Goal: Transaction & Acquisition: Book appointment/travel/reservation

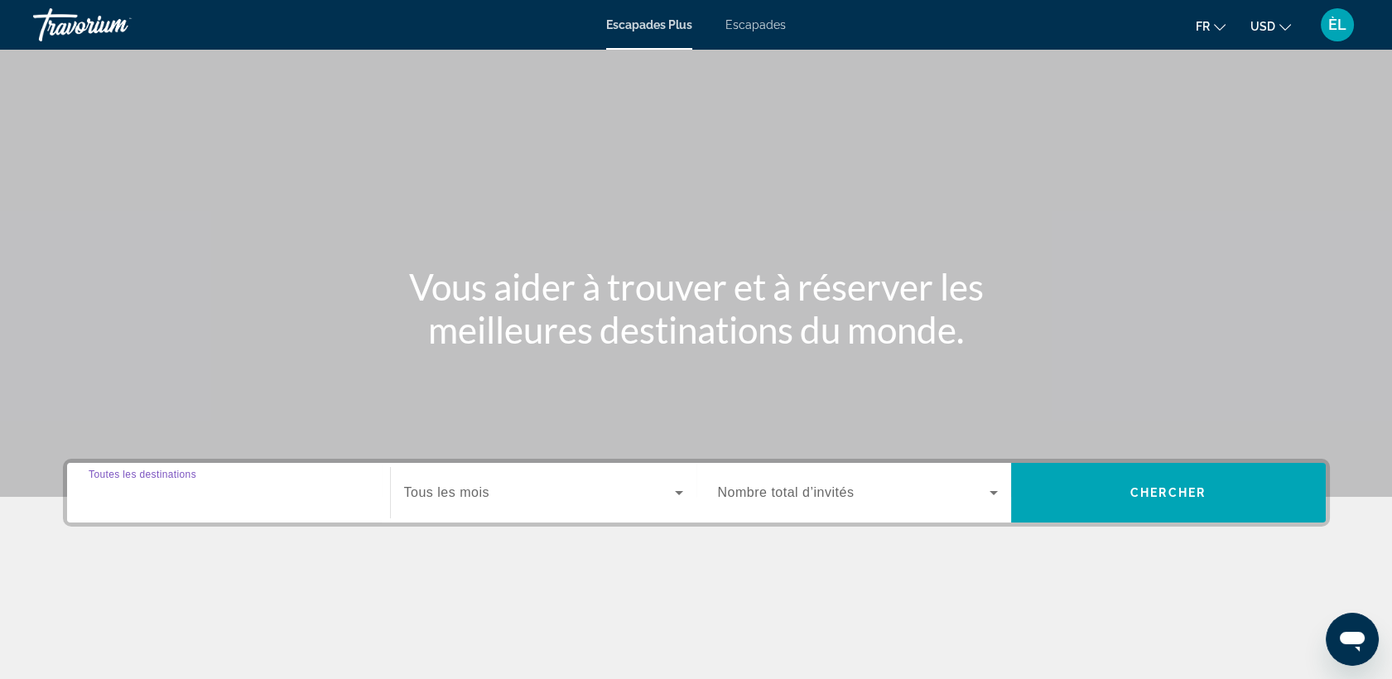
click at [245, 489] on input "Destination Toutes les destinations" at bounding box center [229, 494] width 280 height 20
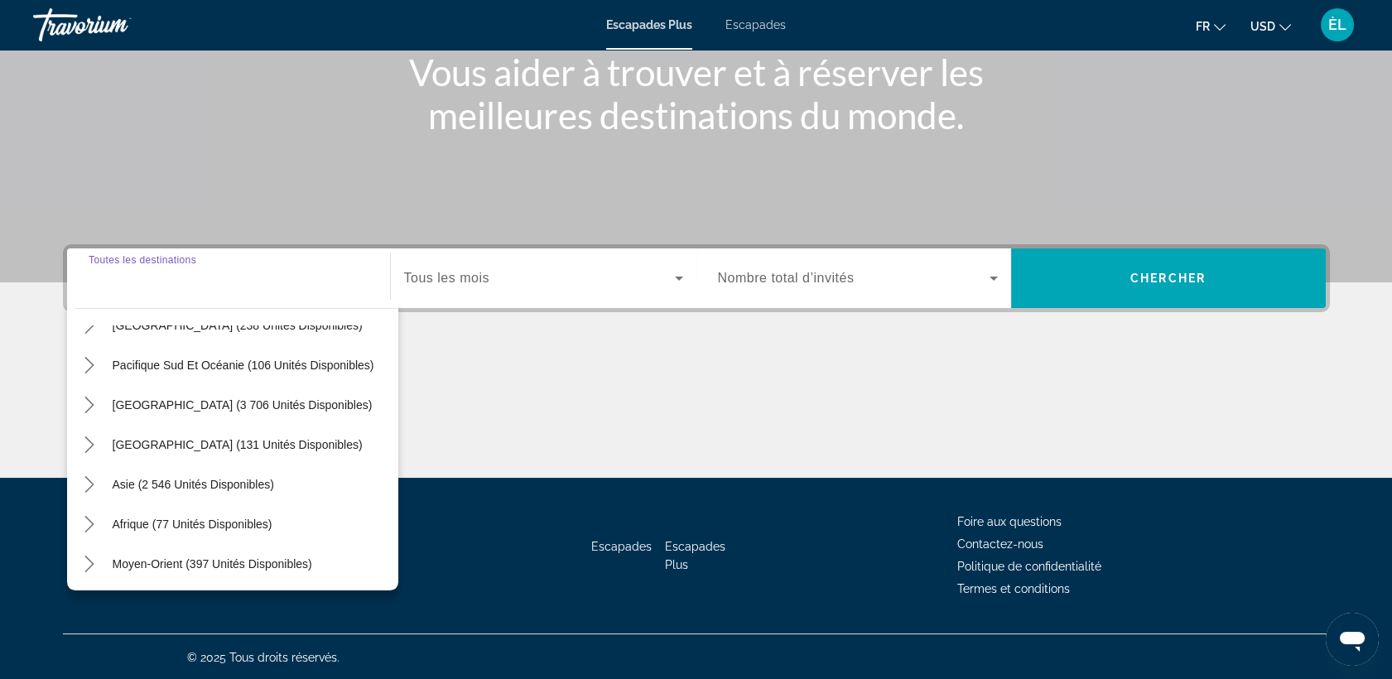
scroll to position [267, 0]
click at [230, 527] on span "Afrique (77 unités disponibles)" at bounding box center [193, 523] width 160 height 13
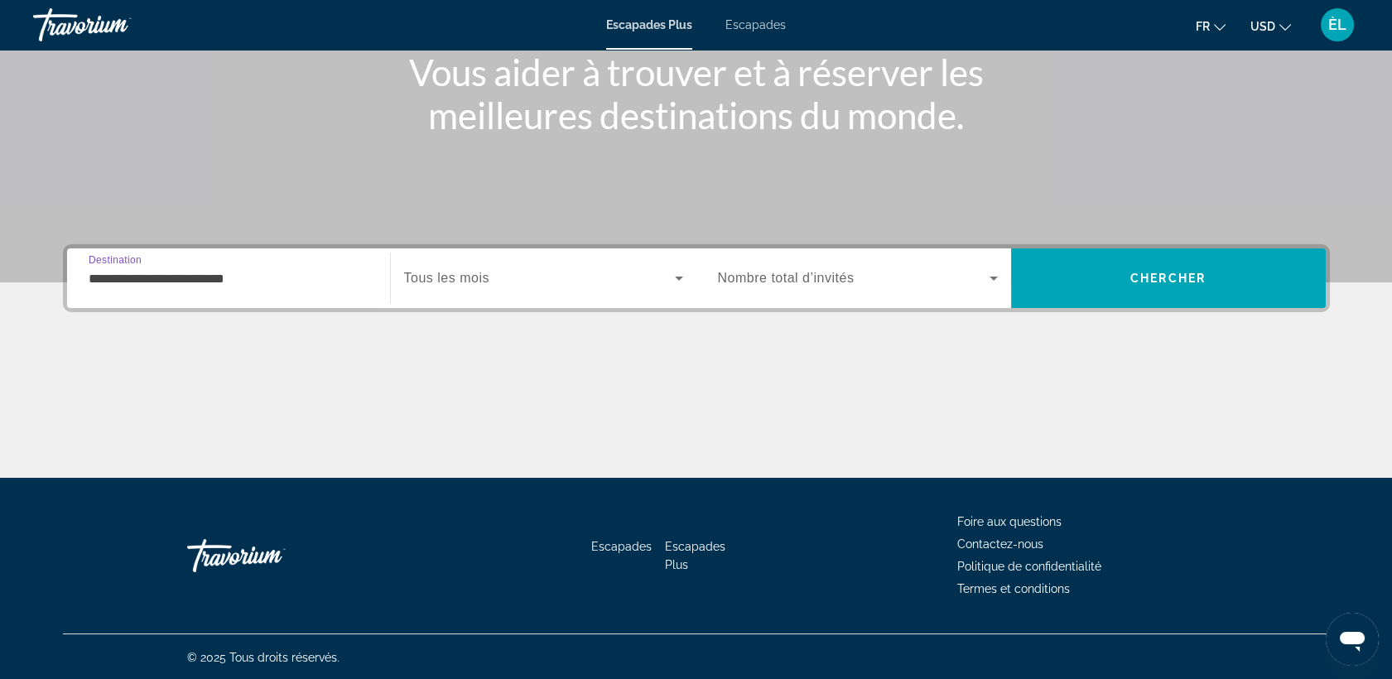
click at [196, 272] on input "**********" at bounding box center [229, 279] width 280 height 20
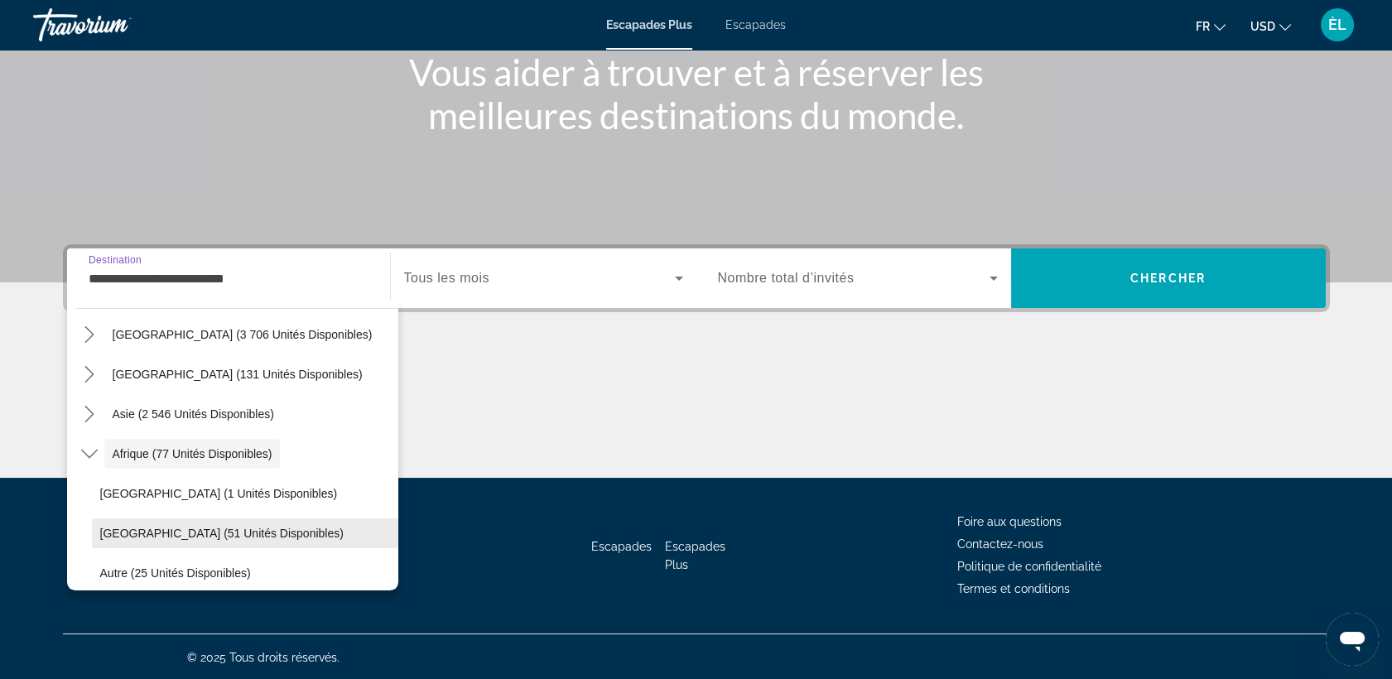
scroll to position [387, 0]
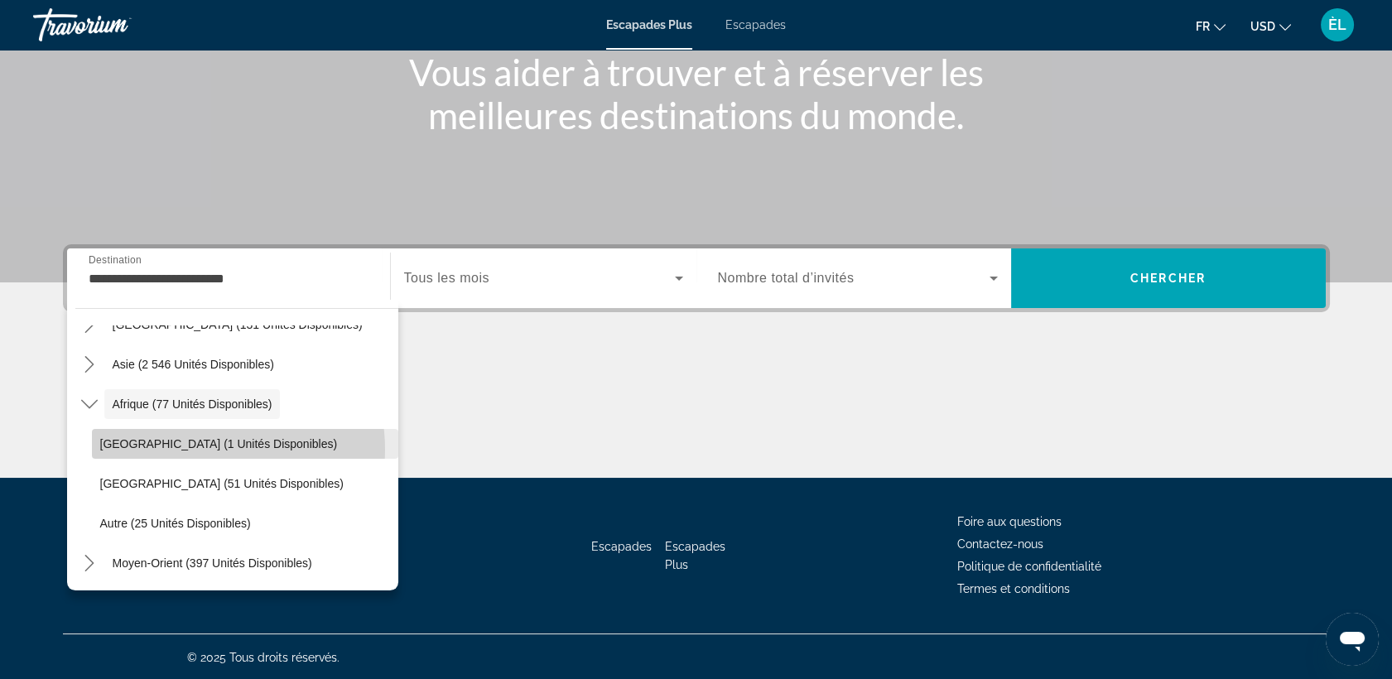
click at [200, 448] on span "Maroc (1 unités disponibles)" at bounding box center [219, 443] width 238 height 13
type input "**********"
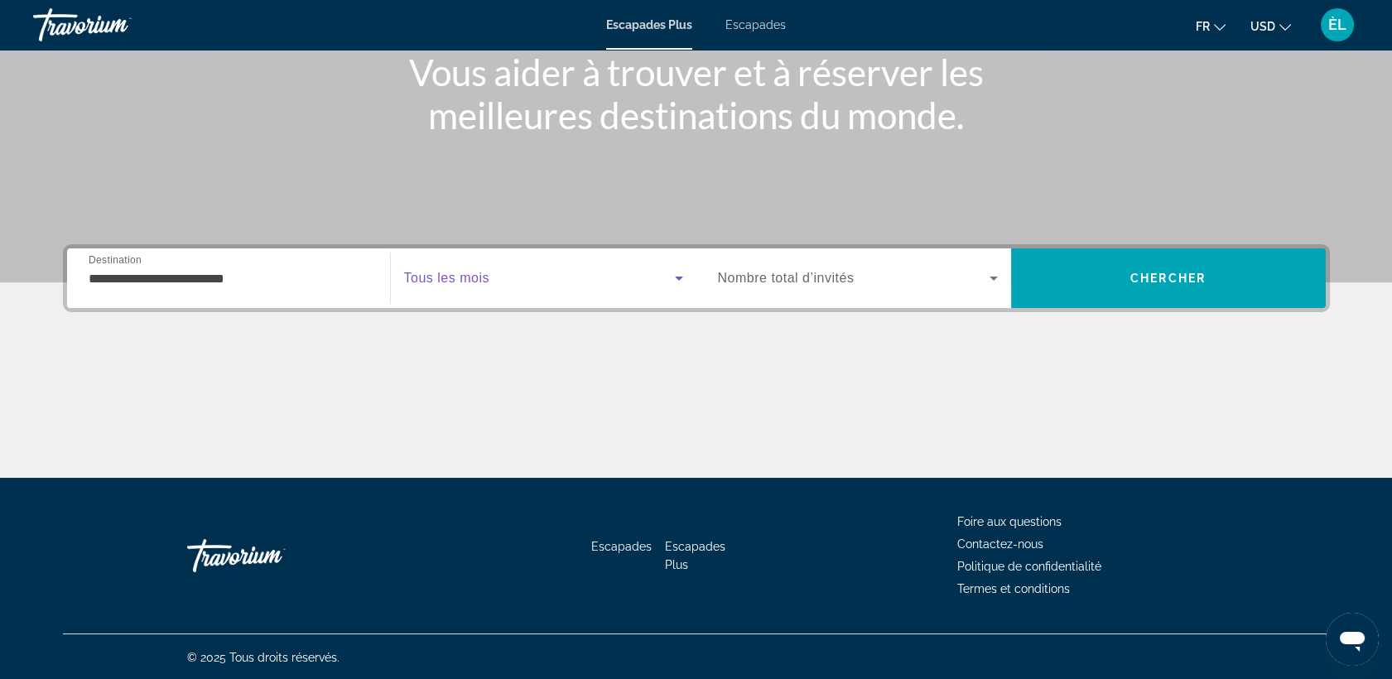
click at [649, 283] on span "Widget de recherche" at bounding box center [539, 278] width 271 height 20
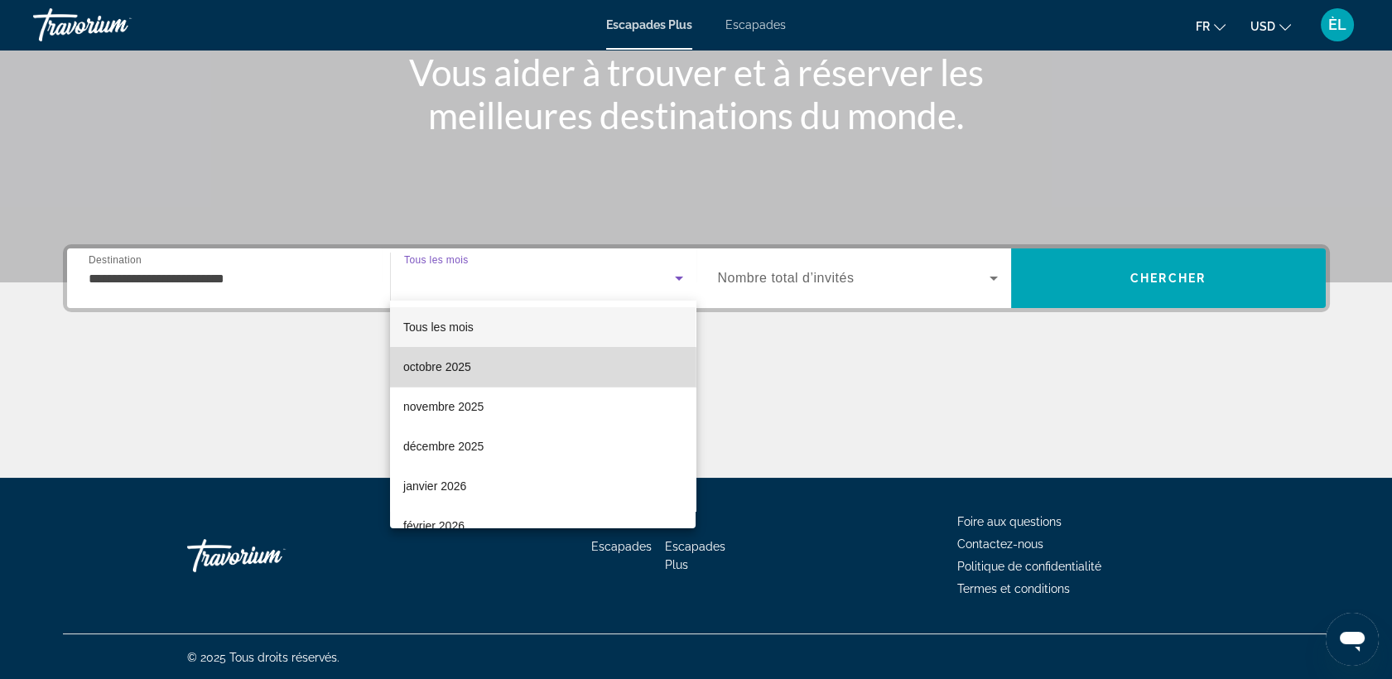
click at [543, 375] on mat-option "octobre 2025" at bounding box center [543, 367] width 306 height 40
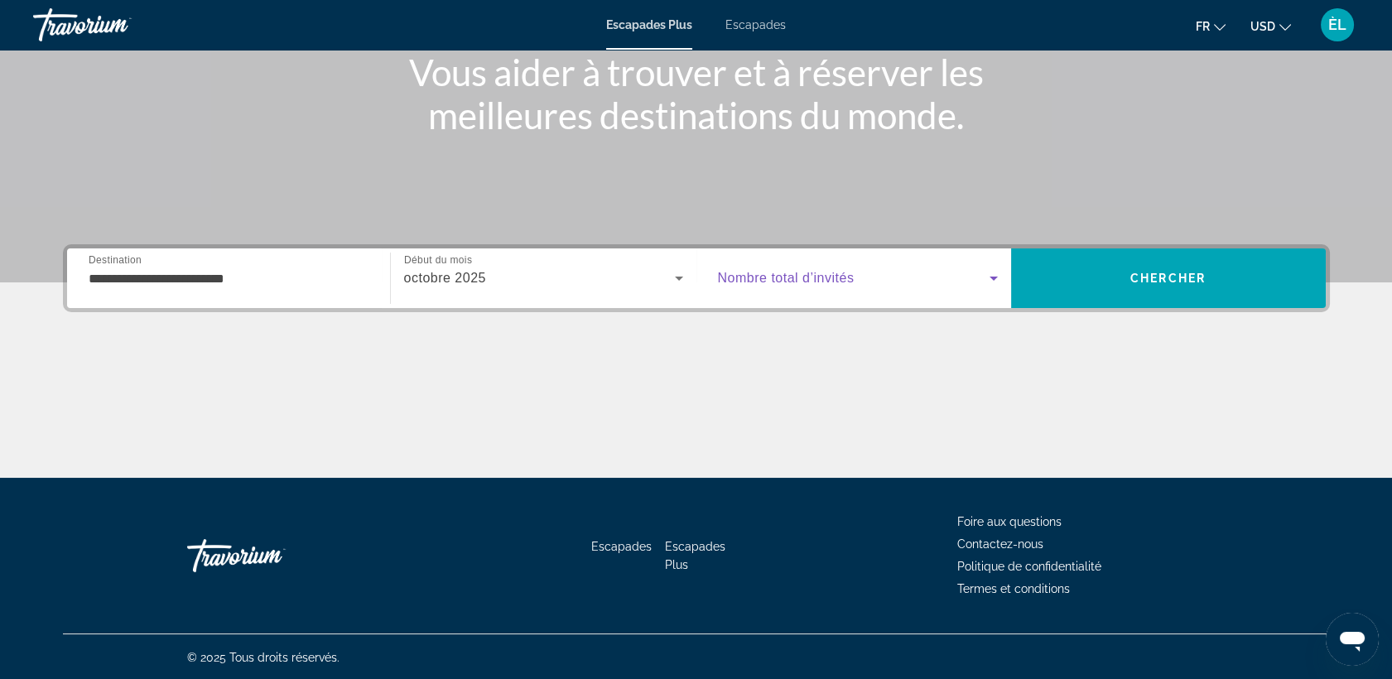
click at [959, 283] on span "Widget de recherche" at bounding box center [854, 278] width 272 height 20
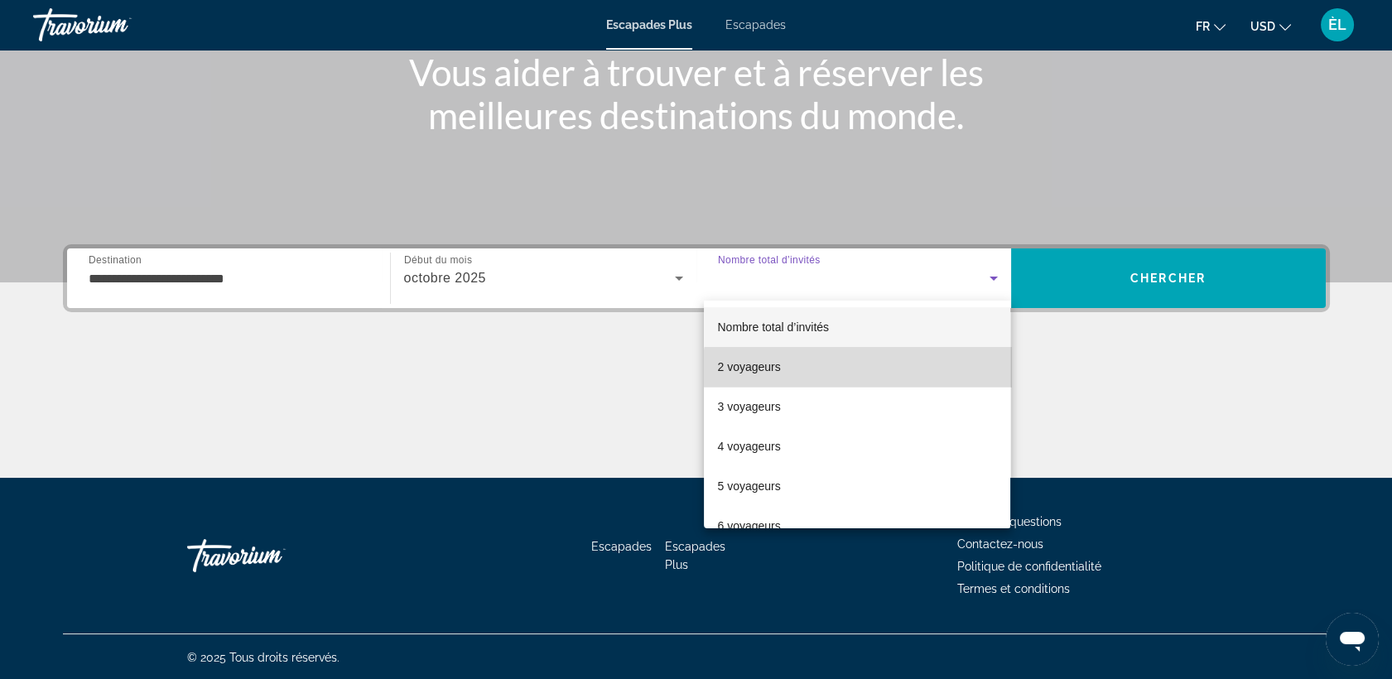
click at [888, 380] on mat-option "2 voyageurs" at bounding box center [857, 367] width 306 height 40
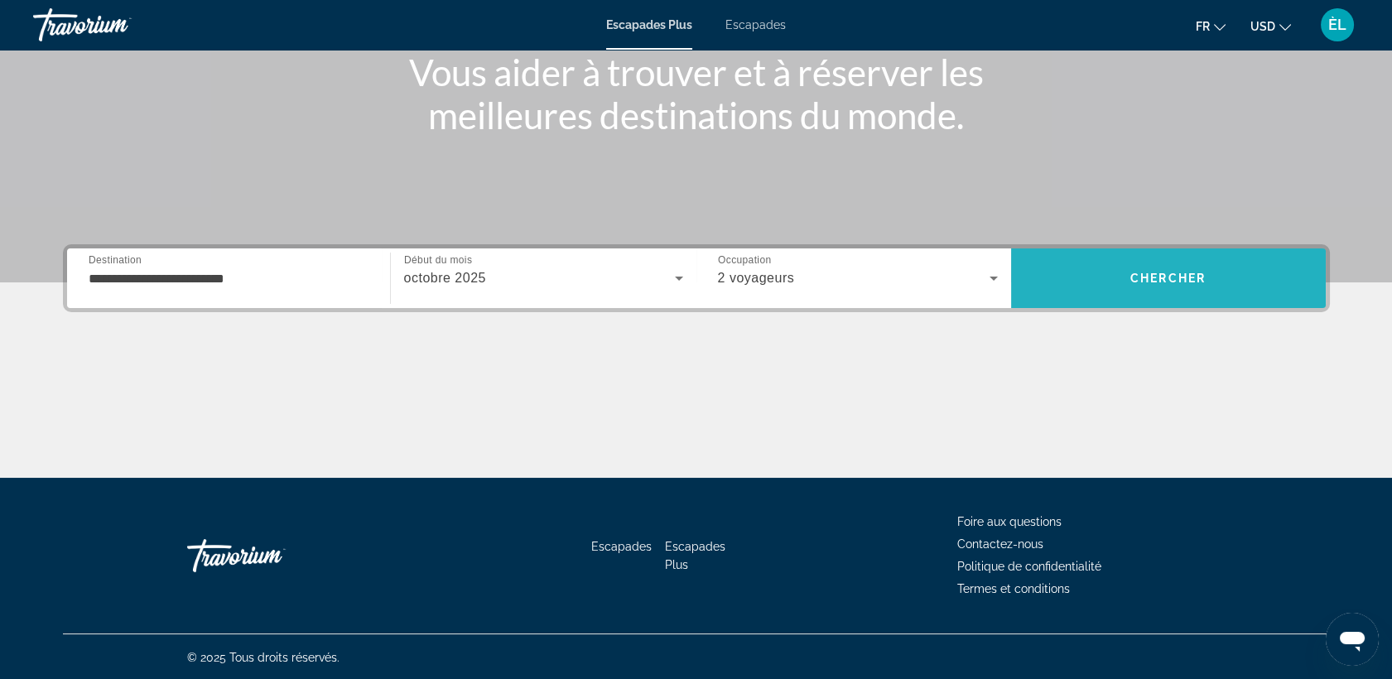
click at [1164, 288] on span "Rechercher" at bounding box center [1168, 278] width 315 height 40
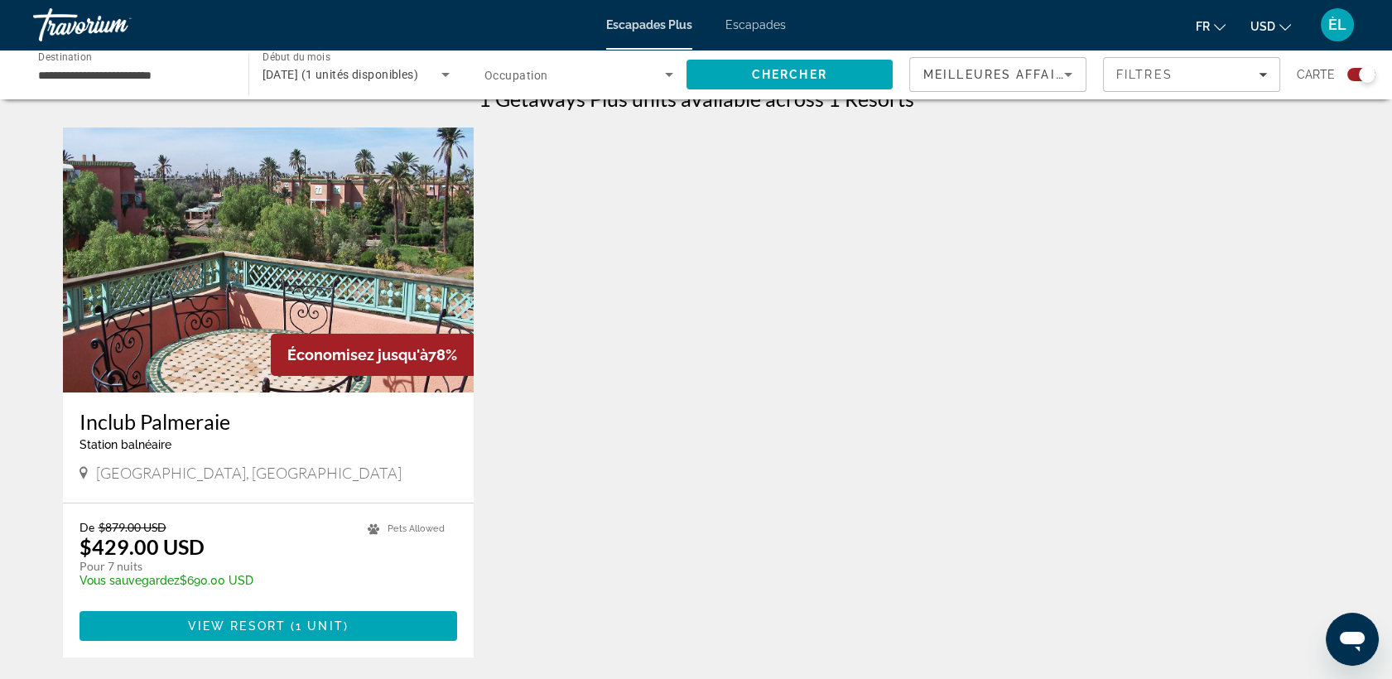
scroll to position [554, 0]
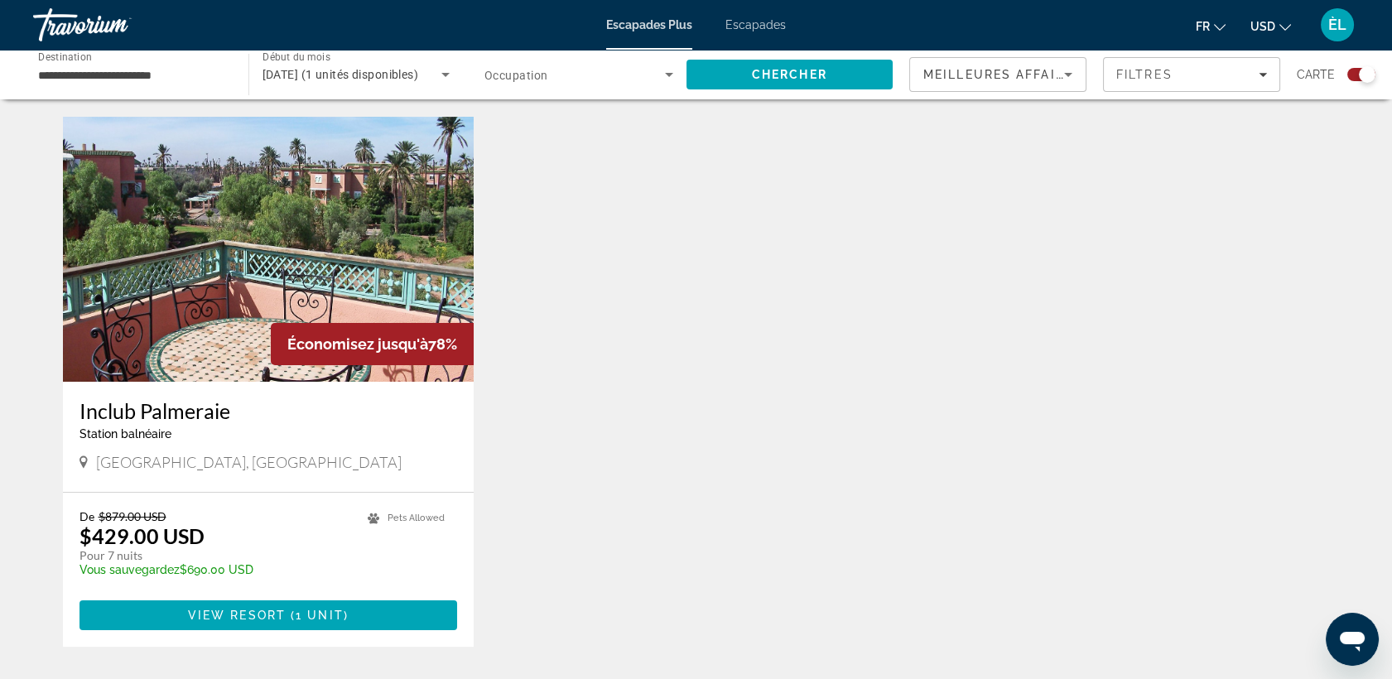
click at [314, 271] on img "Contenu principal" at bounding box center [269, 249] width 412 height 265
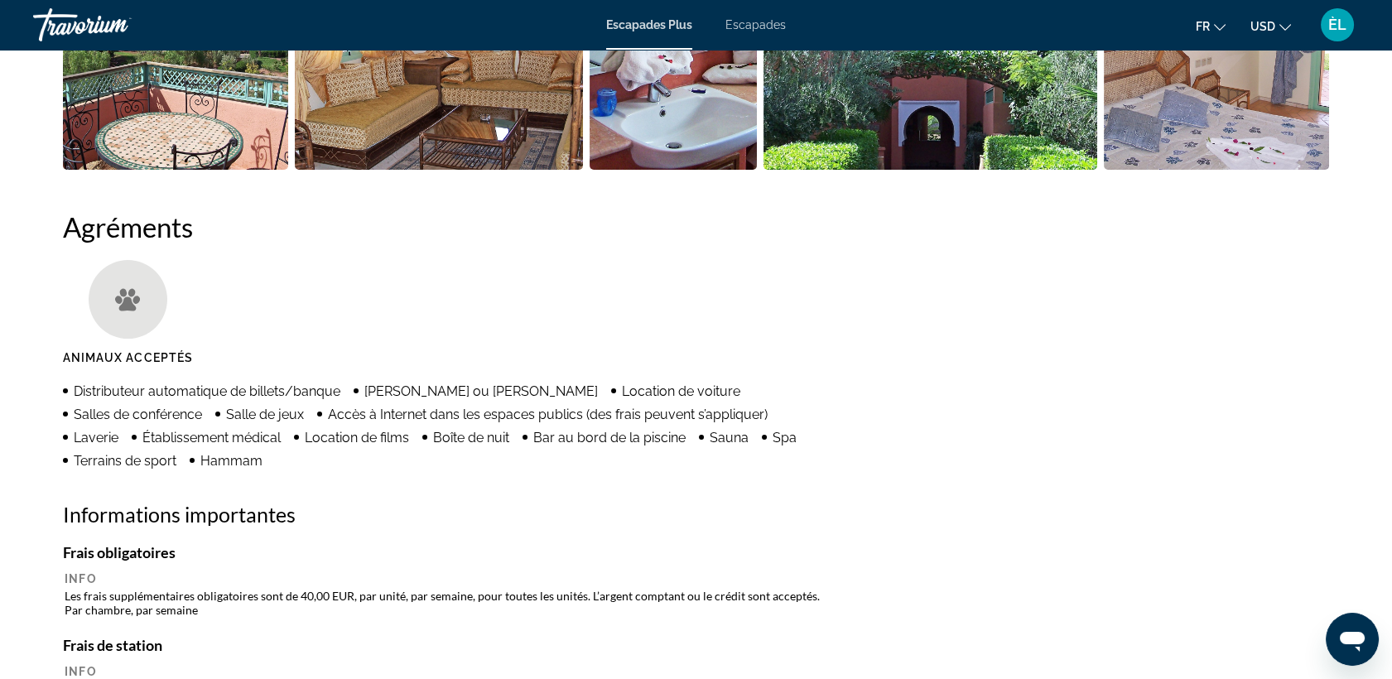
scroll to position [901, 0]
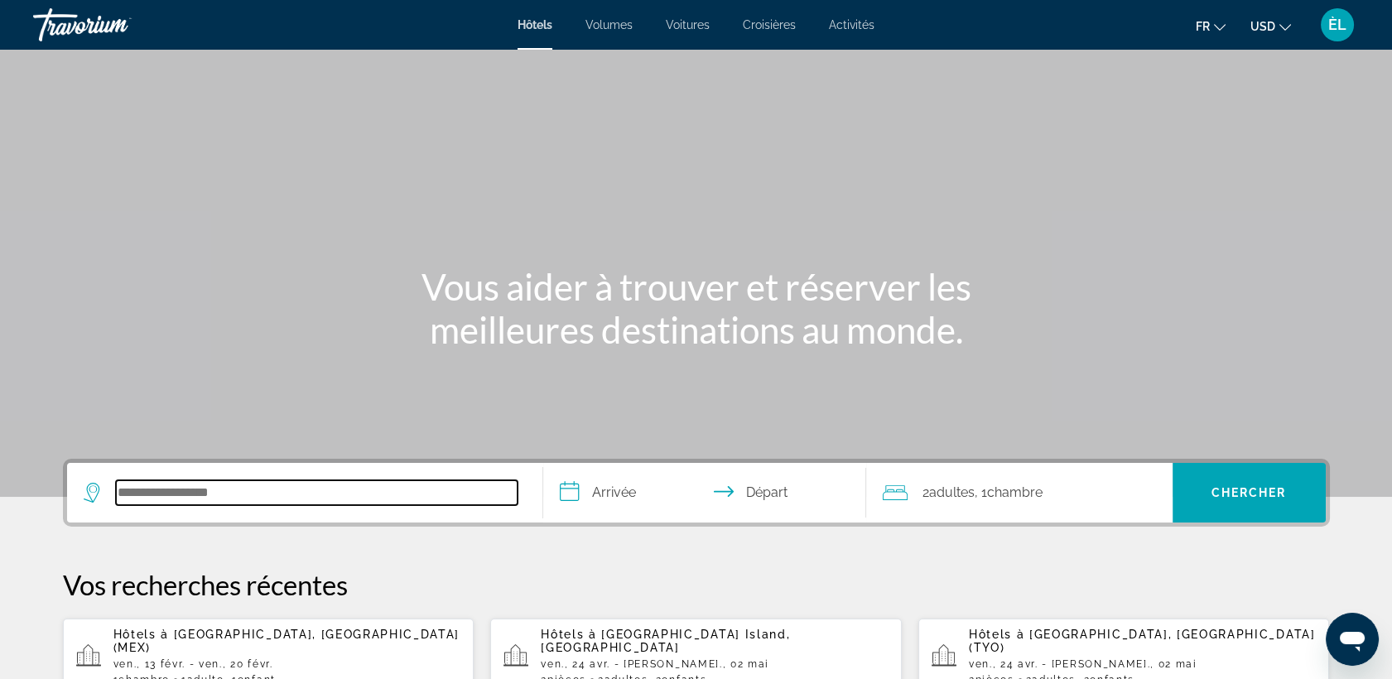
click at [212, 495] on input "Rechercher une destination hôtelière" at bounding box center [317, 492] width 402 height 25
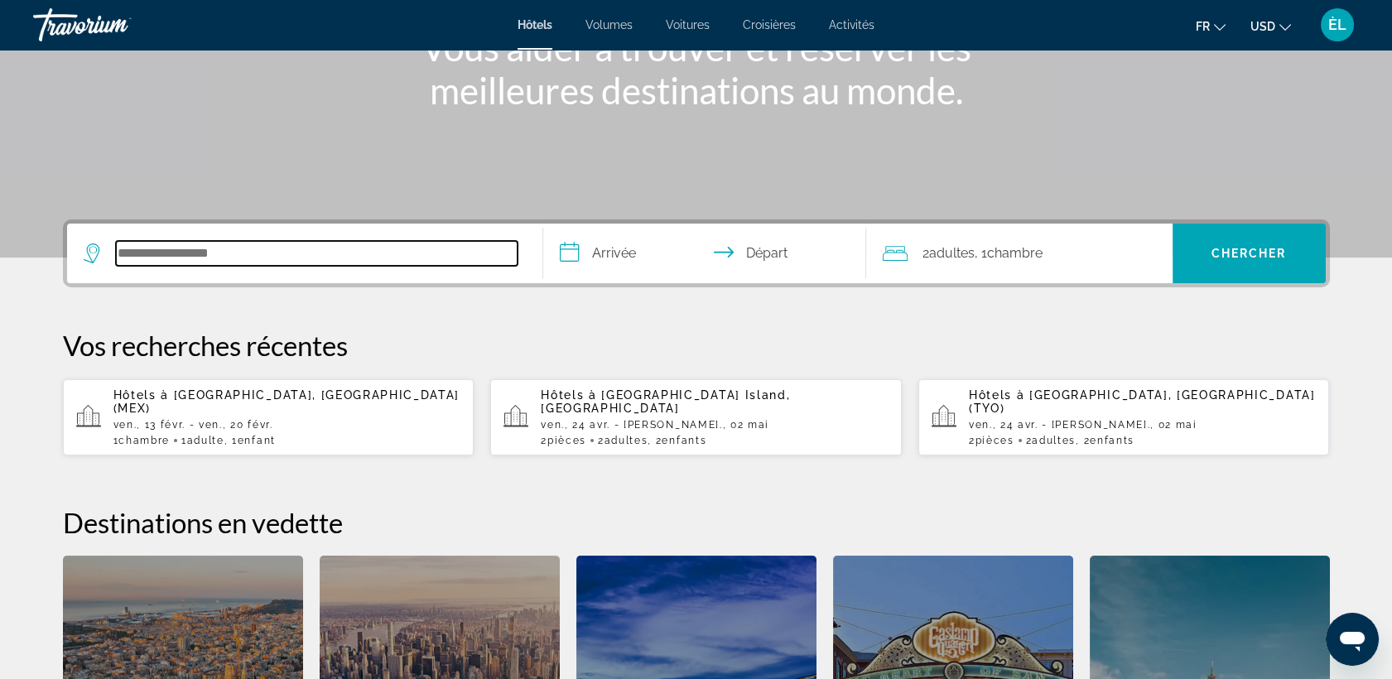
scroll to position [404, 0]
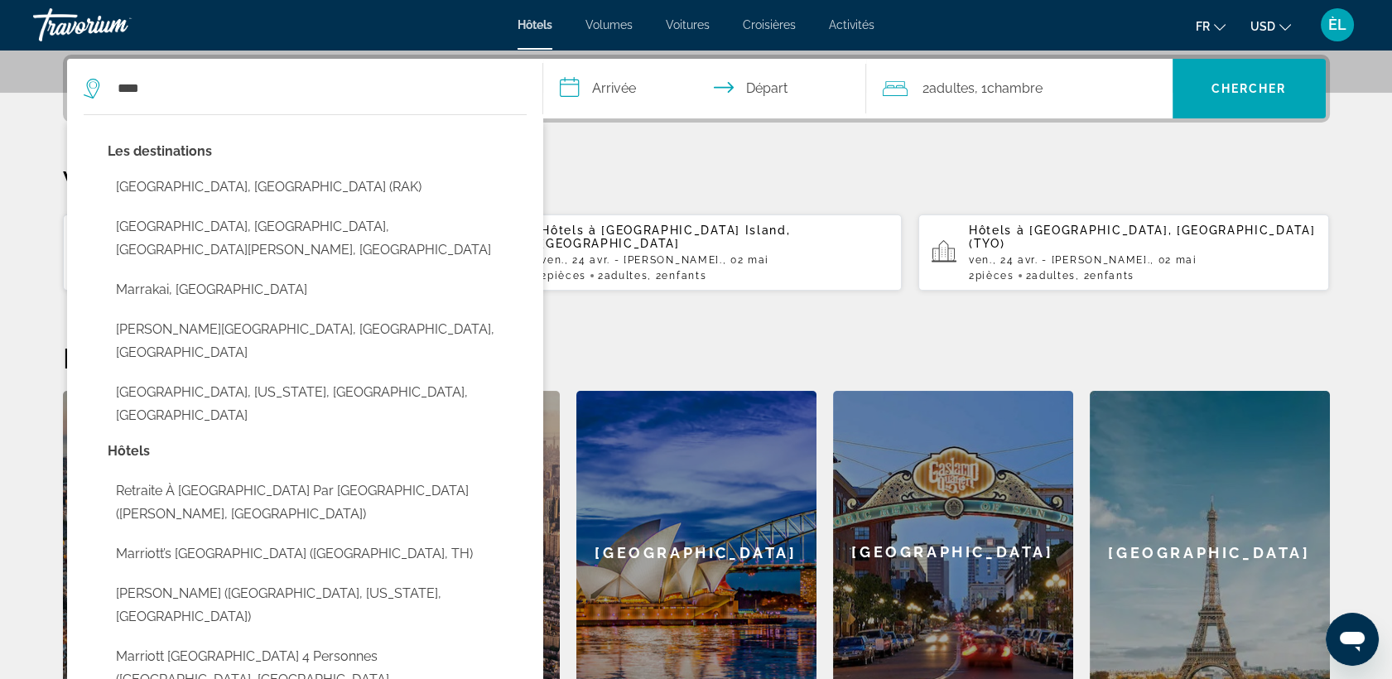
click at [412, 183] on button "[GEOGRAPHIC_DATA], [GEOGRAPHIC_DATA] (RAK)" at bounding box center [317, 186] width 419 height 31
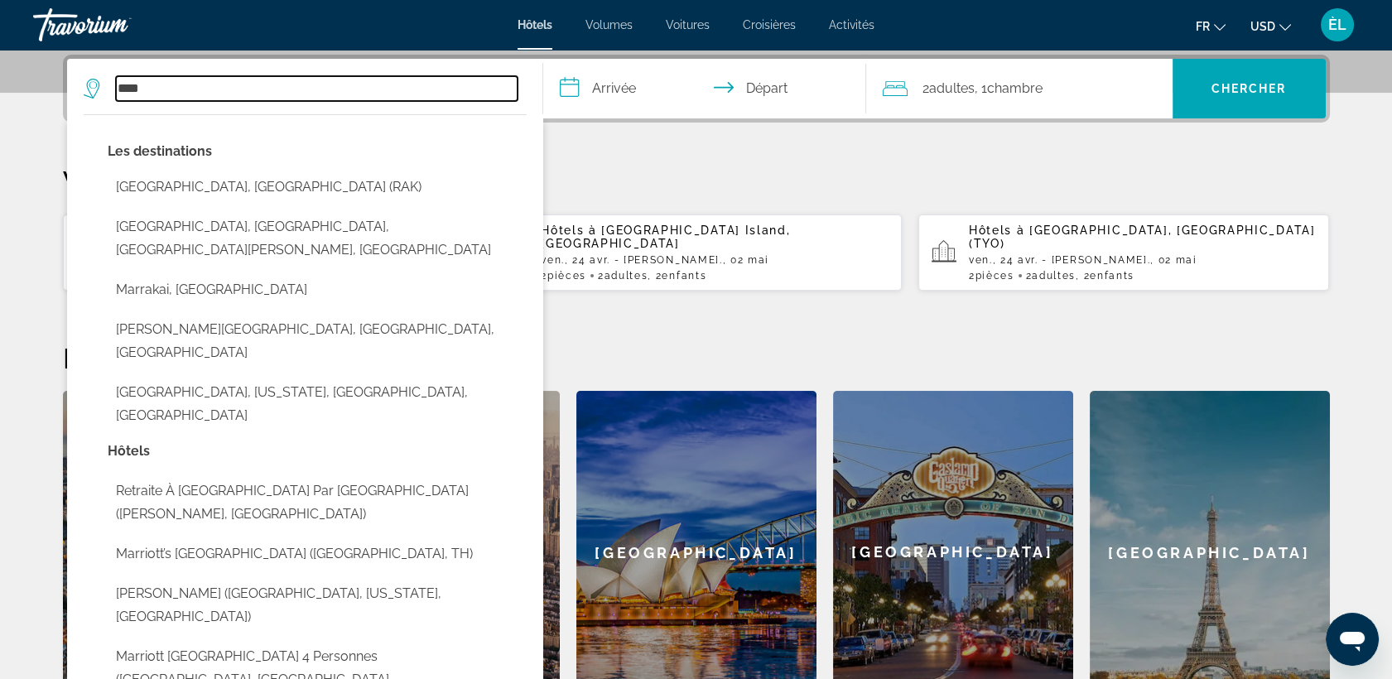
type input "**********"
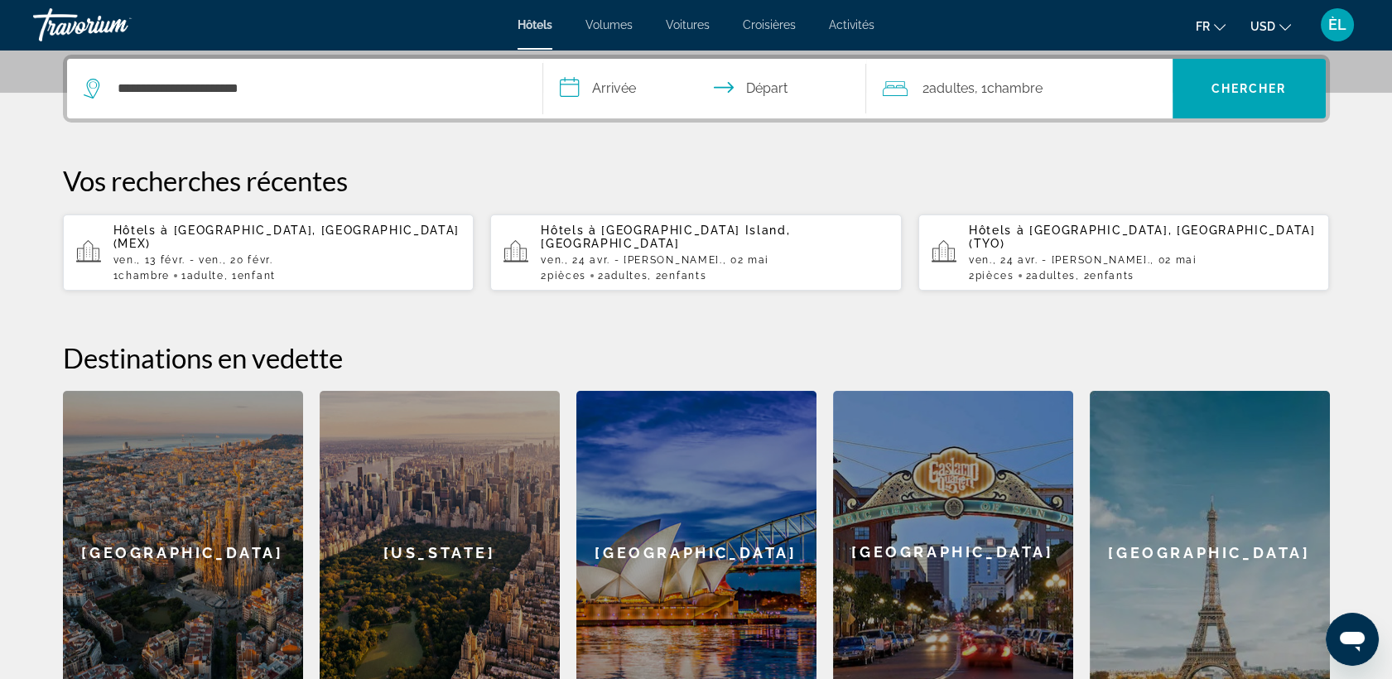
click at [633, 95] on input "**********" at bounding box center [708, 91] width 330 height 65
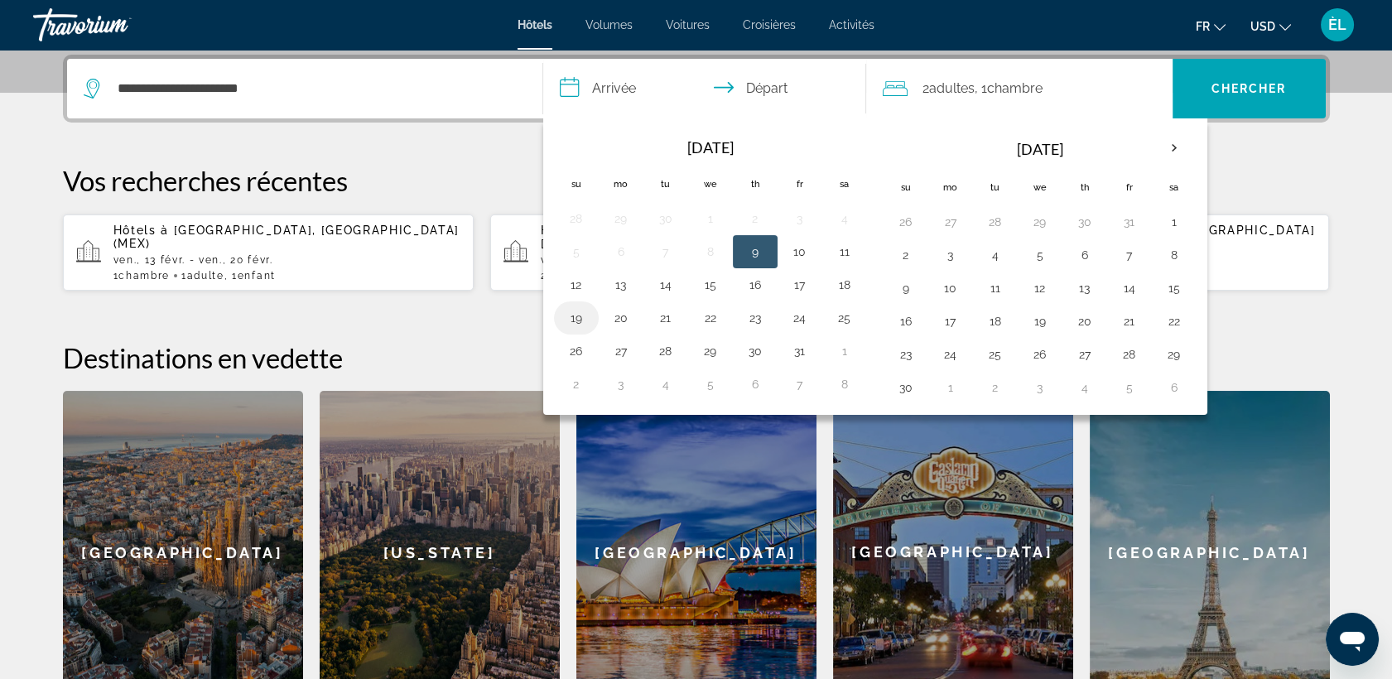
click at [570, 317] on button "19" at bounding box center [576, 317] width 26 height 23
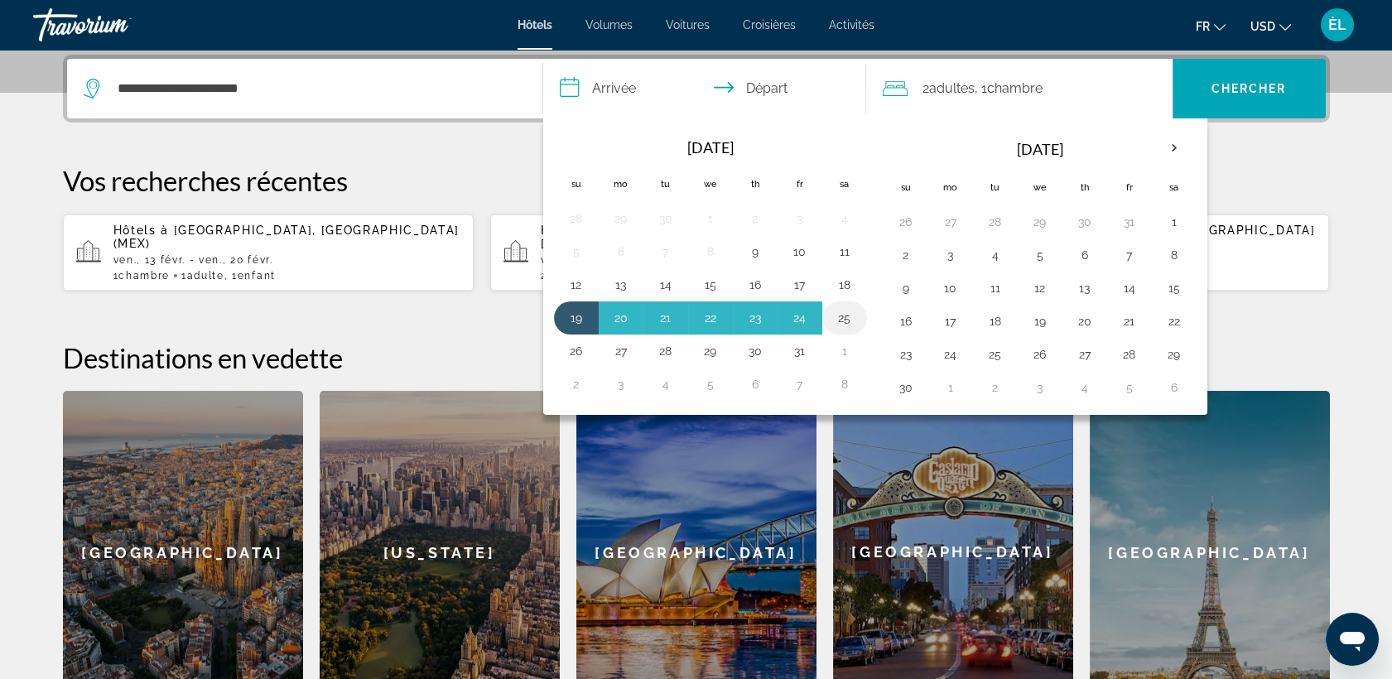
click at [844, 315] on button "25" at bounding box center [844, 317] width 26 height 23
type input "**********"
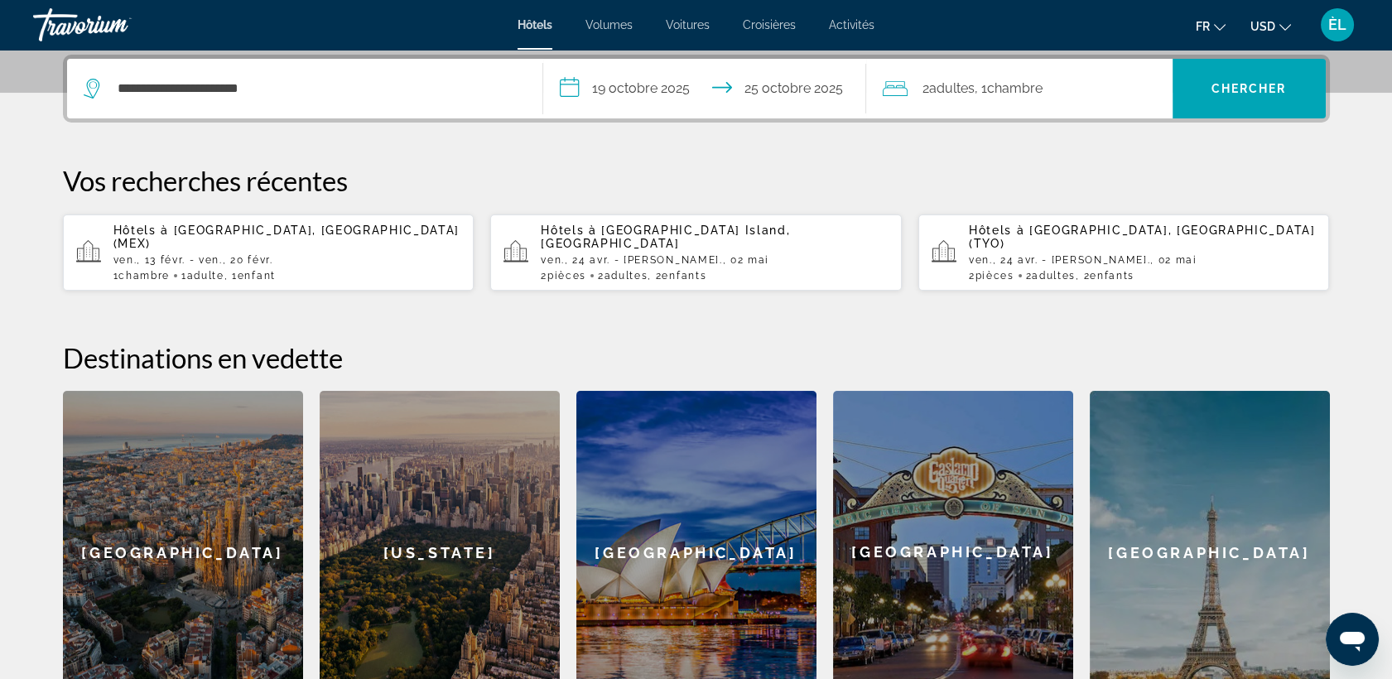
click at [1011, 104] on div "2 Adulte Adultes , 1 Chambre pièces" at bounding box center [1028, 89] width 290 height 60
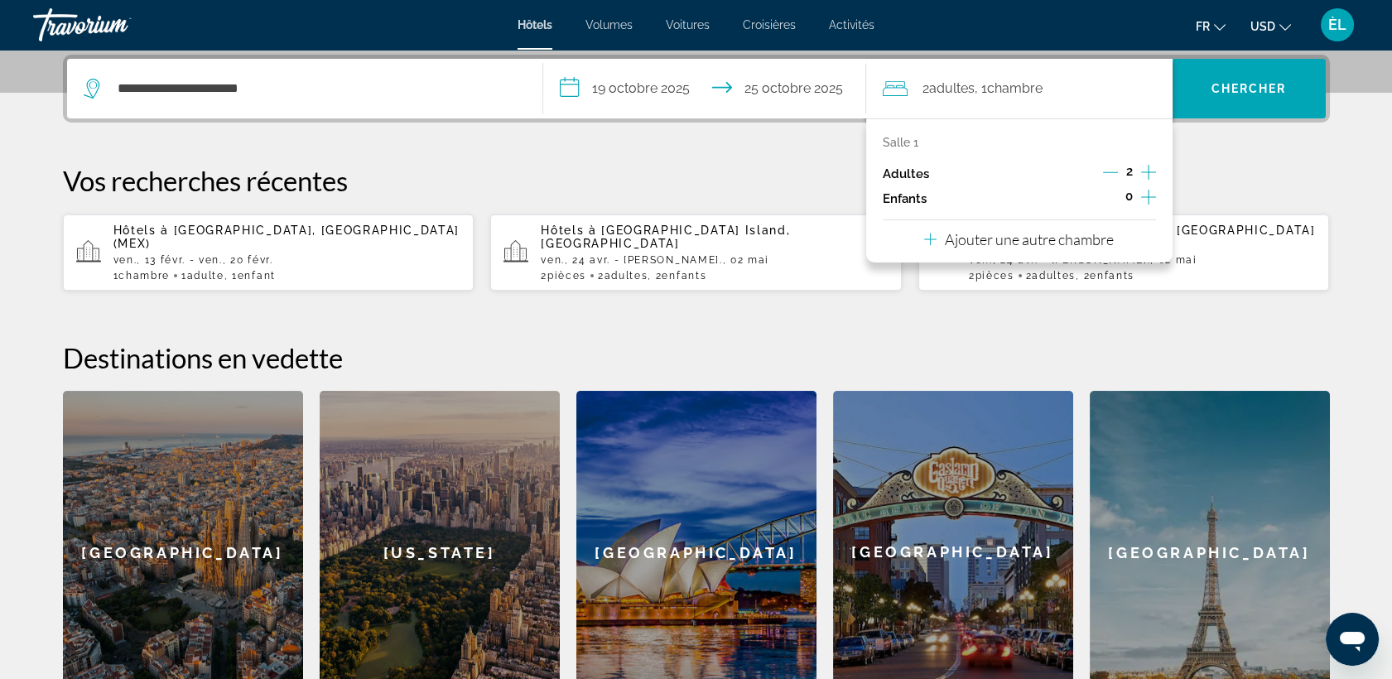
click at [1113, 176] on icon "Décrément des adultes" at bounding box center [1110, 172] width 15 height 15
click at [1147, 199] on icon "Augmenter les enfants" at bounding box center [1148, 197] width 15 height 20
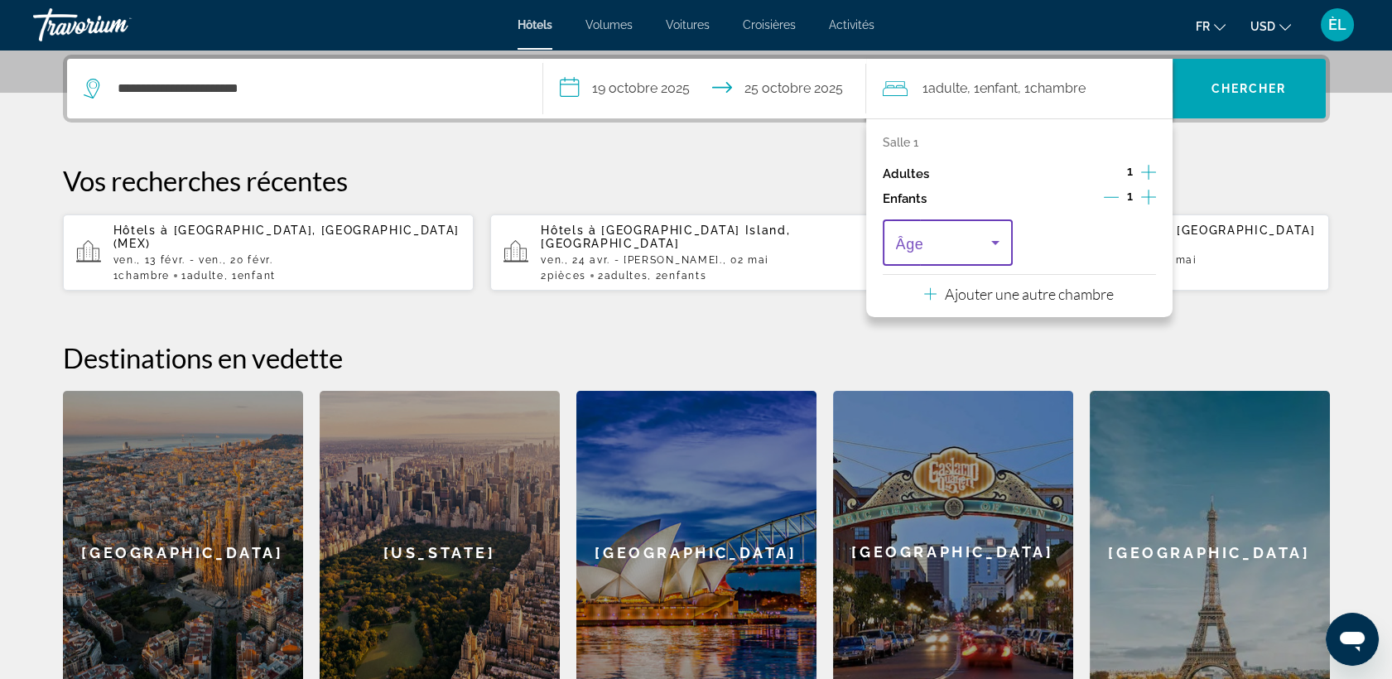
click at [980, 247] on span "Voyageurs : 1 adulte, 1 enfant" at bounding box center [944, 243] width 96 height 20
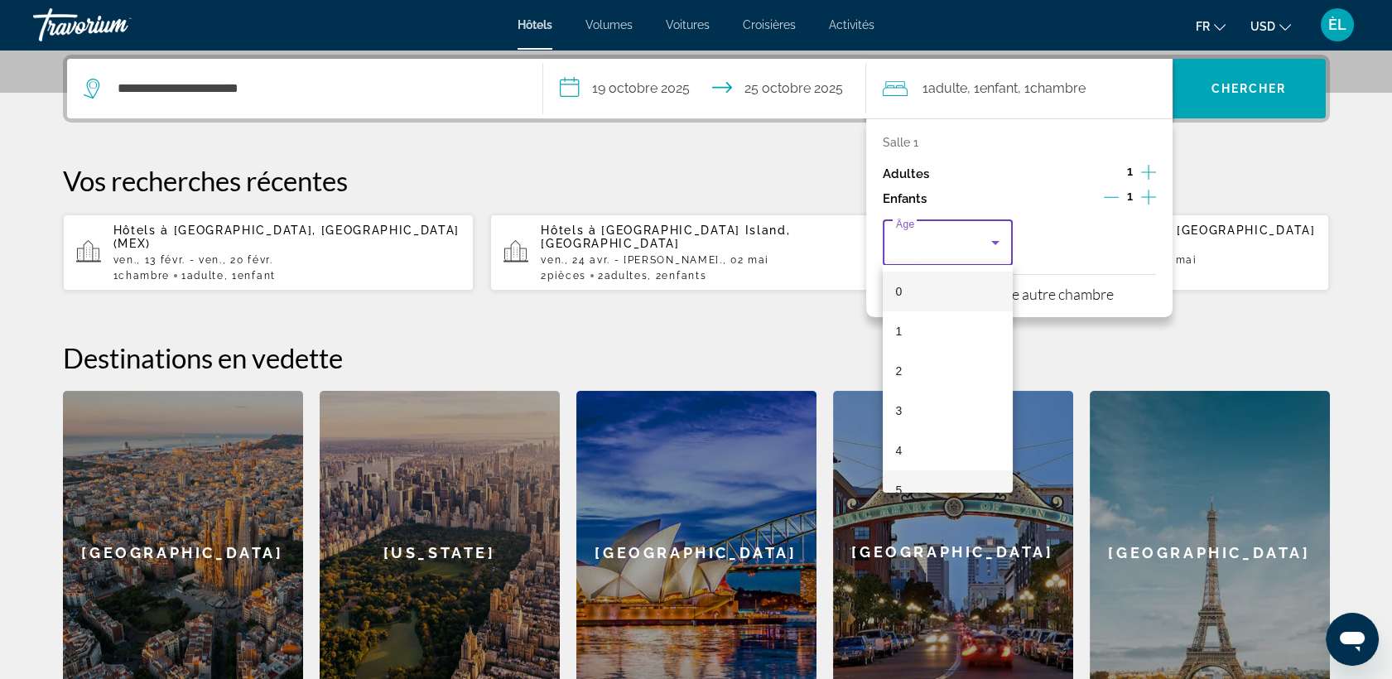
click at [931, 486] on mat-option "5" at bounding box center [948, 490] width 131 height 40
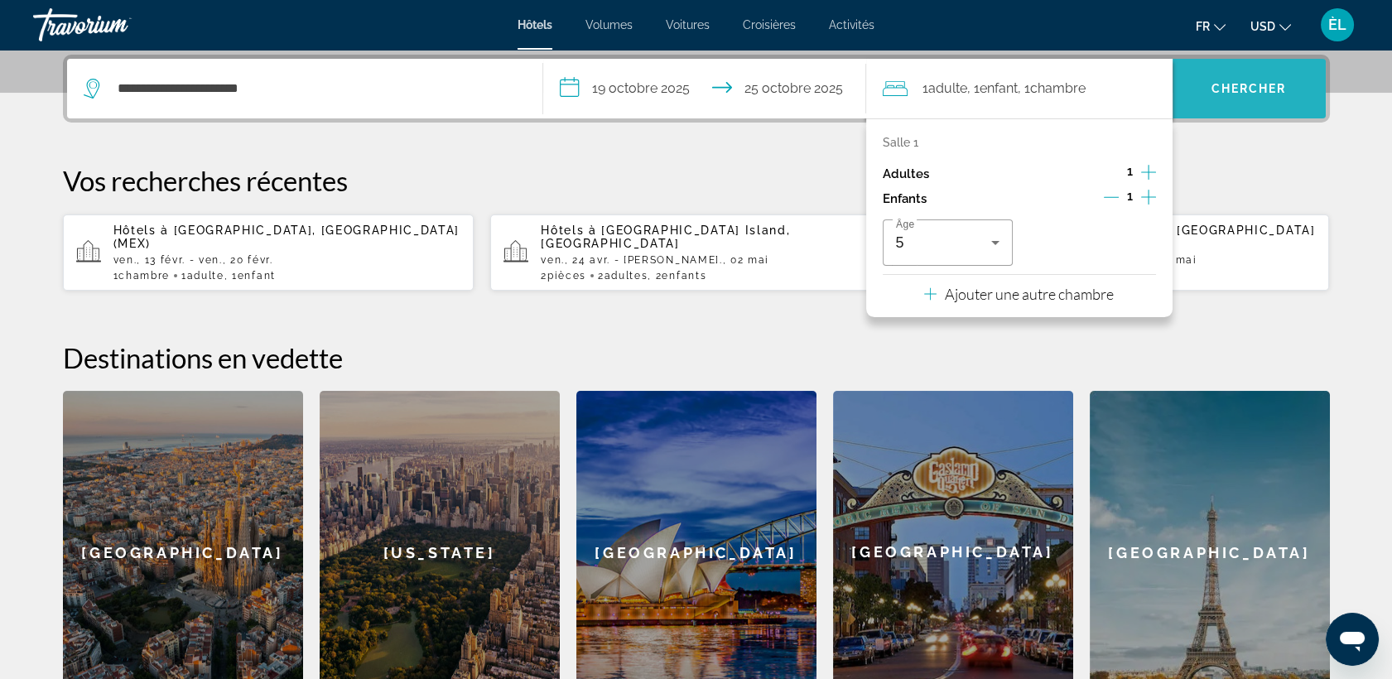
click at [1209, 76] on span "Rechercher" at bounding box center [1248, 89] width 153 height 40
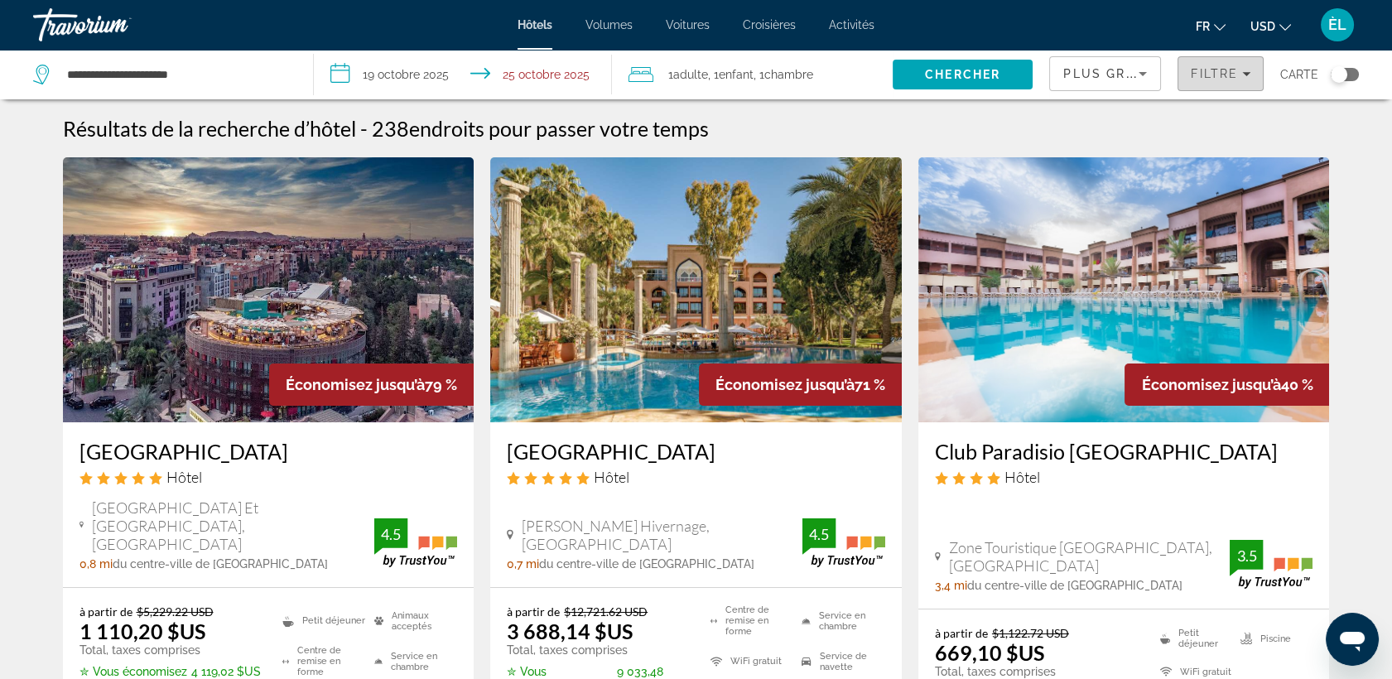
click at [1212, 75] on span "Filtre" at bounding box center [1214, 73] width 47 height 13
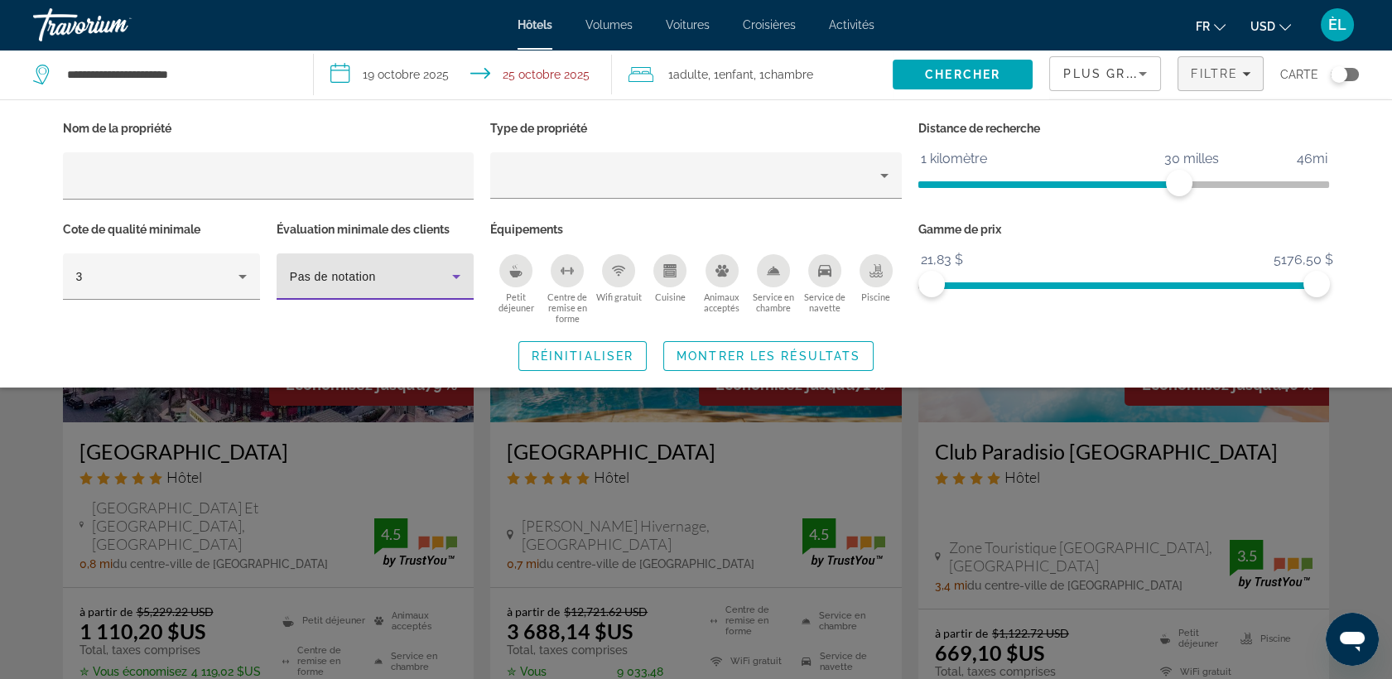
click at [396, 277] on div "Pas de notation" at bounding box center [371, 277] width 162 height 20
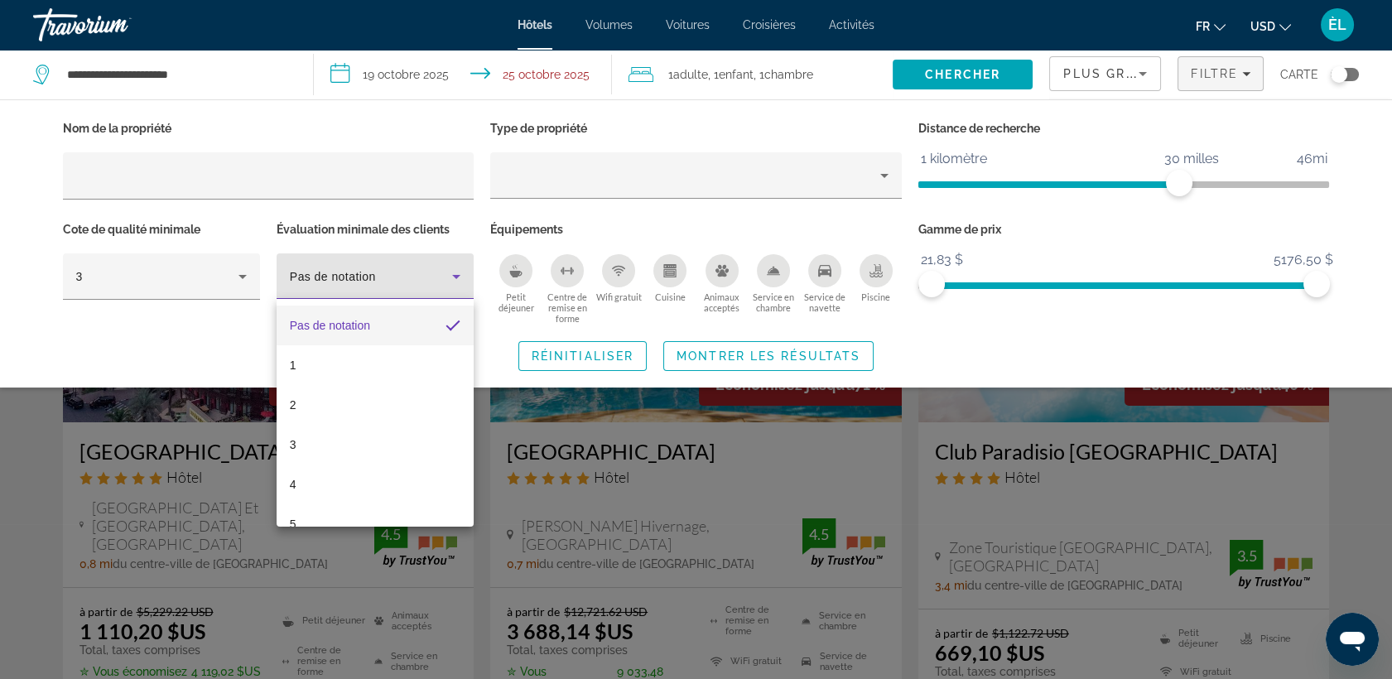
click at [396, 277] on div at bounding box center [696, 339] width 1392 height 679
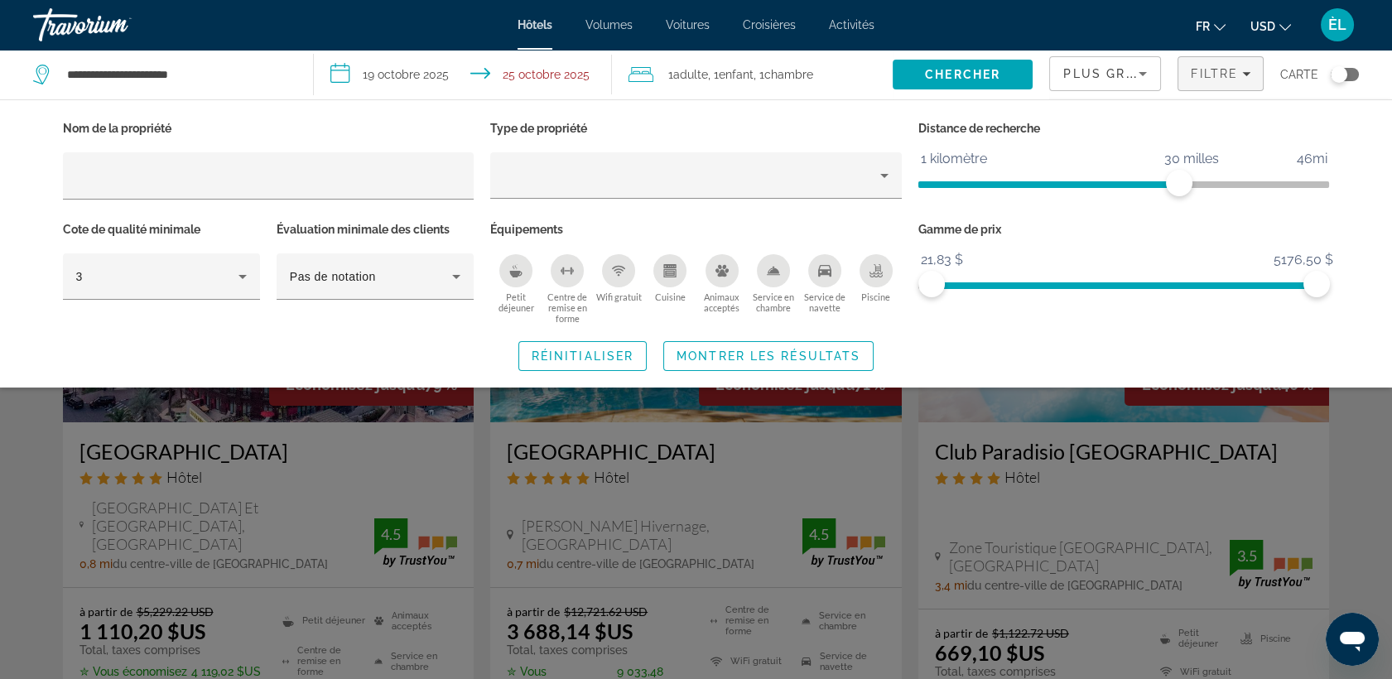
click at [1351, 400] on div "Widget de recherche" at bounding box center [696, 463] width 1392 height 431
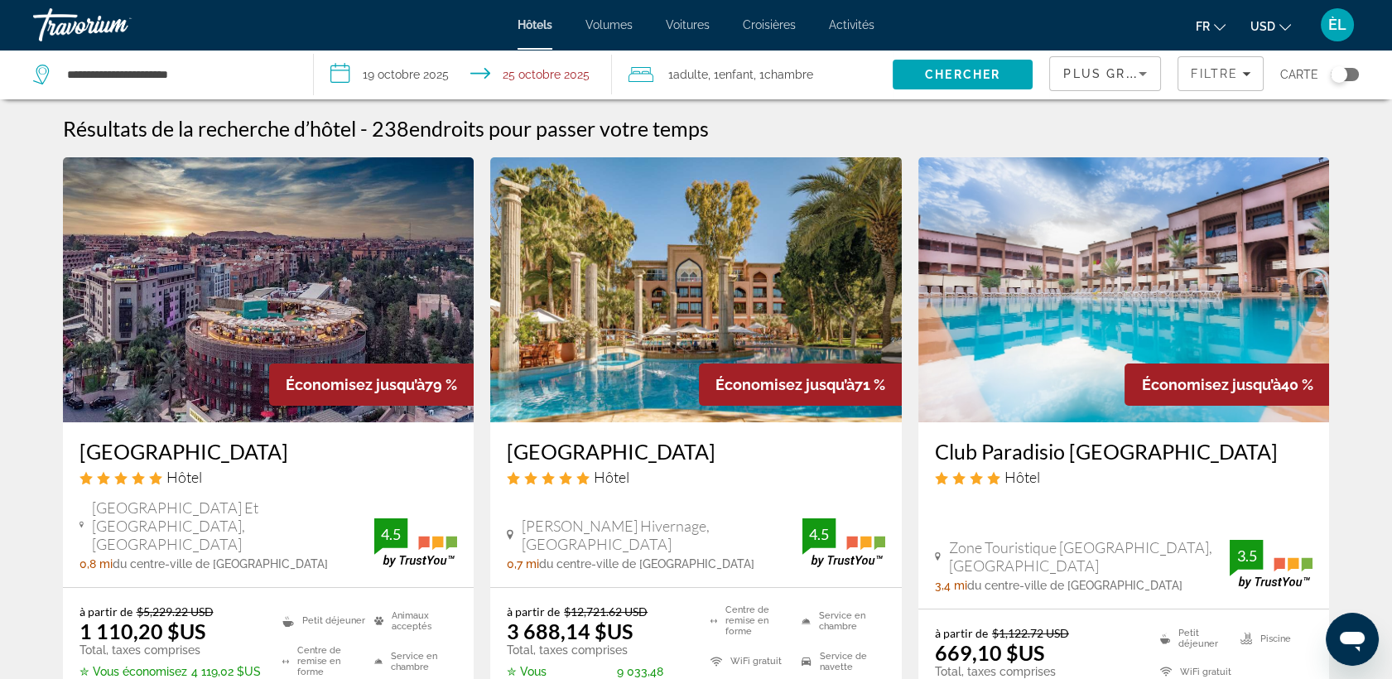
click at [1265, 30] on span "USD" at bounding box center [1262, 26] width 25 height 13
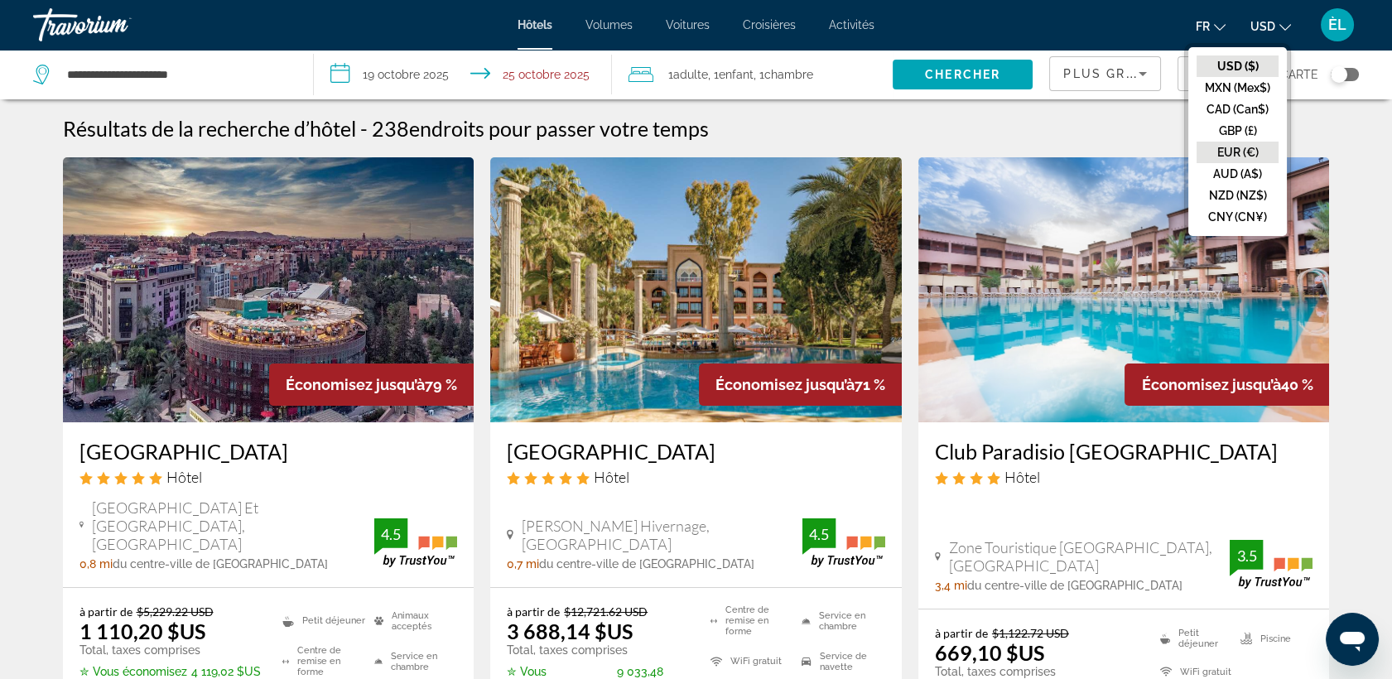
click at [1249, 152] on button "EUR (€)" at bounding box center [1237, 153] width 82 height 22
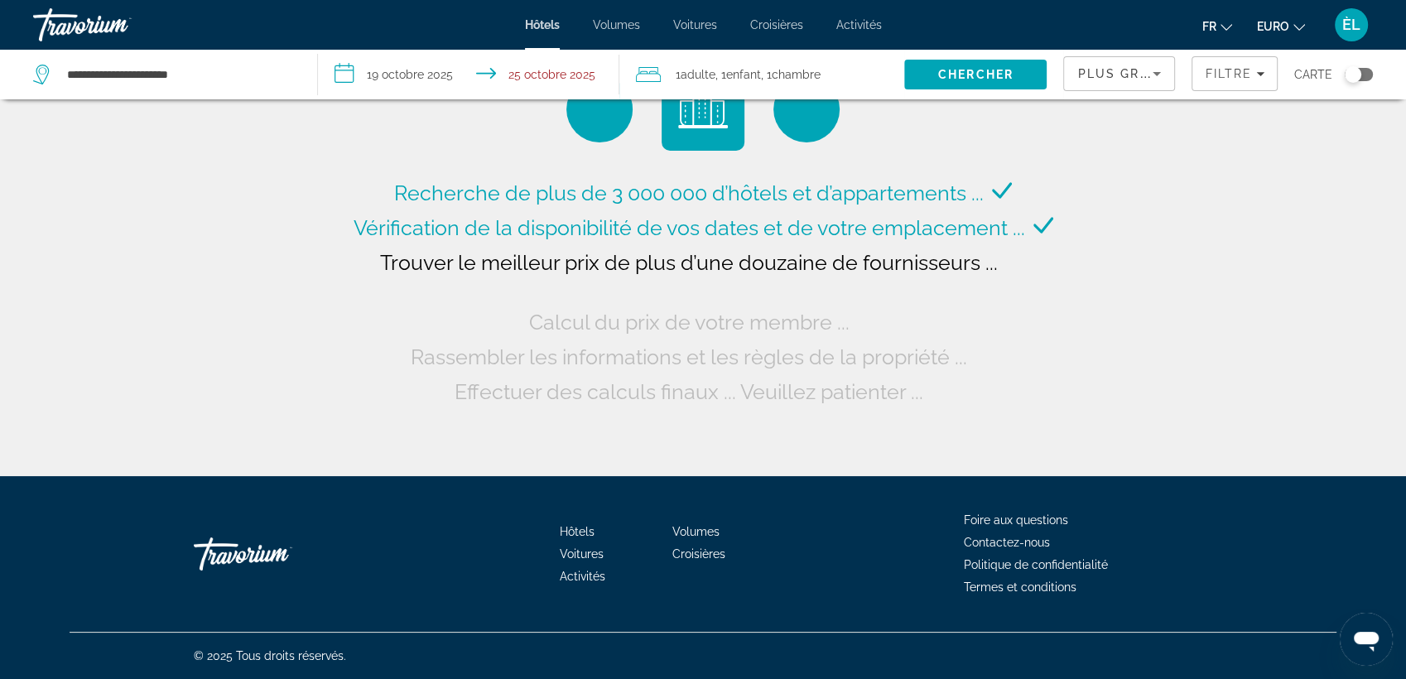
click at [1249, 152] on div "Recherche de plus de 3 000 000 d’hôtels et d’appartements ... Vérification de l…" at bounding box center [703, 238] width 1406 height 476
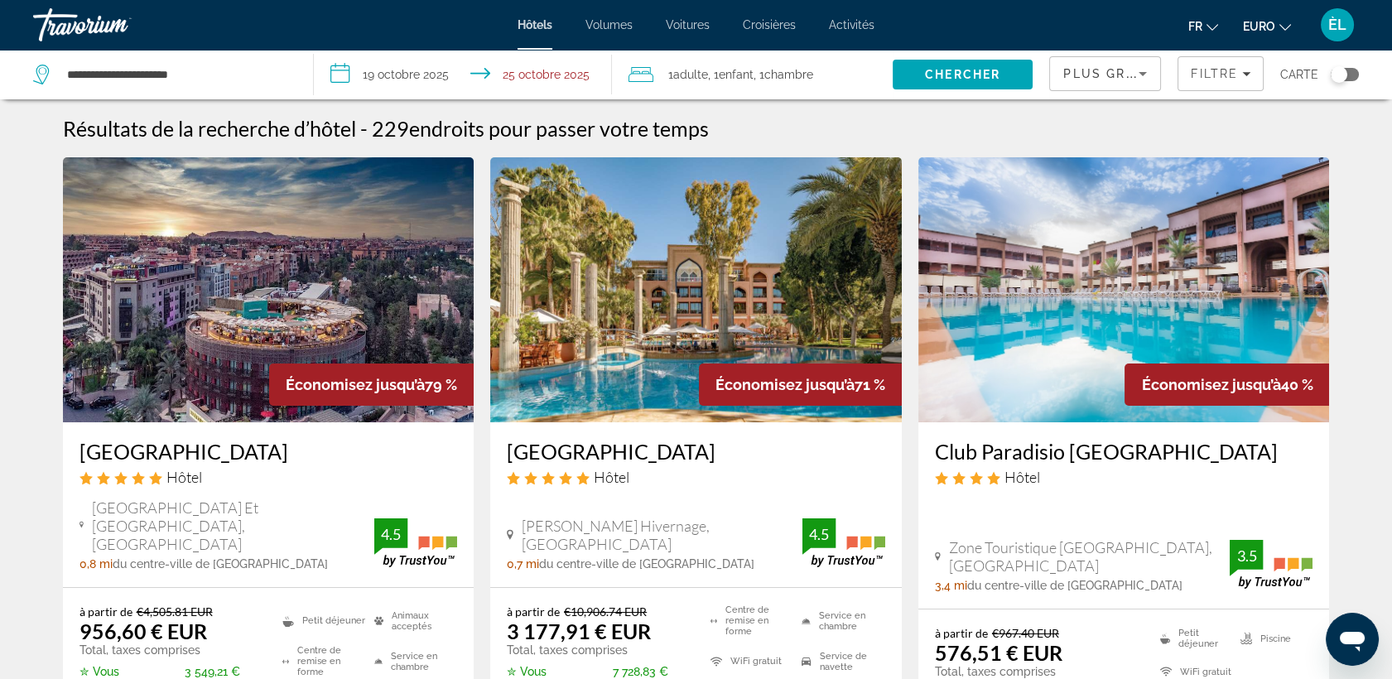
click at [364, 341] on img "Contenu principal" at bounding box center [269, 289] width 412 height 265
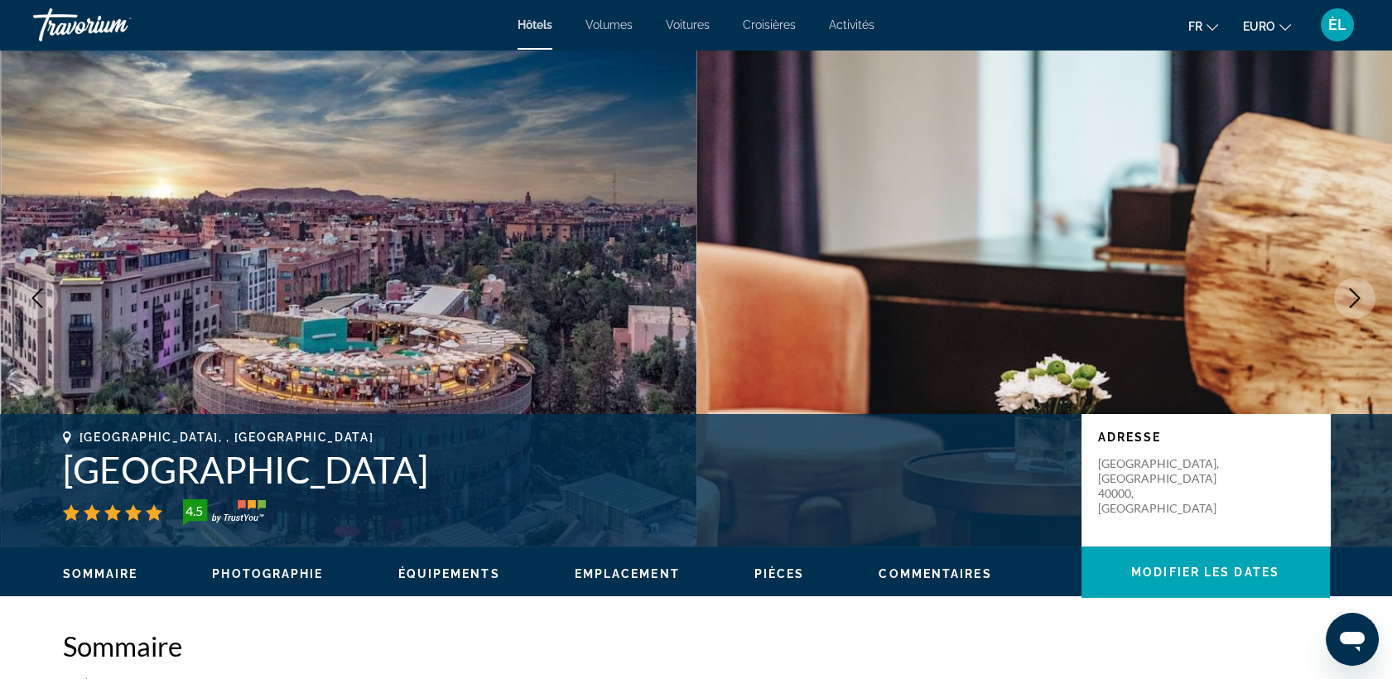
click at [1356, 297] on icon "Image suivante" at bounding box center [1355, 298] width 20 height 20
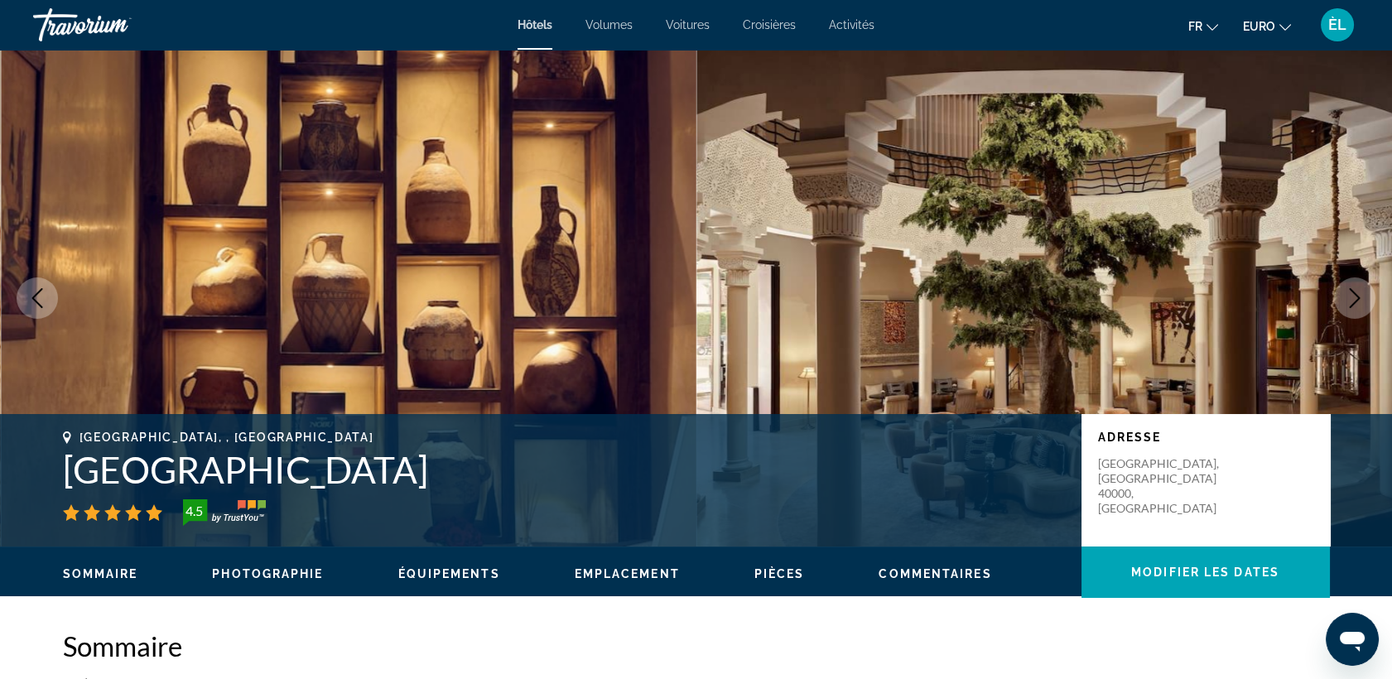
click at [1356, 297] on icon "Image suivante" at bounding box center [1355, 298] width 20 height 20
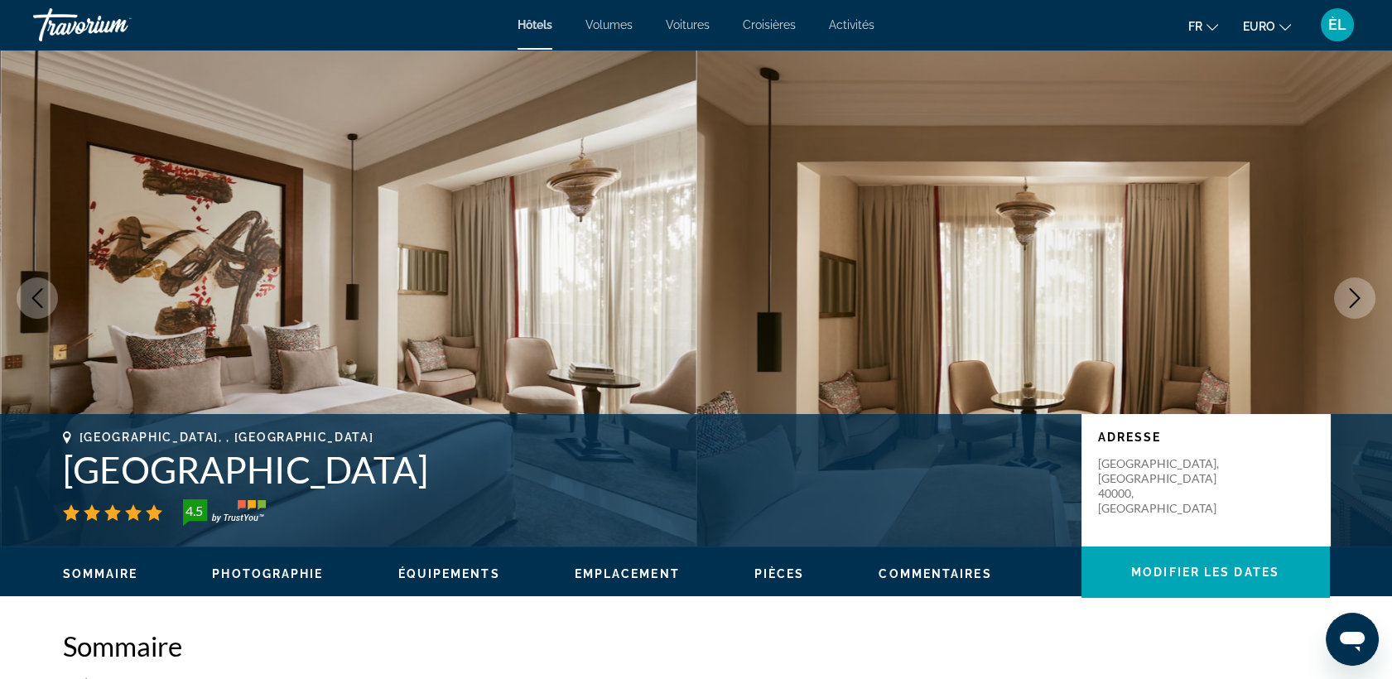
click at [1356, 297] on icon "Image suivante" at bounding box center [1355, 298] width 20 height 20
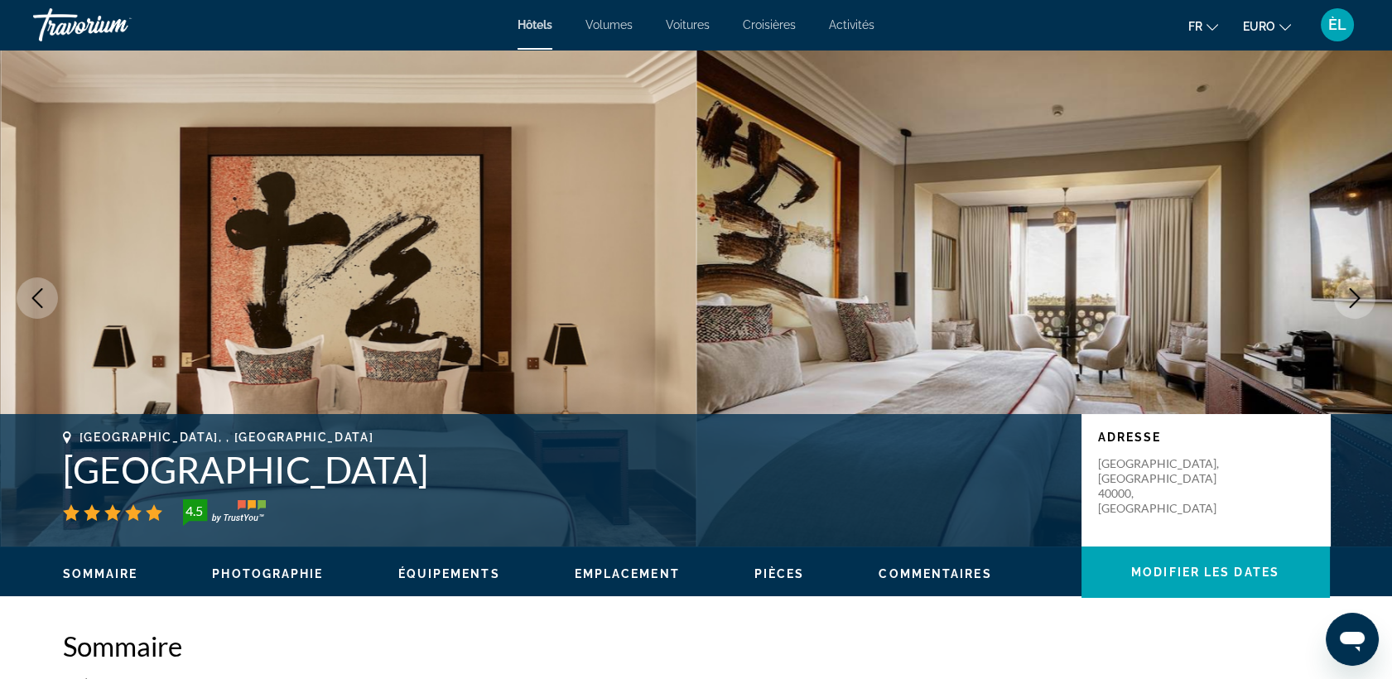
click at [1356, 297] on icon "Image suivante" at bounding box center [1355, 298] width 20 height 20
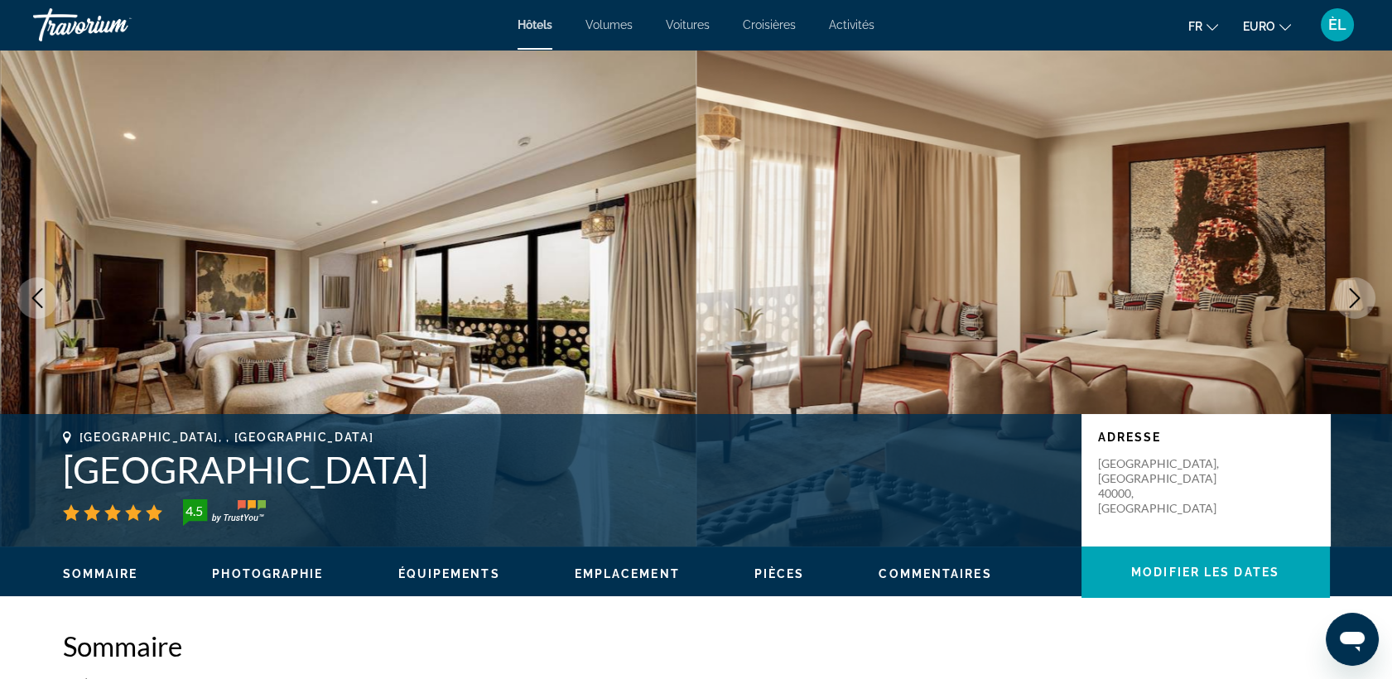
click at [1356, 297] on icon "Image suivante" at bounding box center [1355, 298] width 20 height 20
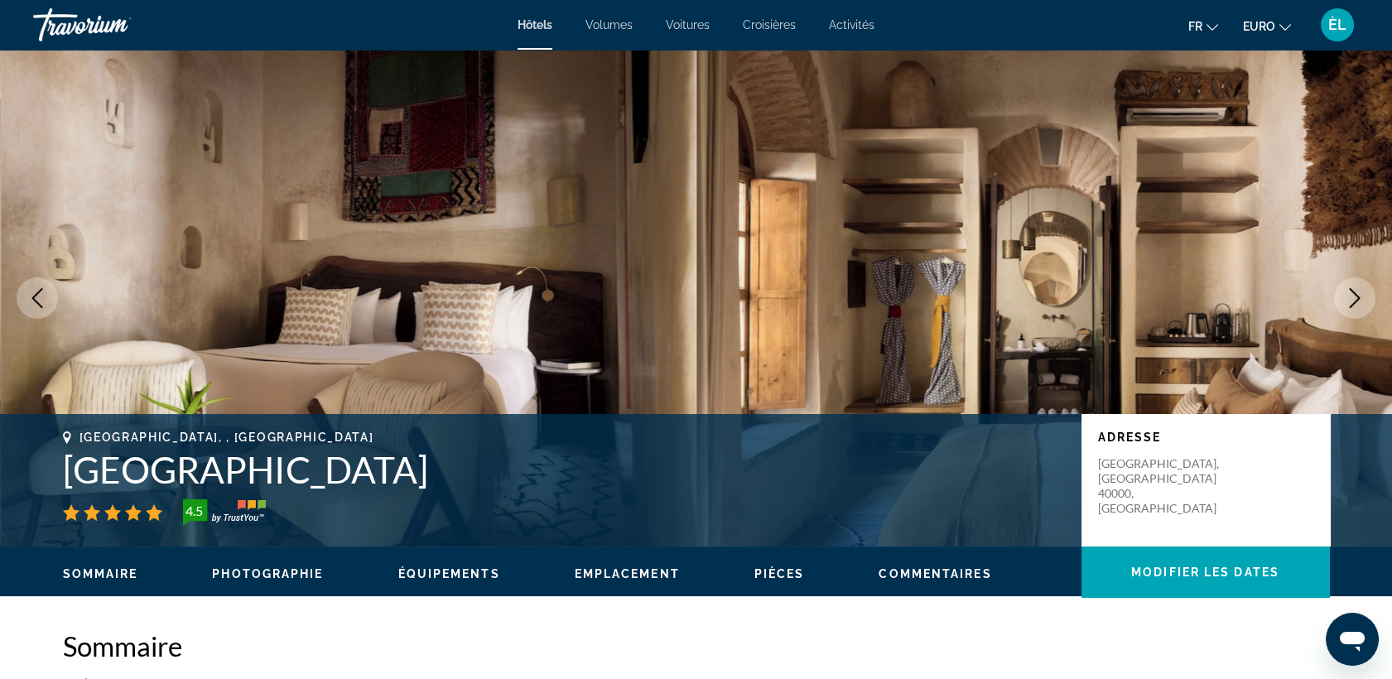
click at [1356, 297] on icon "Image suivante" at bounding box center [1355, 298] width 20 height 20
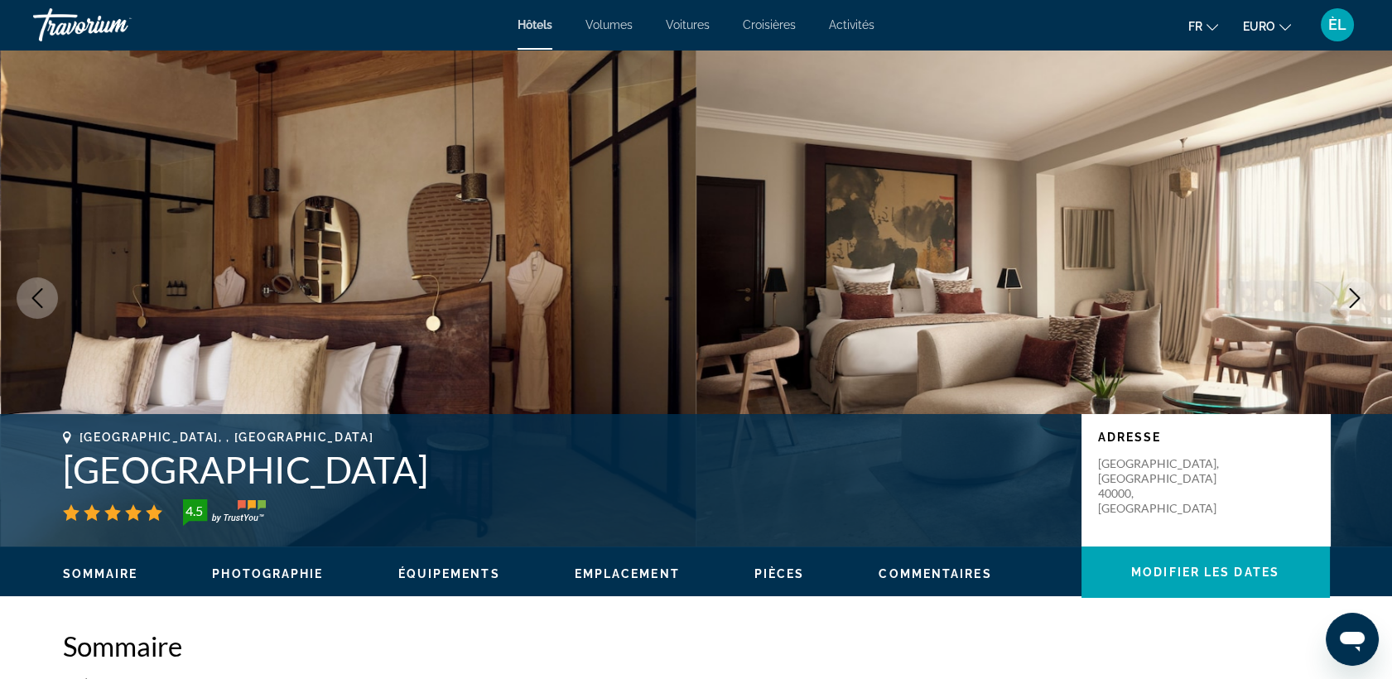
click at [1356, 297] on icon "Image suivante" at bounding box center [1355, 298] width 20 height 20
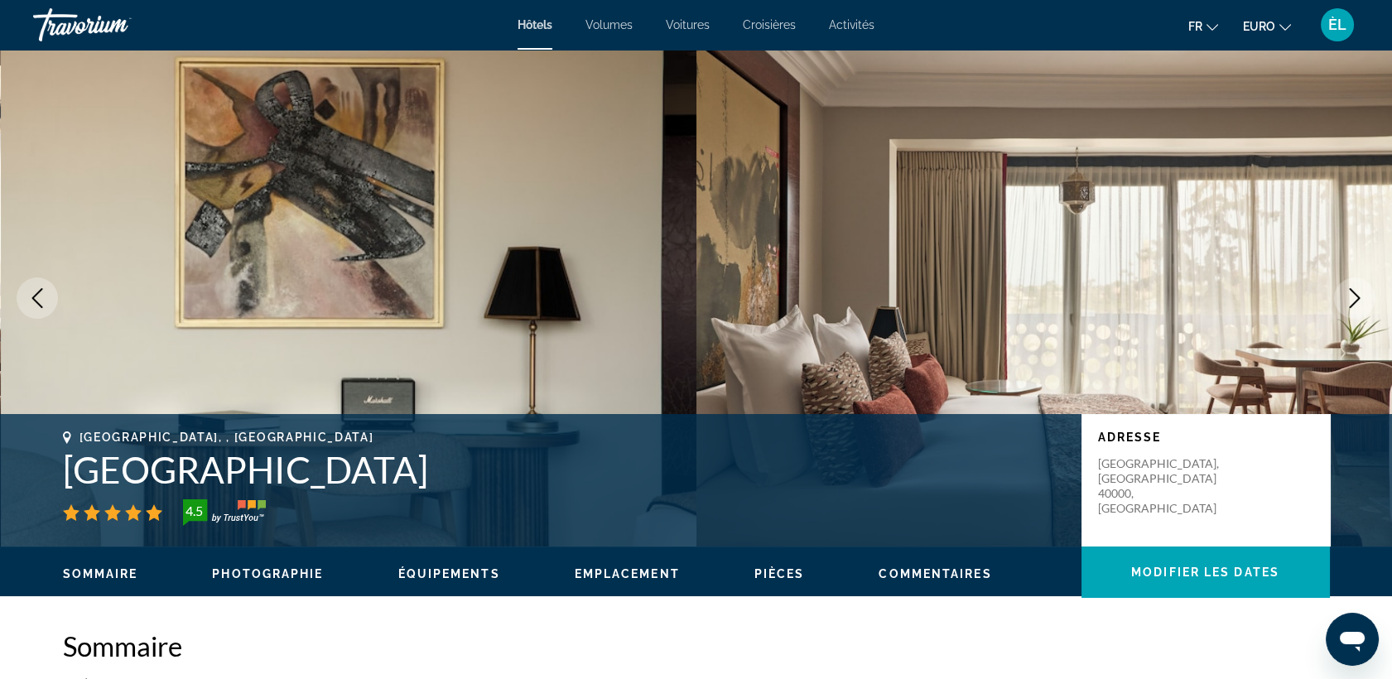
click at [1356, 297] on icon "Image suivante" at bounding box center [1355, 298] width 20 height 20
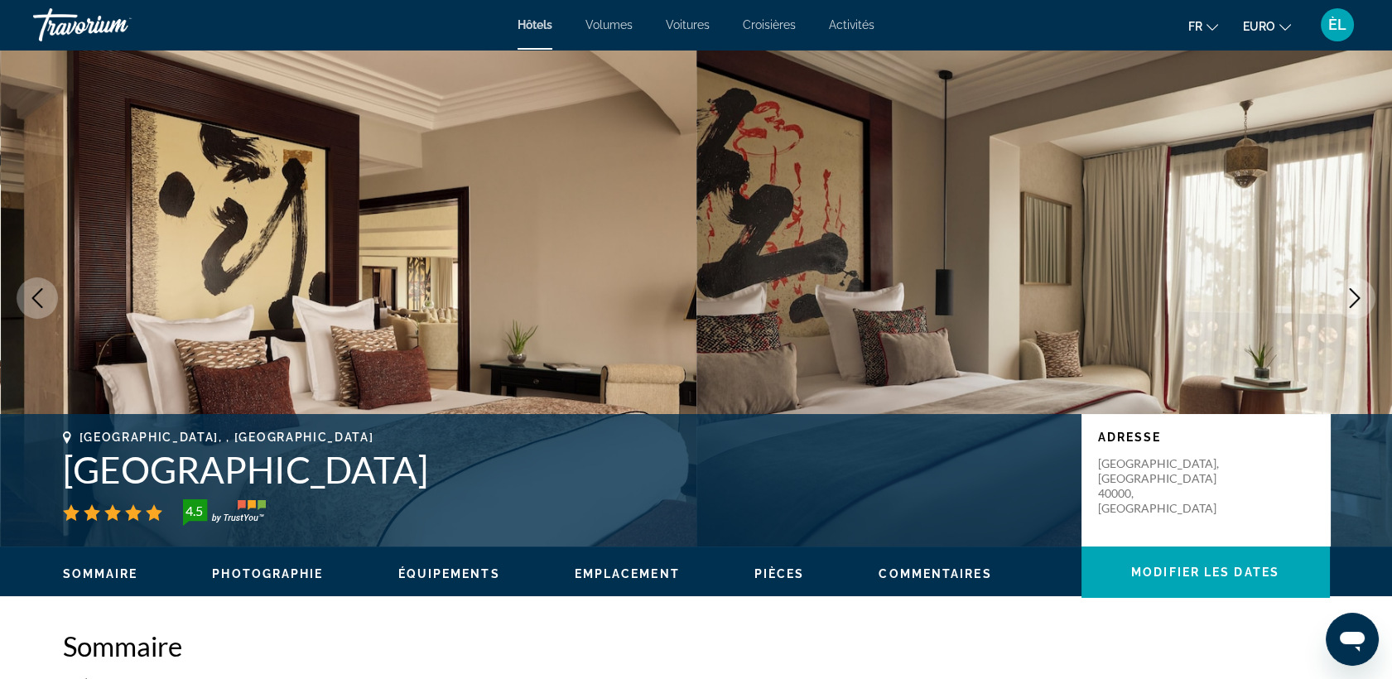
click at [1356, 297] on icon "Image suivante" at bounding box center [1355, 298] width 20 height 20
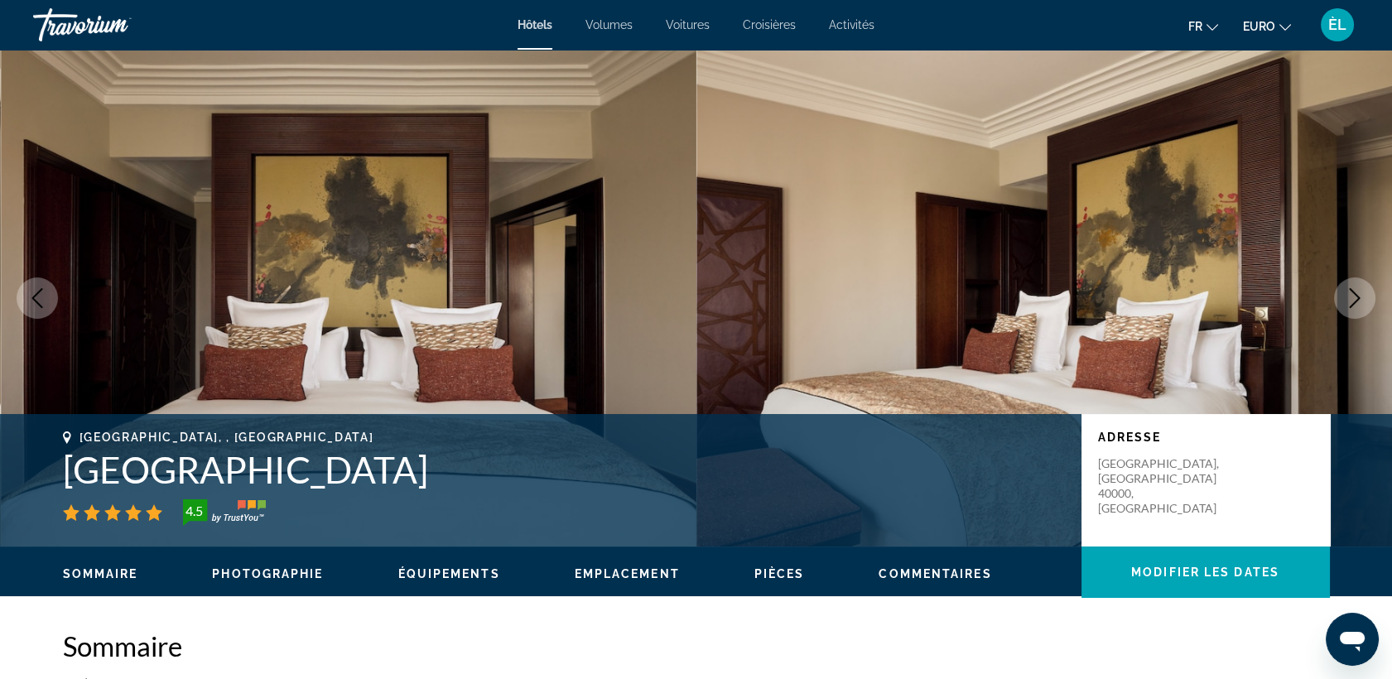
click at [1356, 297] on icon "Image suivante" at bounding box center [1355, 298] width 20 height 20
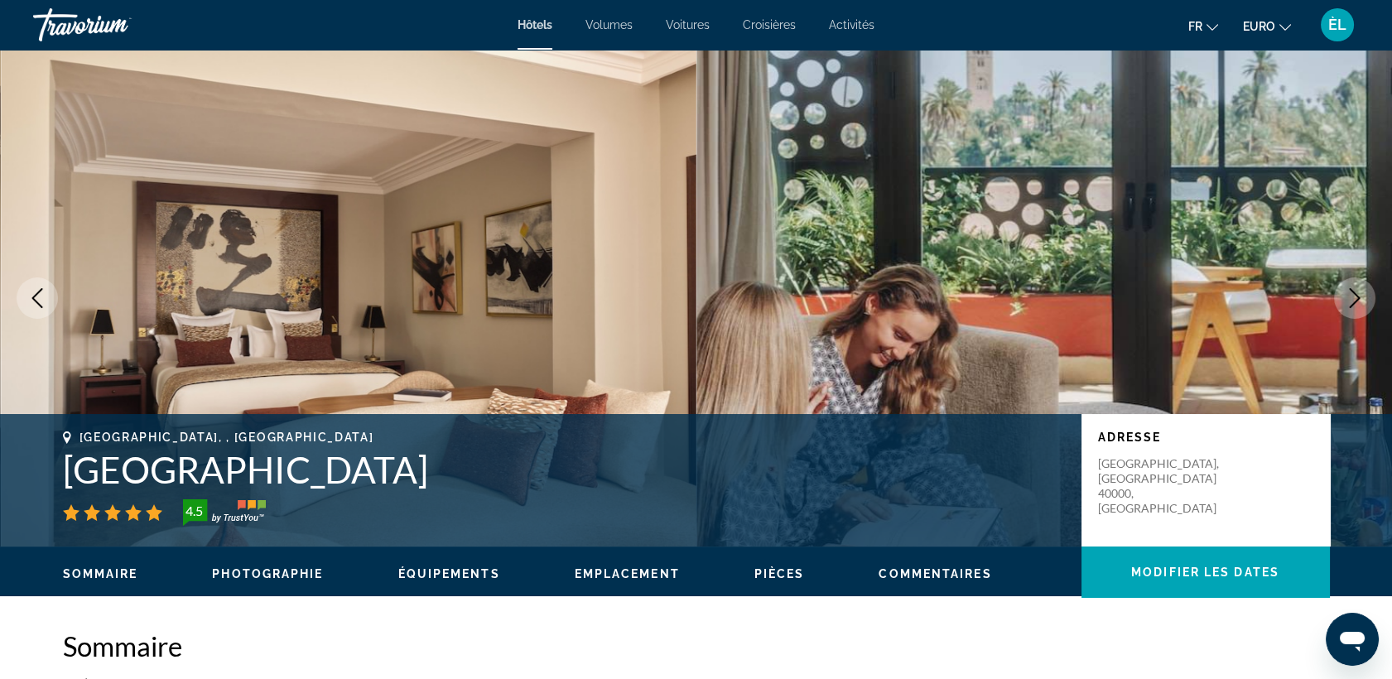
click at [1356, 297] on icon "Image suivante" at bounding box center [1355, 298] width 20 height 20
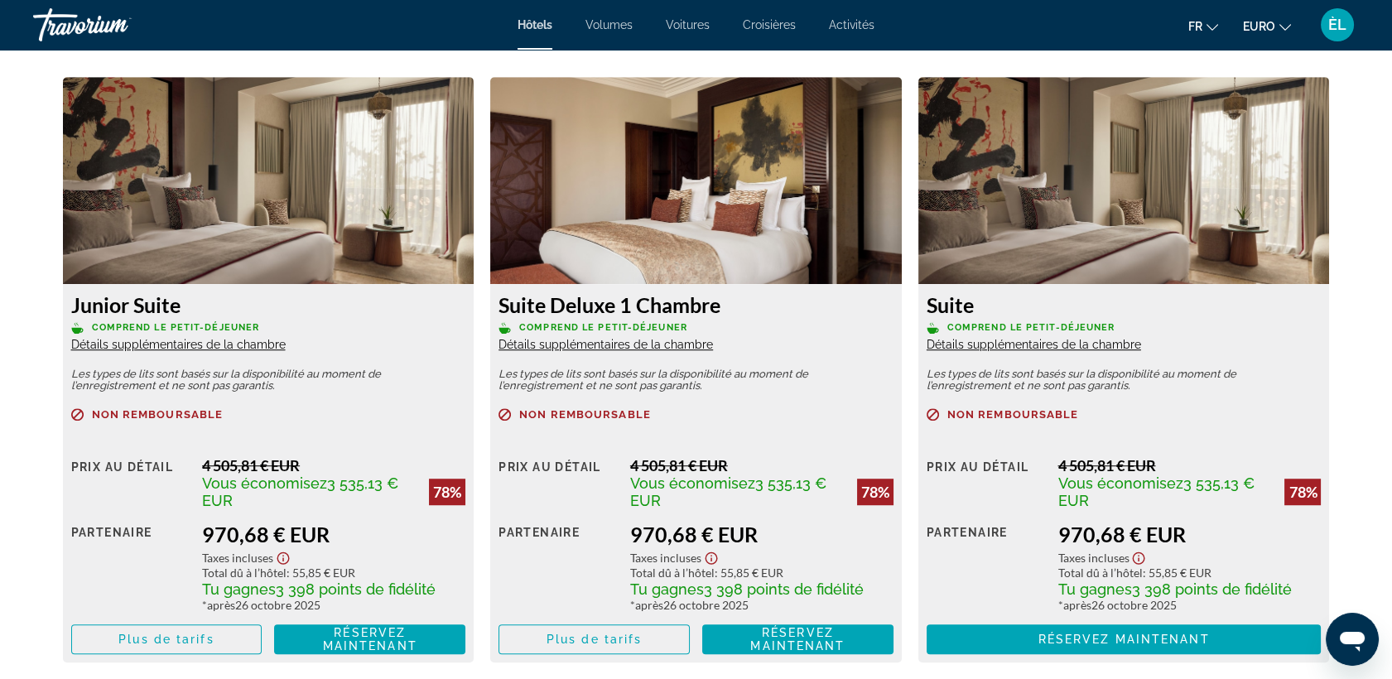
scroll to position [2275, 0]
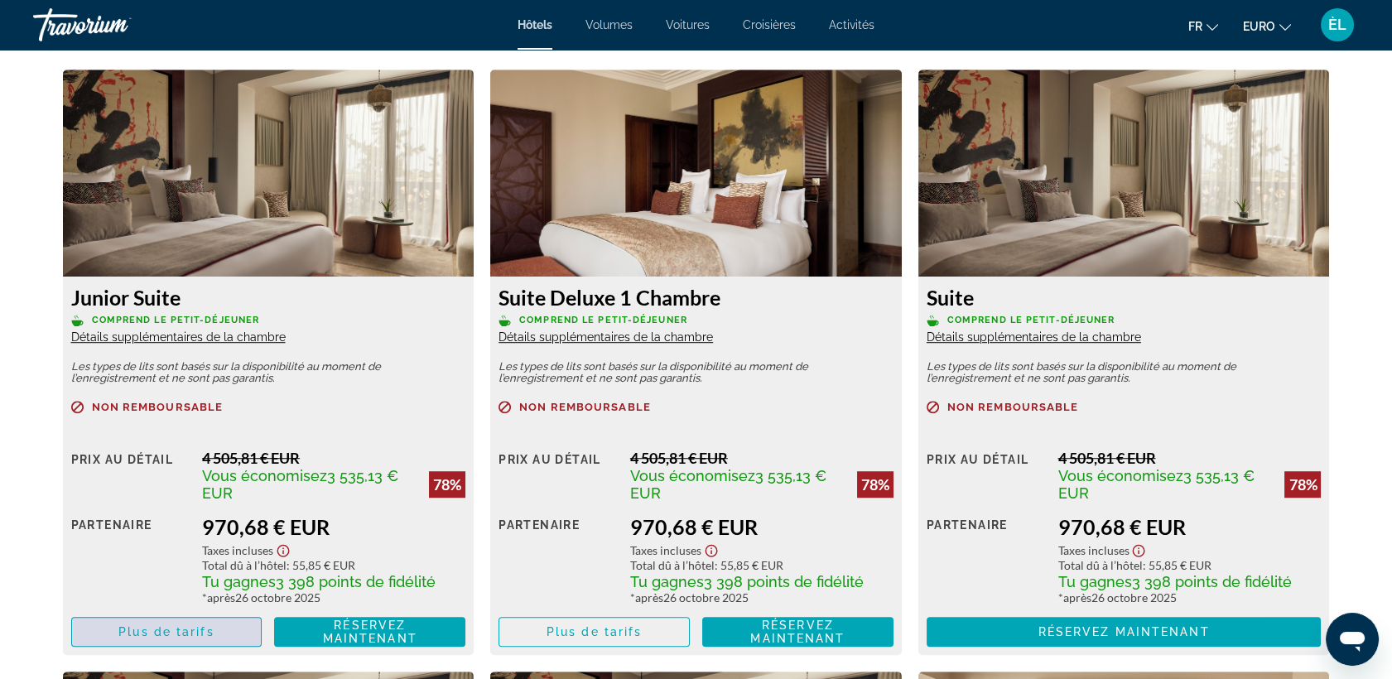
click at [199, 628] on span "Plus de tarifs" at bounding box center [165, 631] width 95 height 13
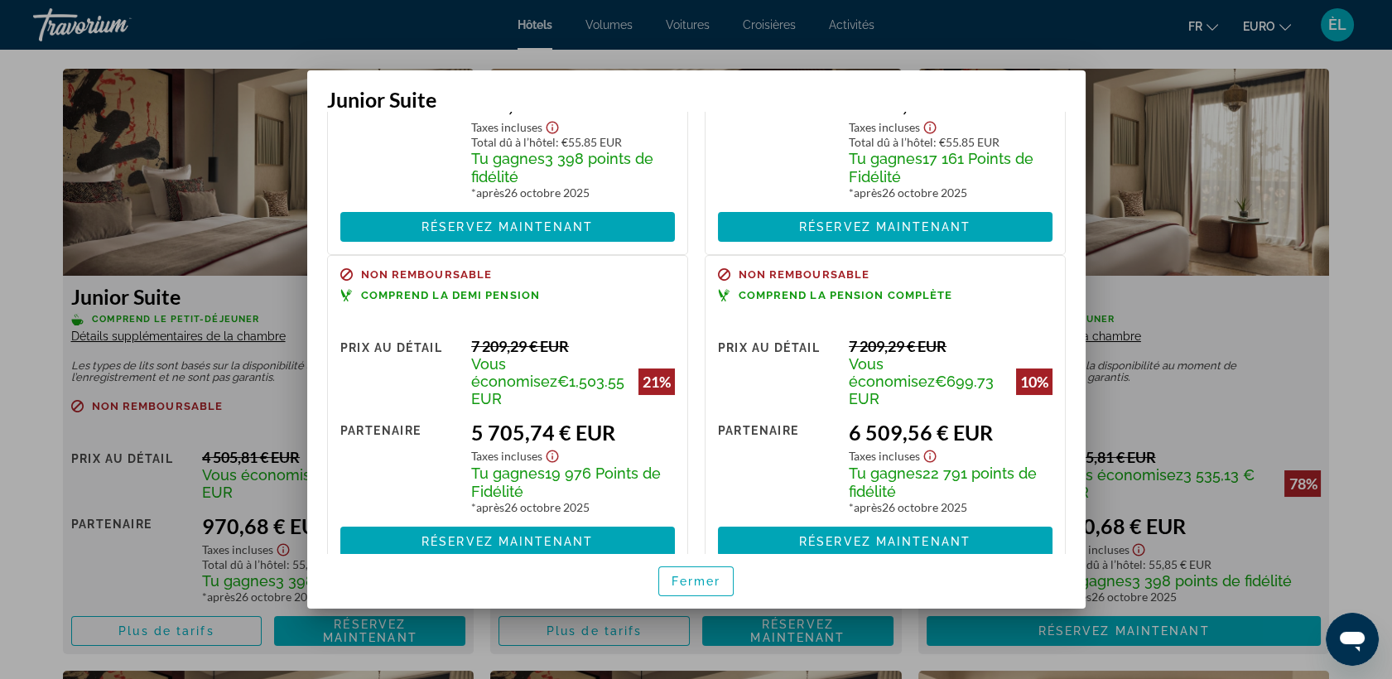
scroll to position [0, 0]
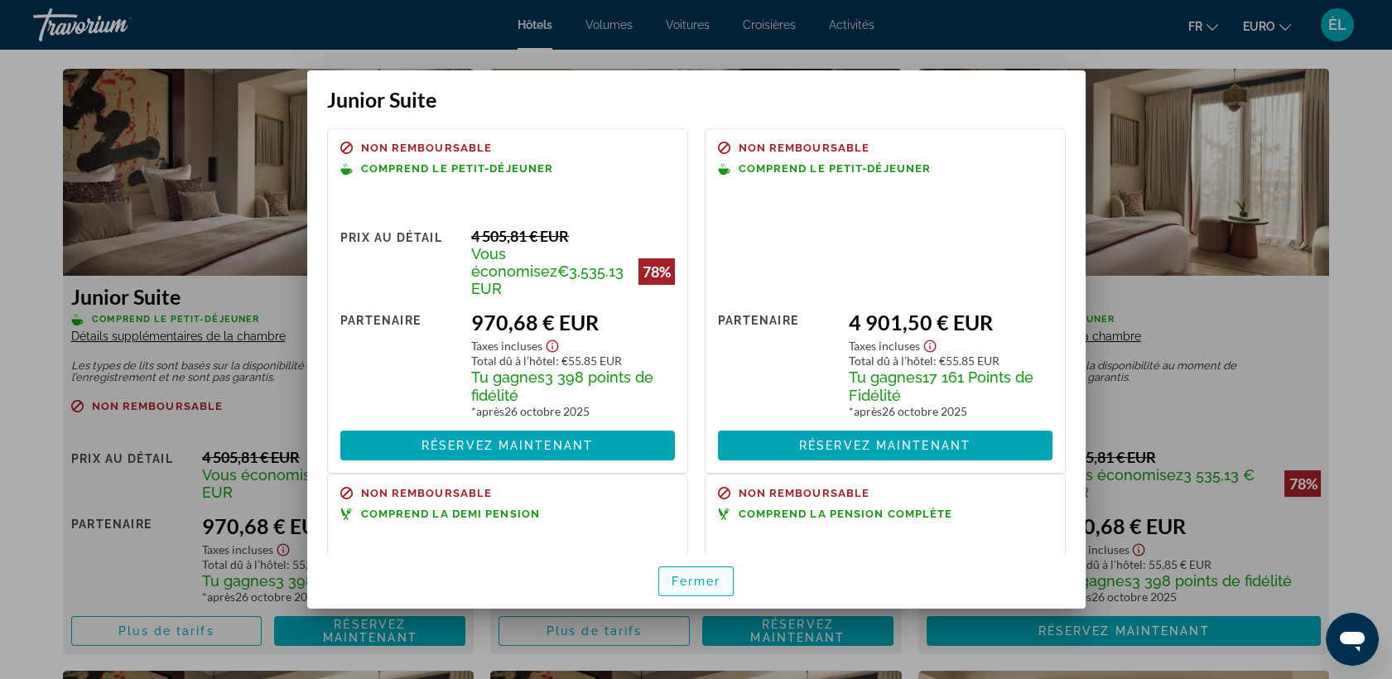
click at [699, 589] on span "button" at bounding box center [696, 581] width 75 height 40
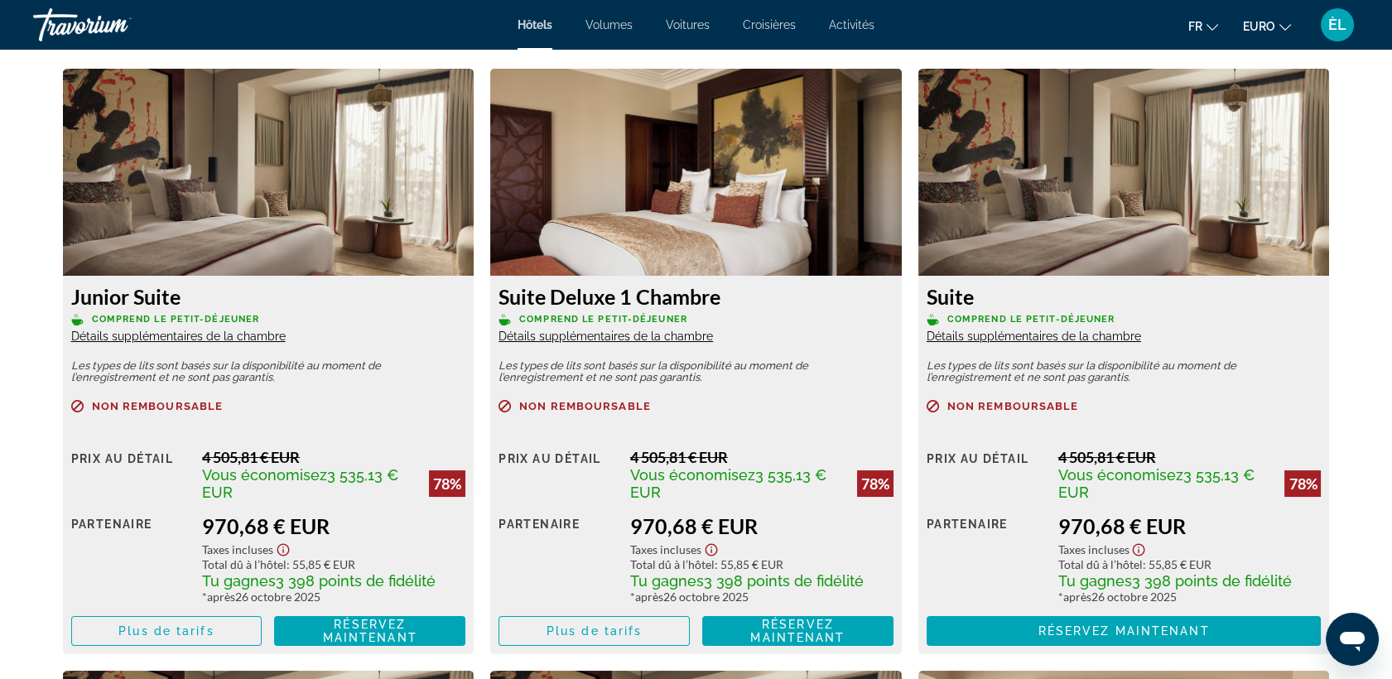
scroll to position [2275, 0]
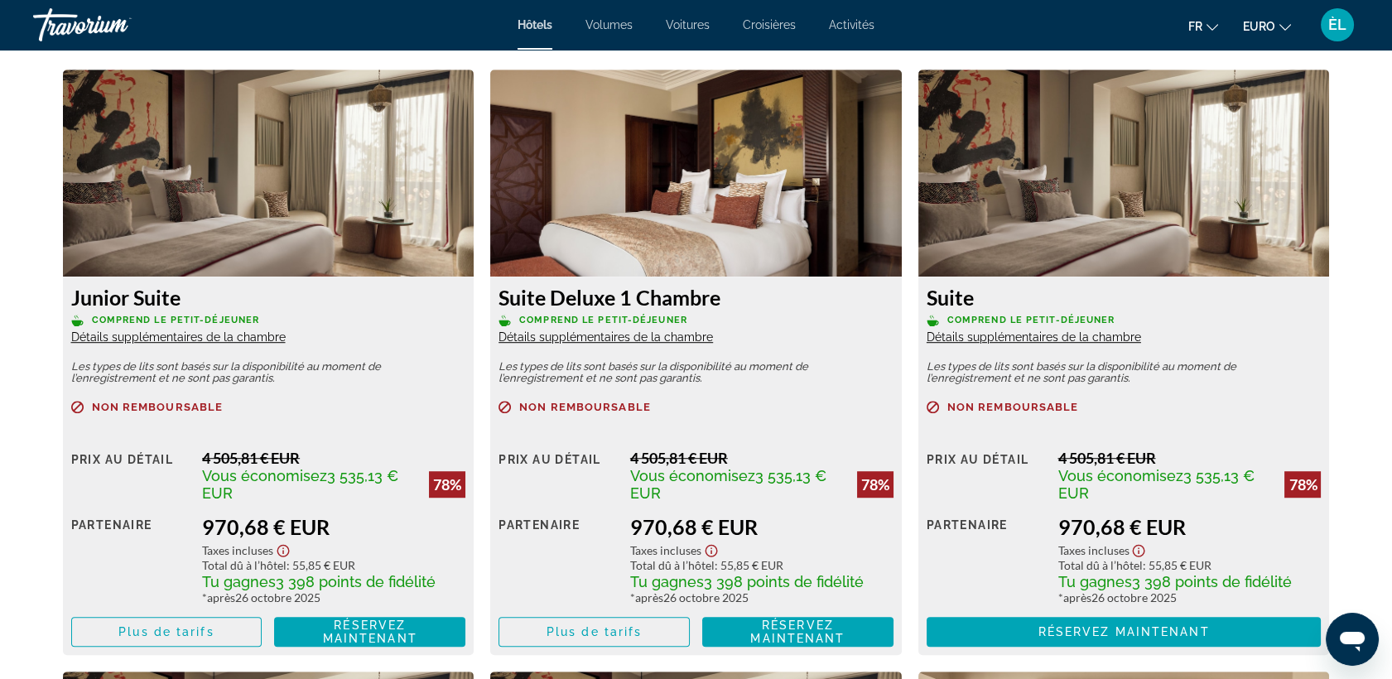
click at [314, 211] on img "Contenu principal" at bounding box center [269, 173] width 412 height 207
click at [623, 340] on span "Détails supplémentaires de la chambre" at bounding box center [605, 336] width 214 height 13
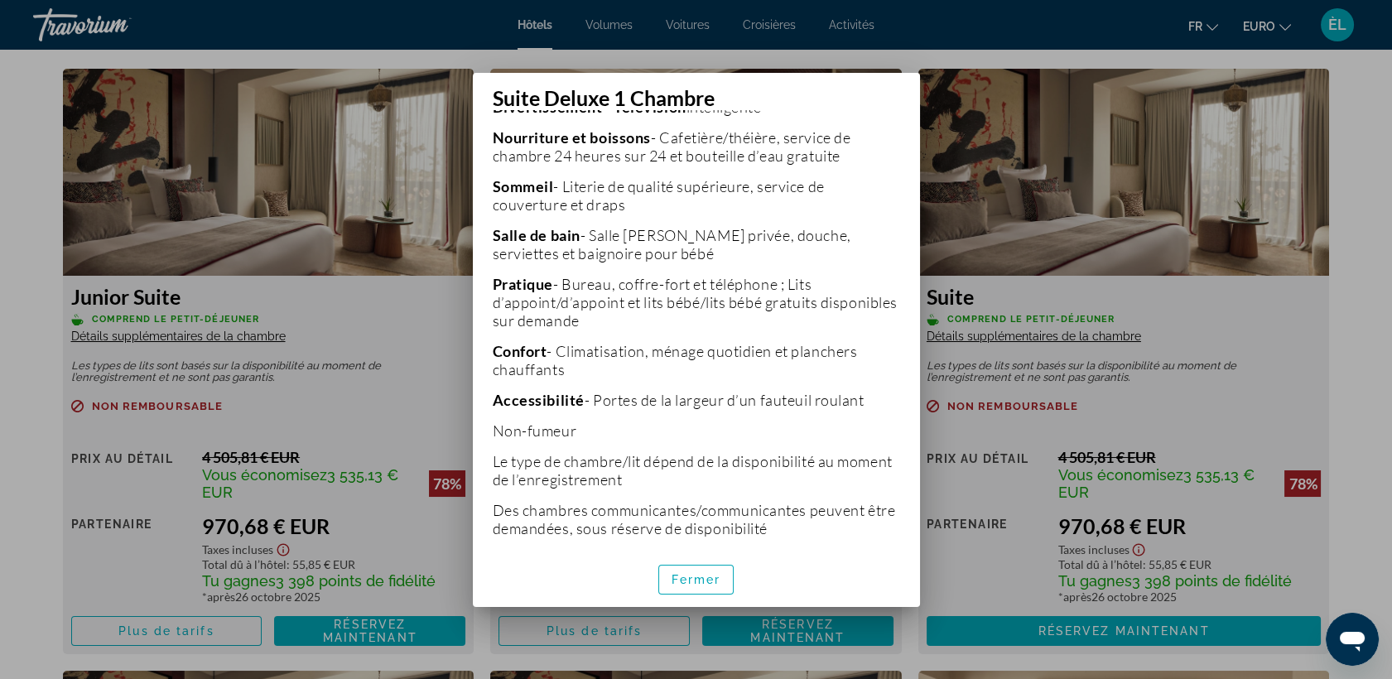
scroll to position [494, 0]
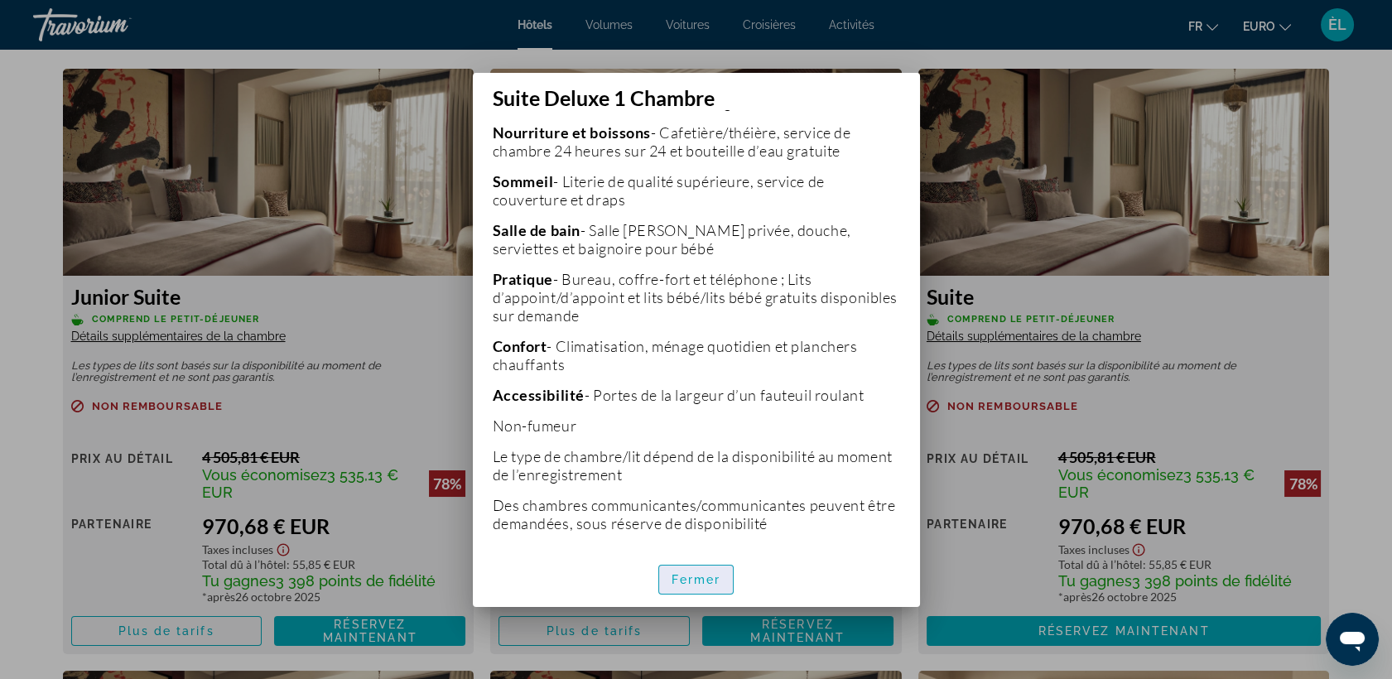
click at [696, 580] on span "Fermer" at bounding box center [697, 579] width 50 height 13
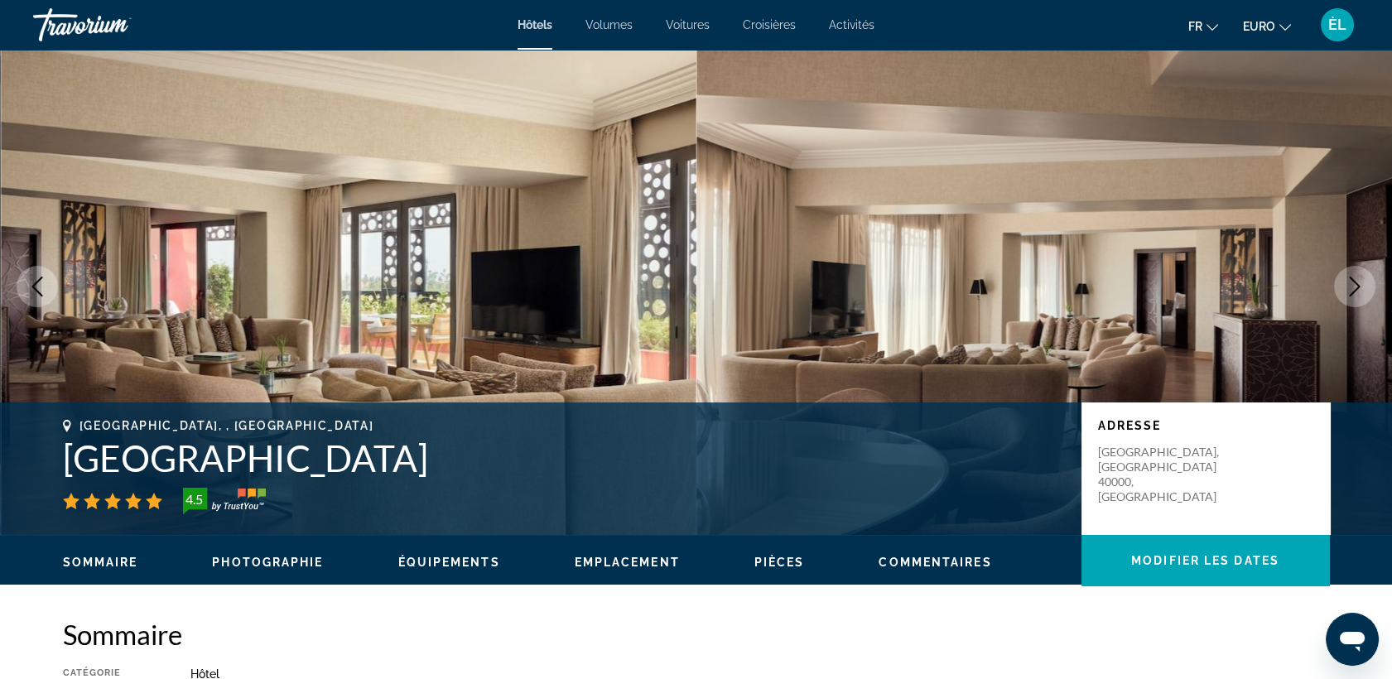
scroll to position [0, 0]
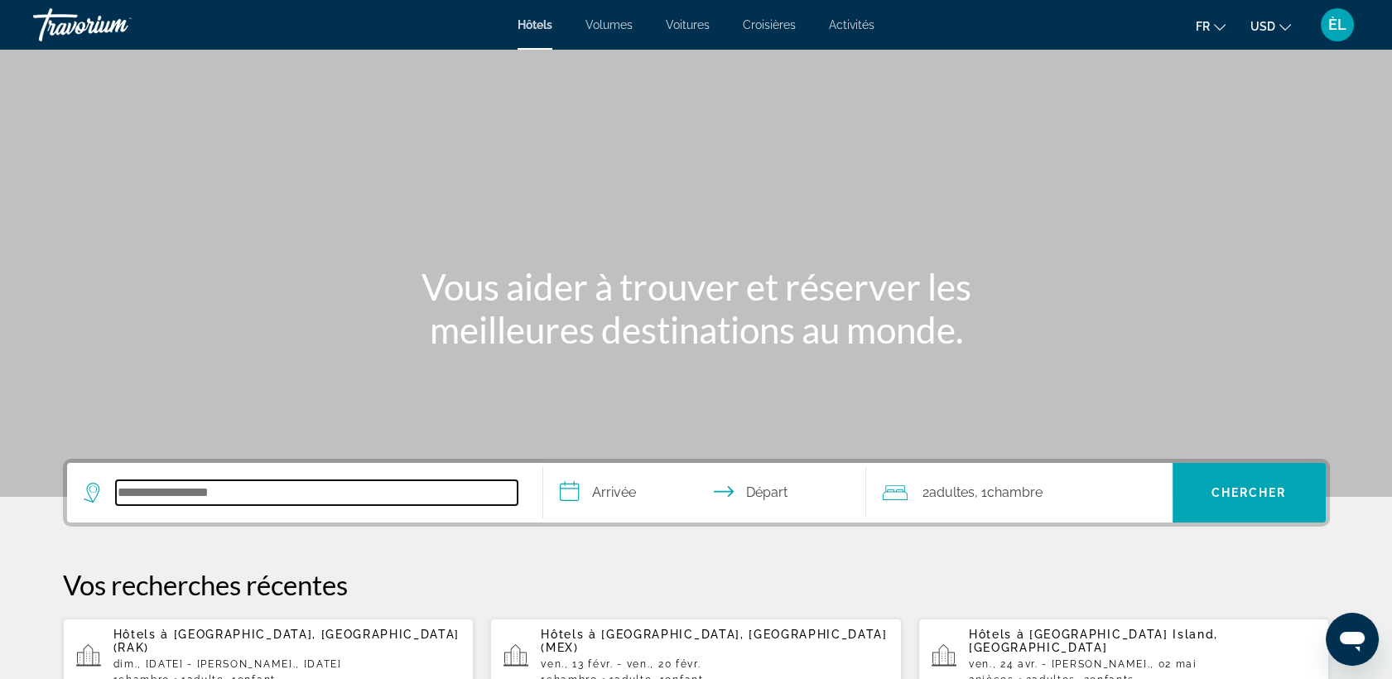
click at [159, 493] on input "Rechercher une destination hôtelière" at bounding box center [317, 492] width 402 height 25
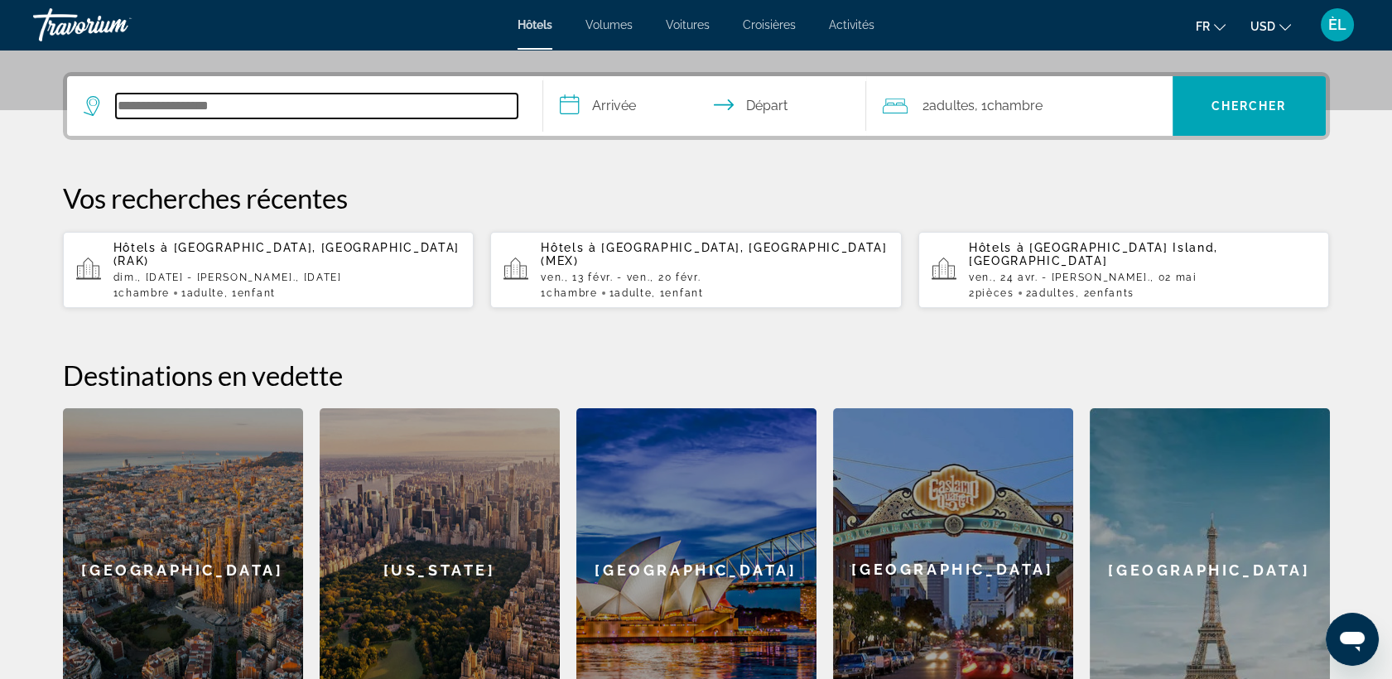
scroll to position [404, 0]
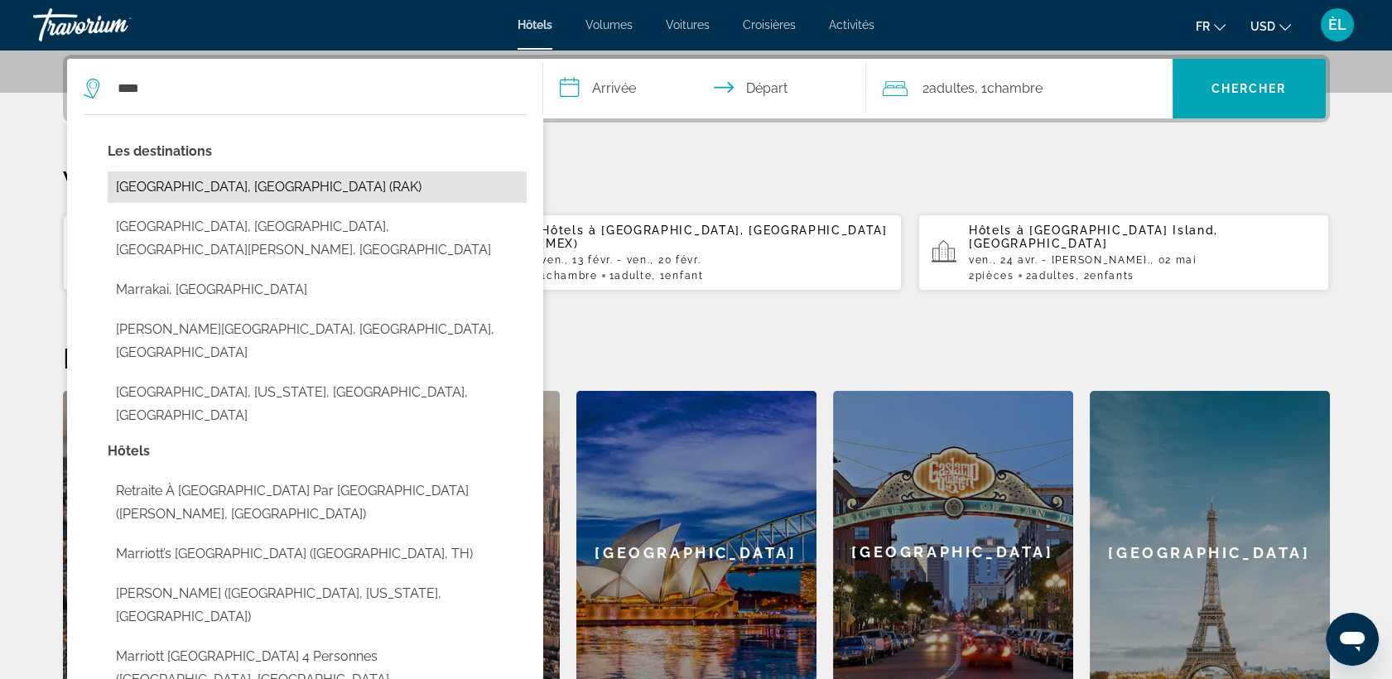
click at [235, 189] on button "[GEOGRAPHIC_DATA], [GEOGRAPHIC_DATA] (RAK)" at bounding box center [317, 186] width 419 height 31
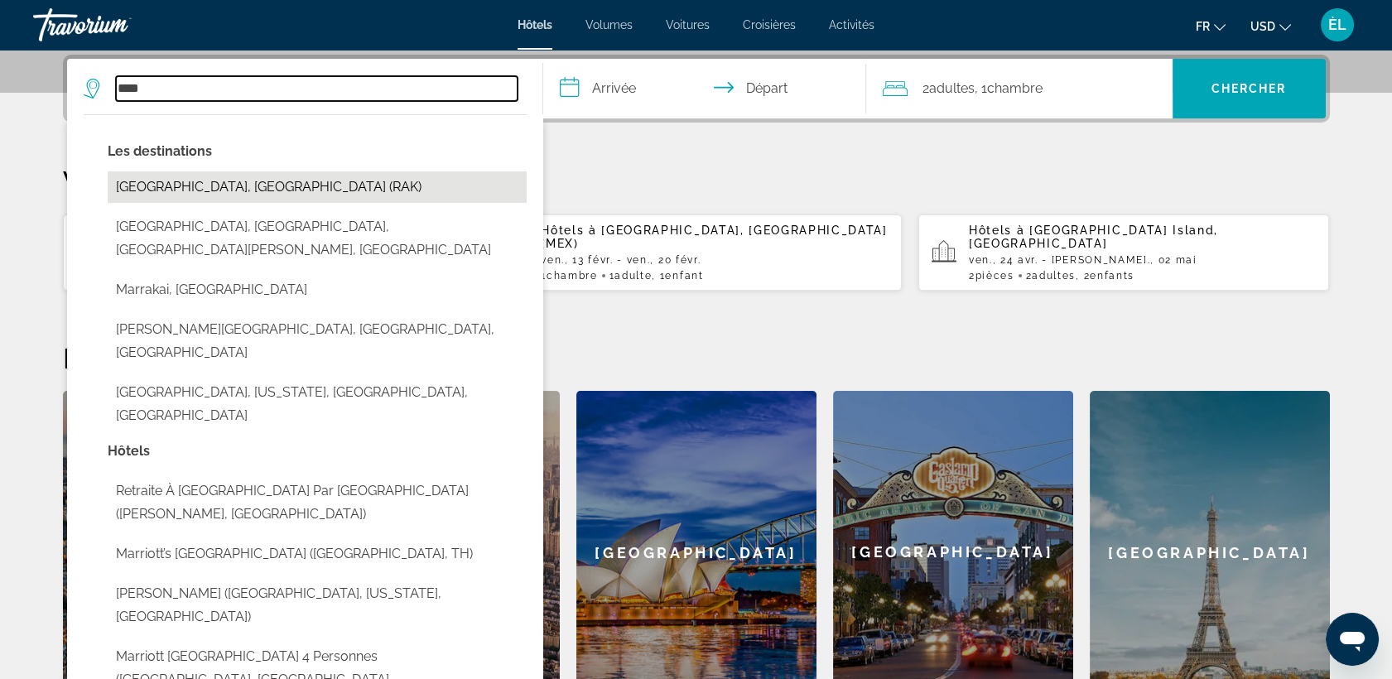
type input "**********"
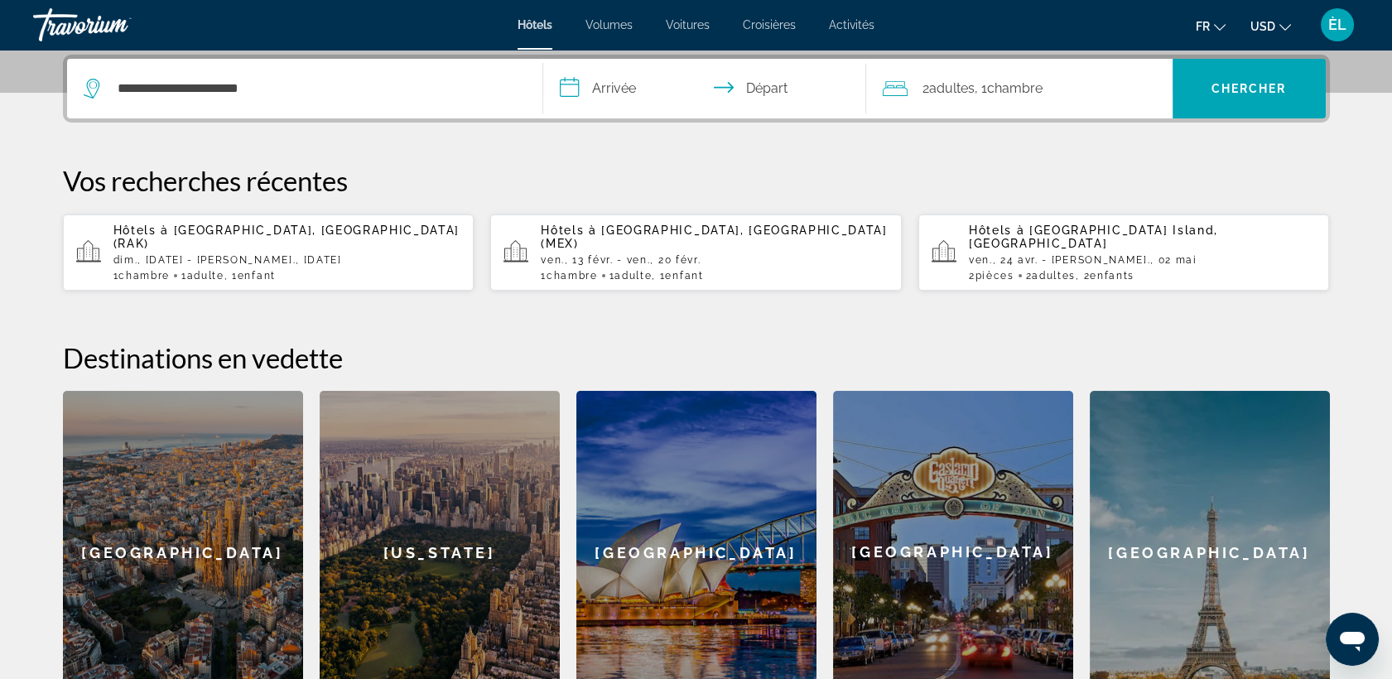
click at [608, 84] on input "**********" at bounding box center [708, 91] width 330 height 65
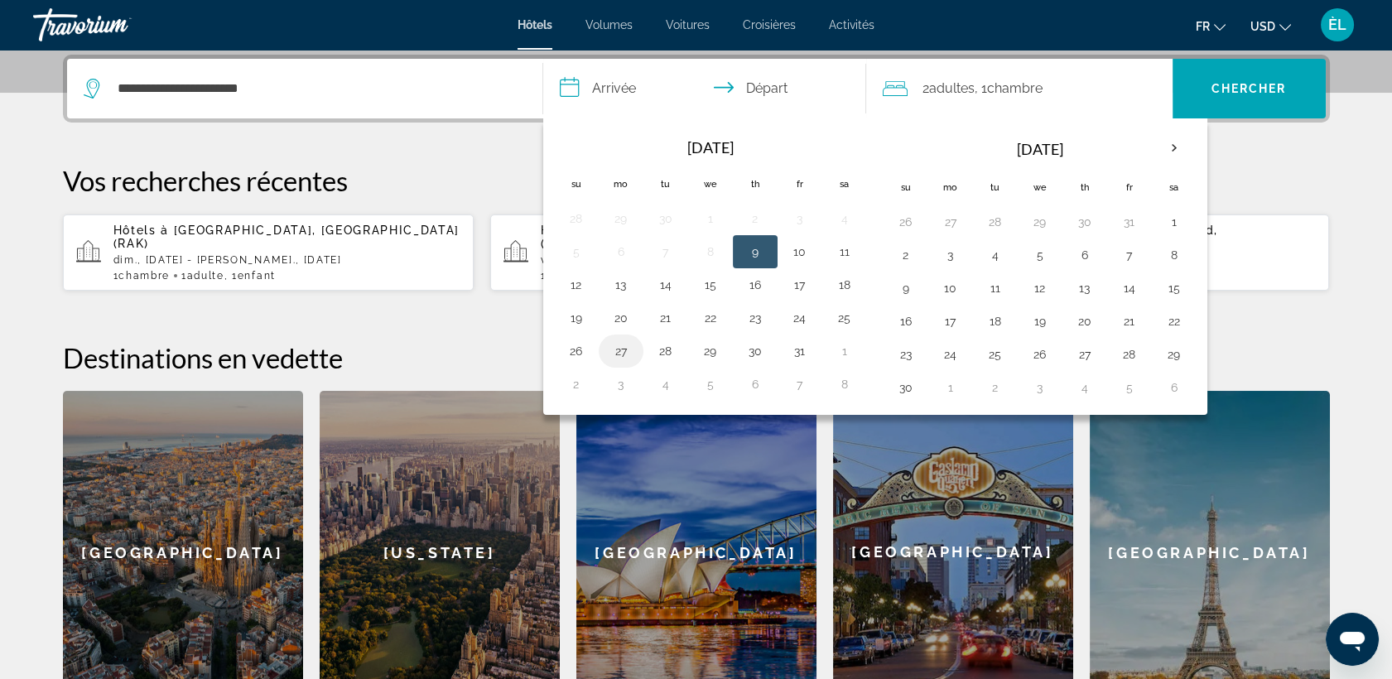
click at [620, 353] on button "27" at bounding box center [621, 350] width 26 height 23
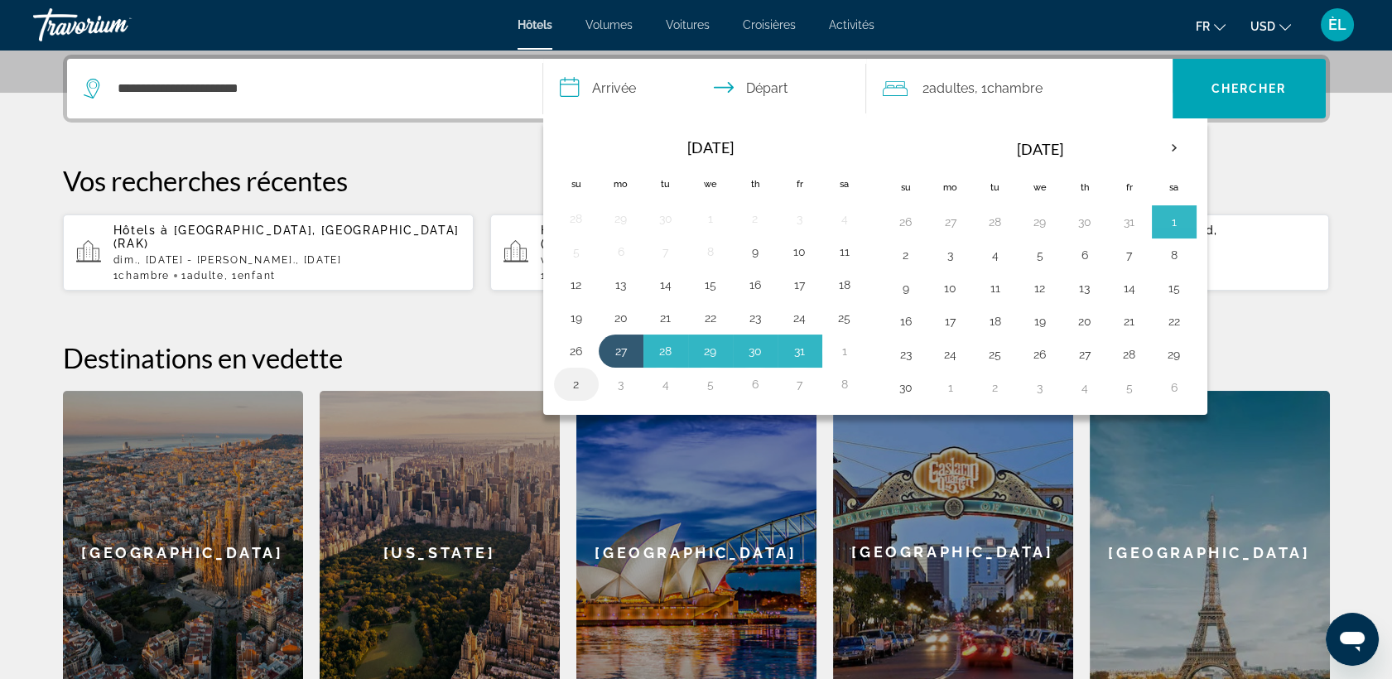
click at [576, 382] on button "2" at bounding box center [576, 384] width 26 height 23
type input "**********"
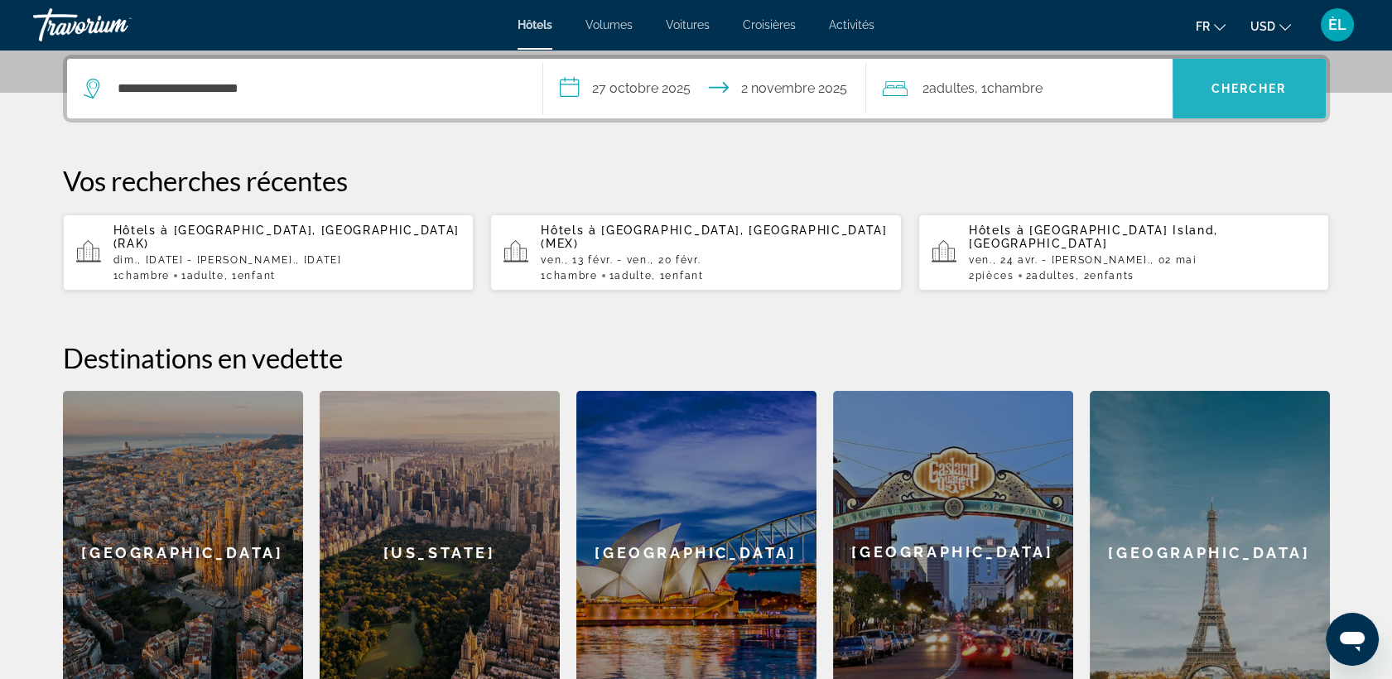
click at [1219, 82] on span "Chercher" at bounding box center [1248, 88] width 75 height 13
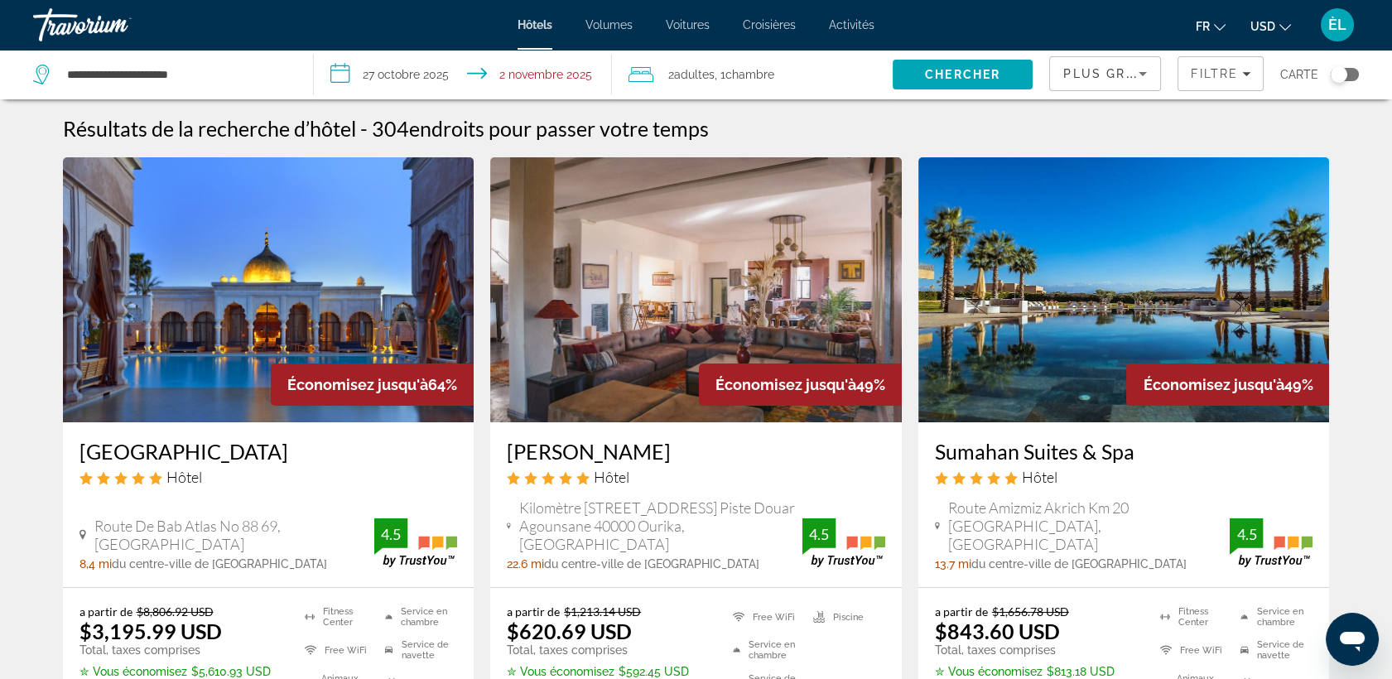
click at [868, 224] on img "Contenu principal" at bounding box center [696, 289] width 412 height 265
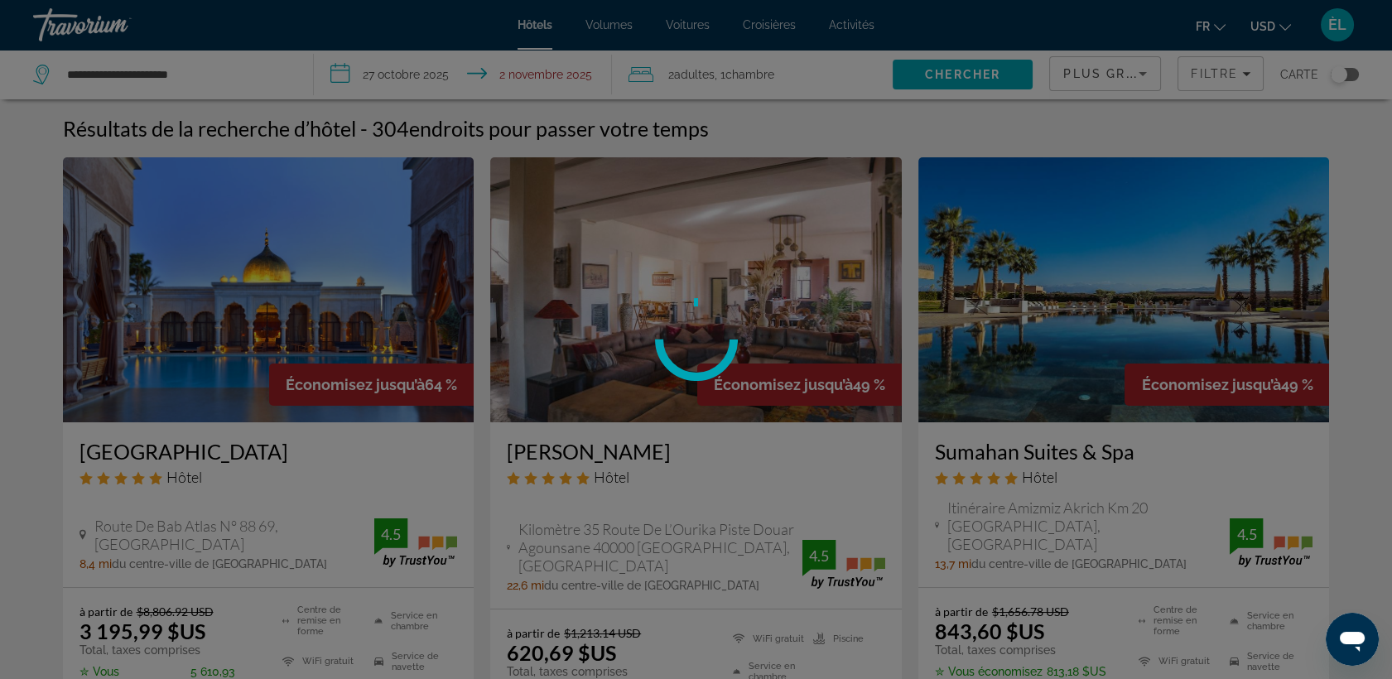
click at [868, 224] on div at bounding box center [696, 339] width 1392 height 679
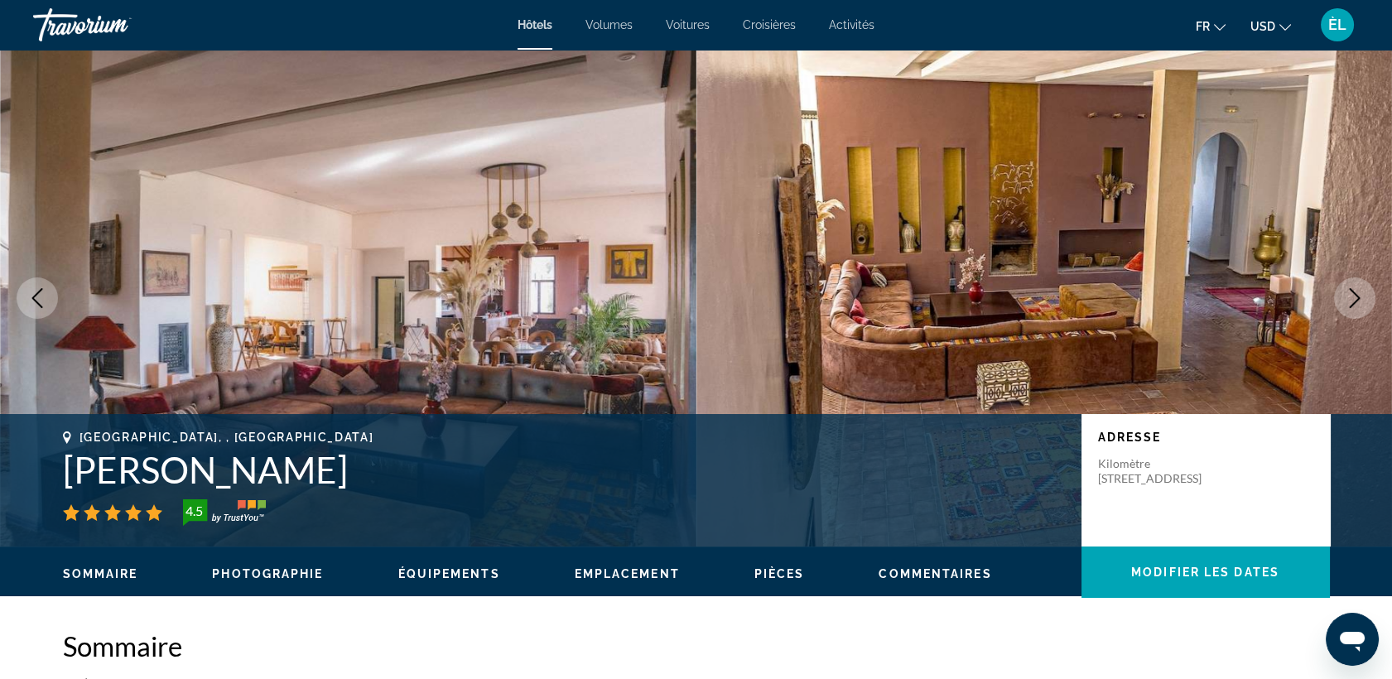
click at [1273, 27] on span "USD" at bounding box center [1262, 26] width 25 height 13
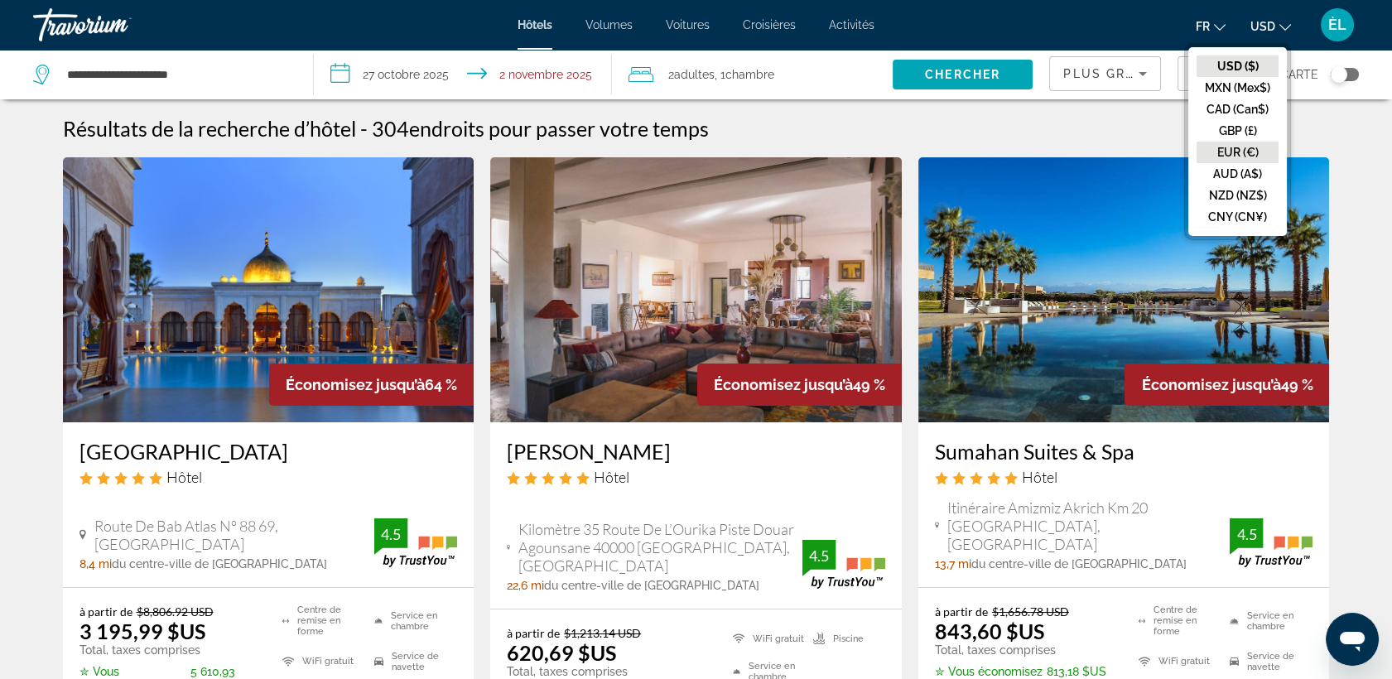
click at [1264, 145] on button "EUR (€)" at bounding box center [1237, 153] width 82 height 22
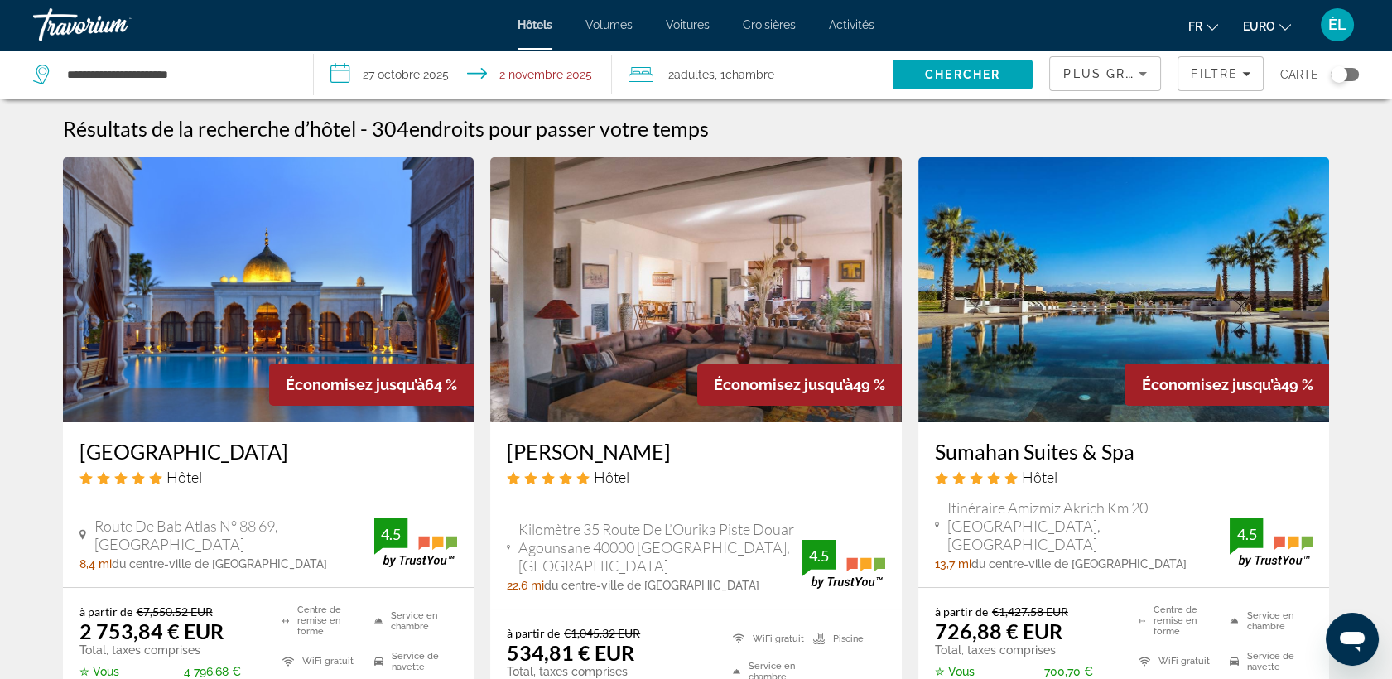
click at [713, 72] on span "Adultes" at bounding box center [694, 74] width 41 height 13
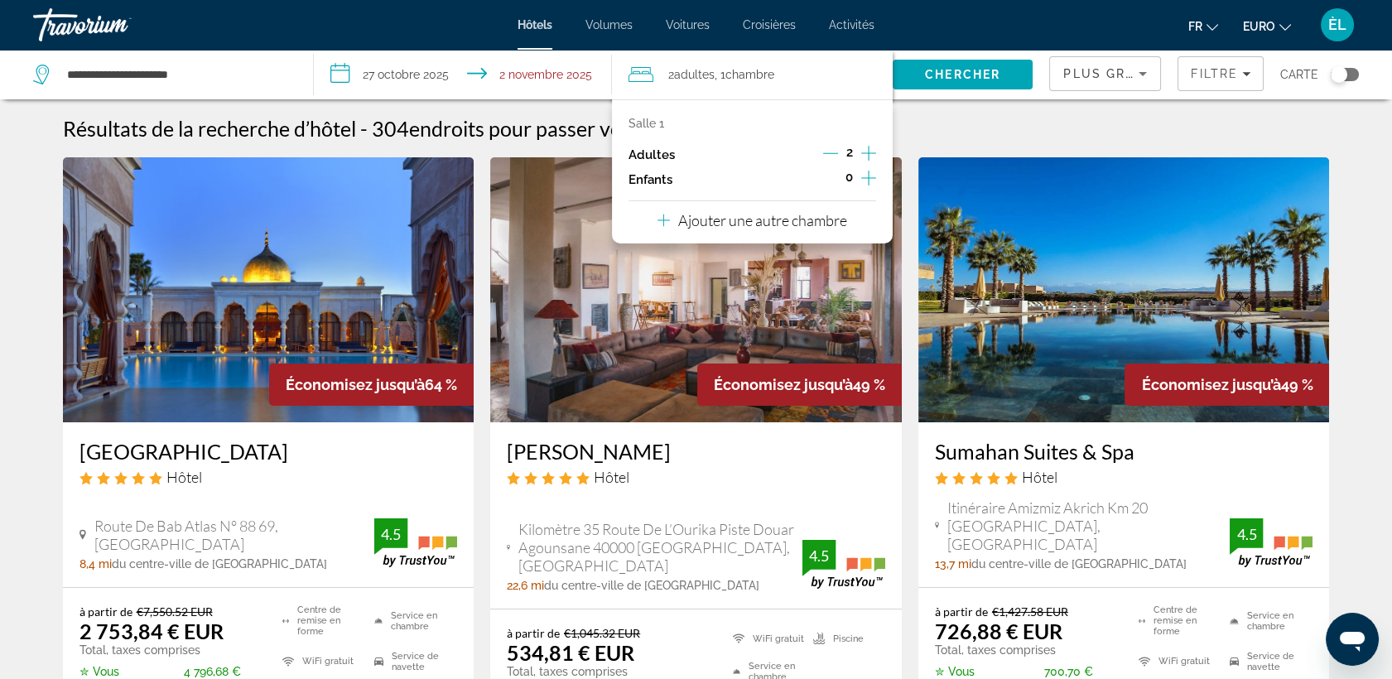
click at [826, 155] on icon "Décrément des adultes" at bounding box center [830, 153] width 15 height 15
click at [878, 179] on div "Salle 1 Adultes 1 Enfants 0 Ajouter une autre chambre" at bounding box center [752, 171] width 281 height 144
click at [868, 181] on icon "Augmenter les enfants" at bounding box center [868, 178] width 15 height 15
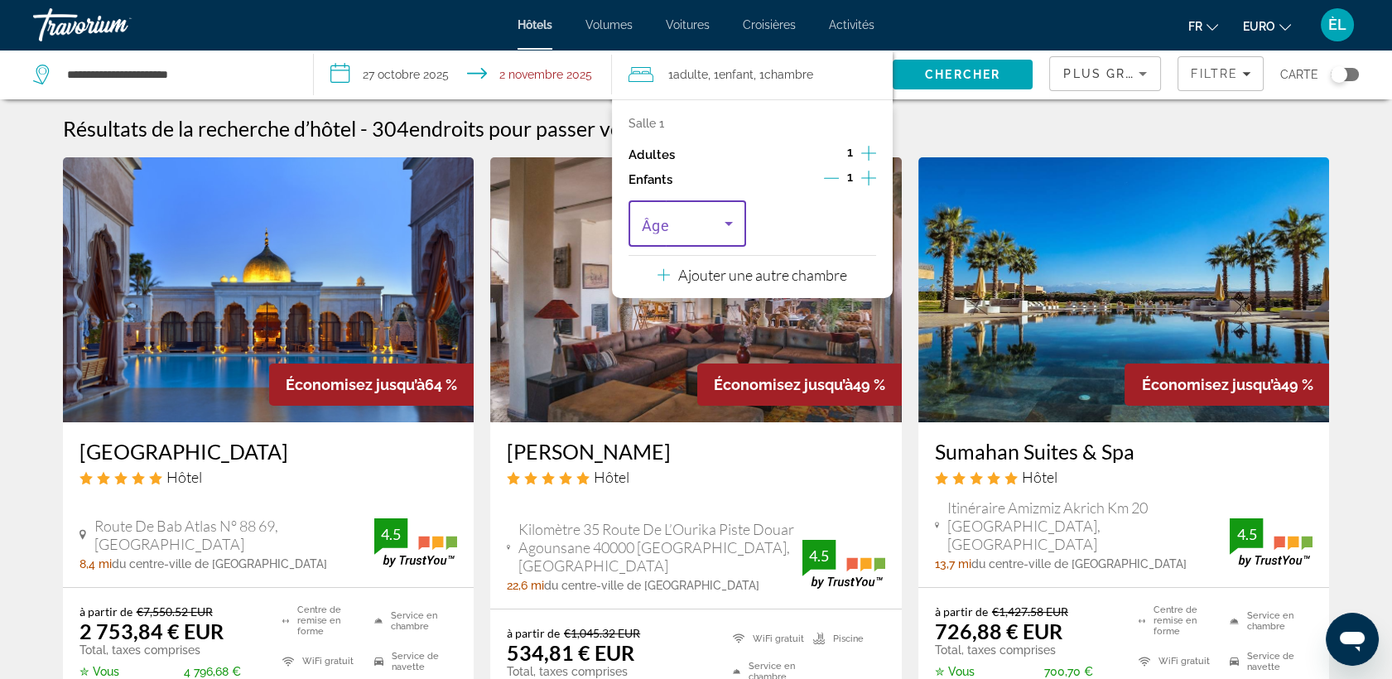
click at [719, 230] on icon "Voyageurs : 1 adulte, 1 enfant" at bounding box center [729, 224] width 20 height 20
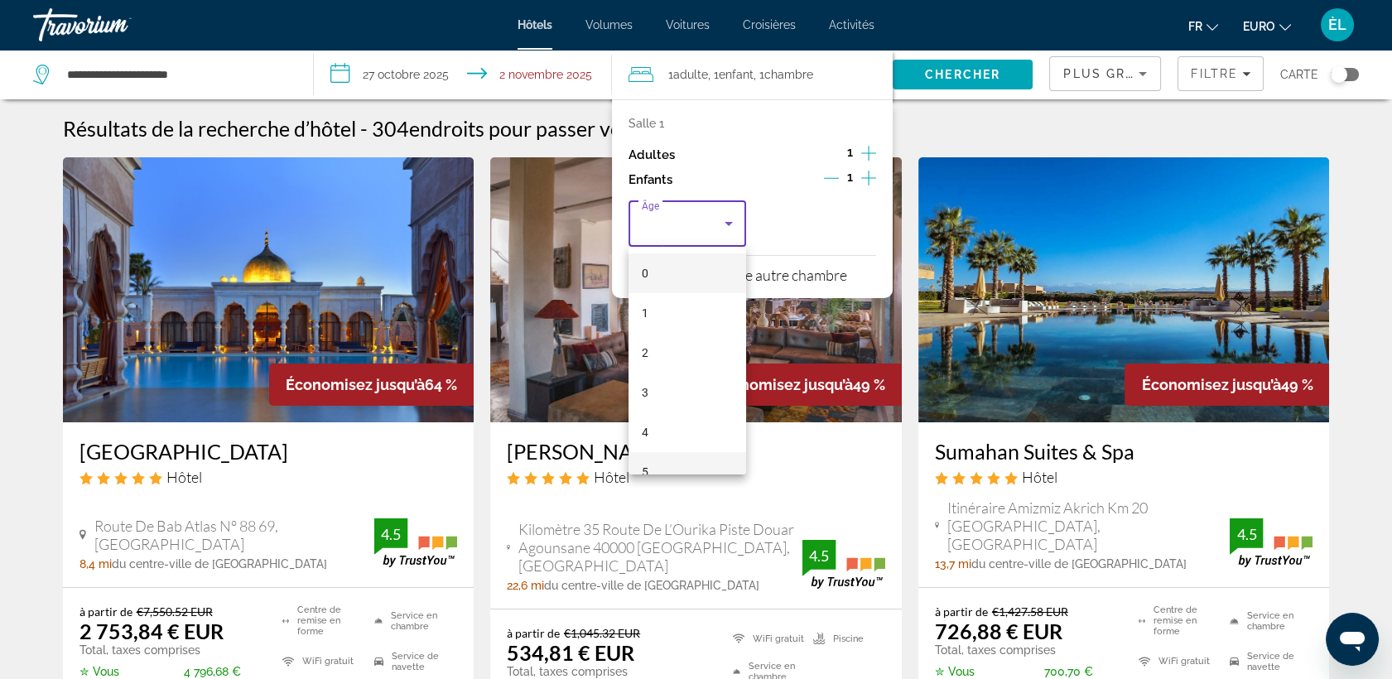
click at [663, 461] on mat-option "5" at bounding box center [687, 472] width 118 height 40
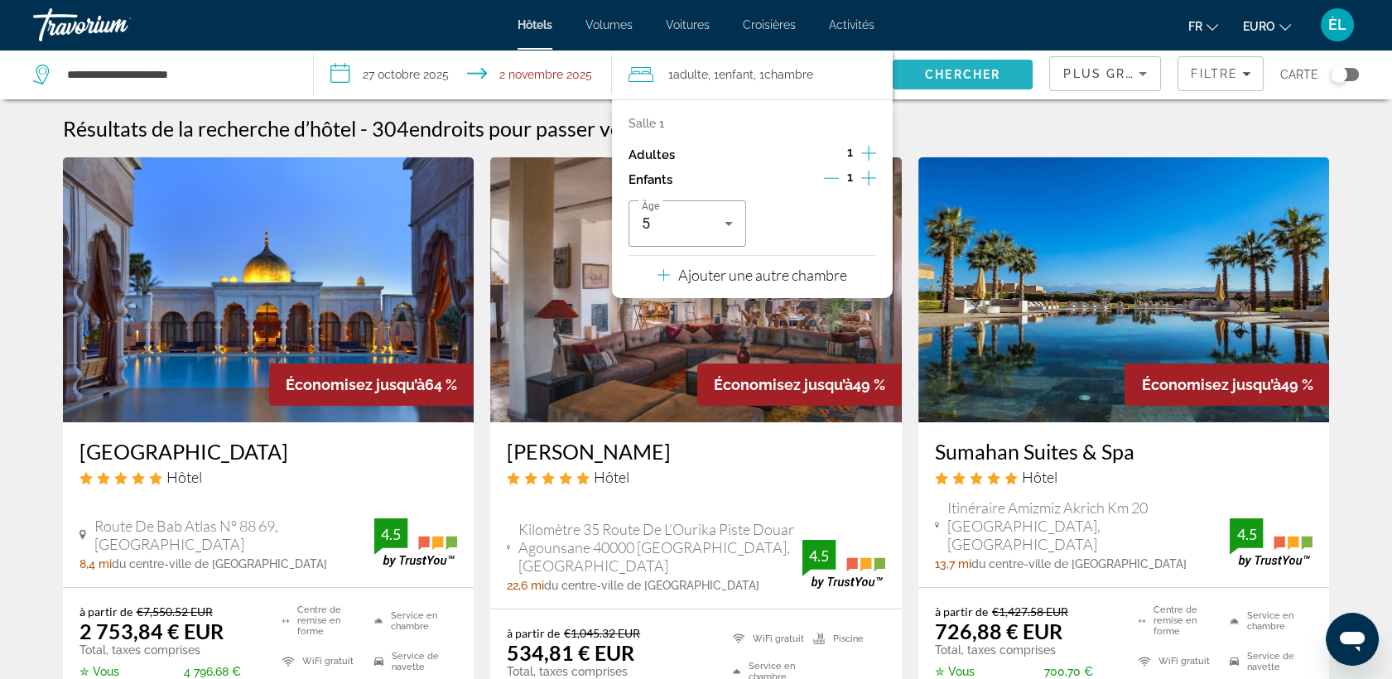
click at [966, 75] on span "Chercher" at bounding box center [962, 74] width 75 height 13
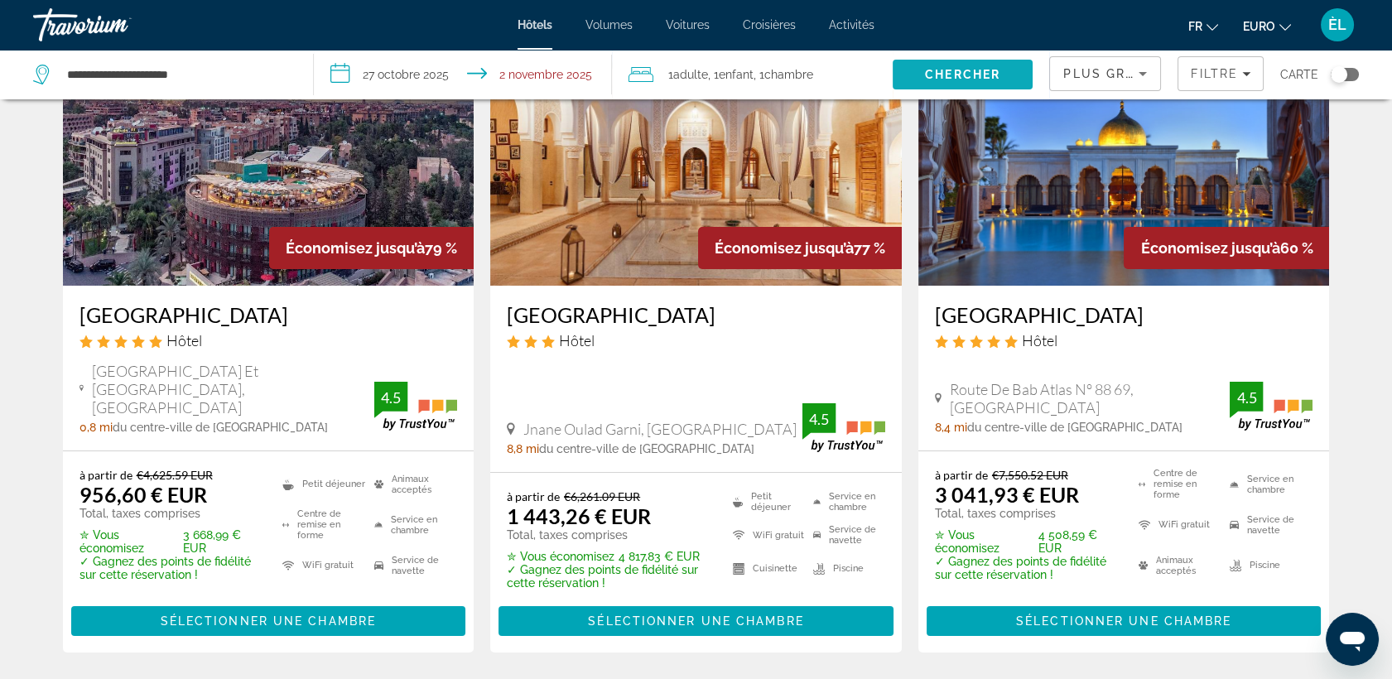
scroll to position [152, 0]
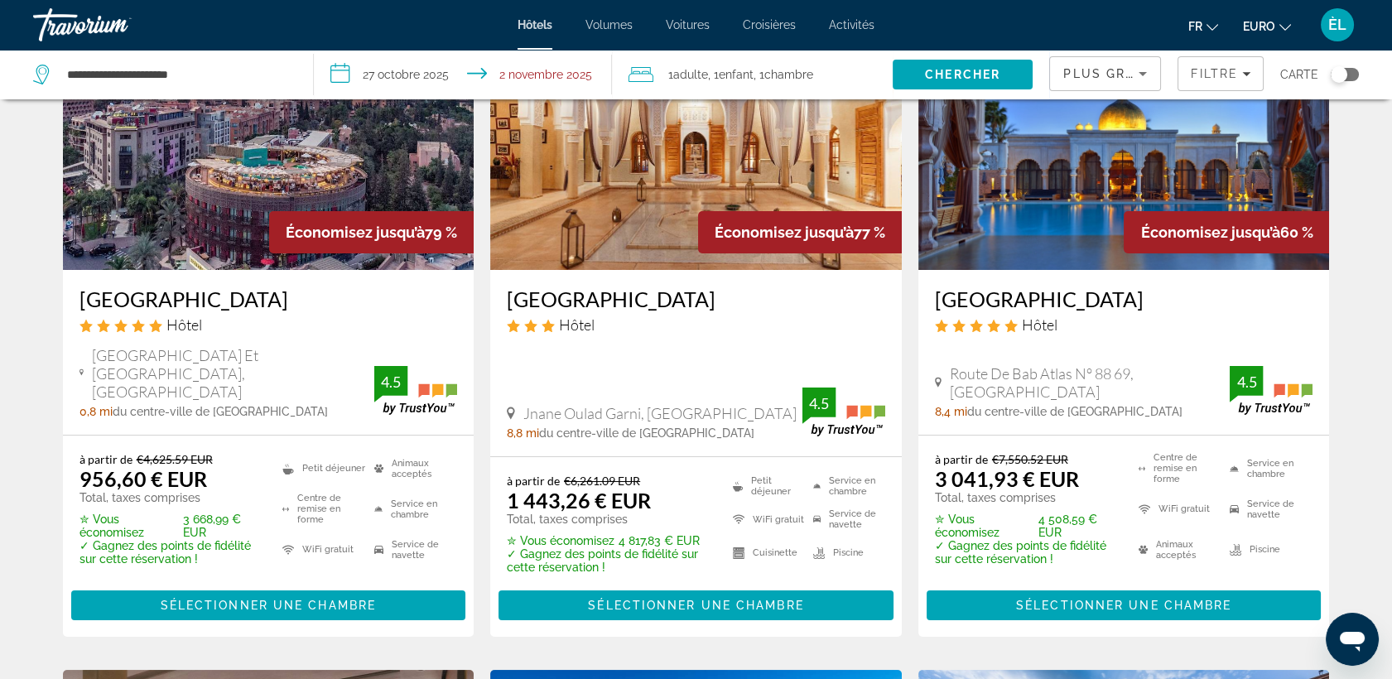
click at [325, 205] on img "Contenu principal" at bounding box center [269, 137] width 412 height 265
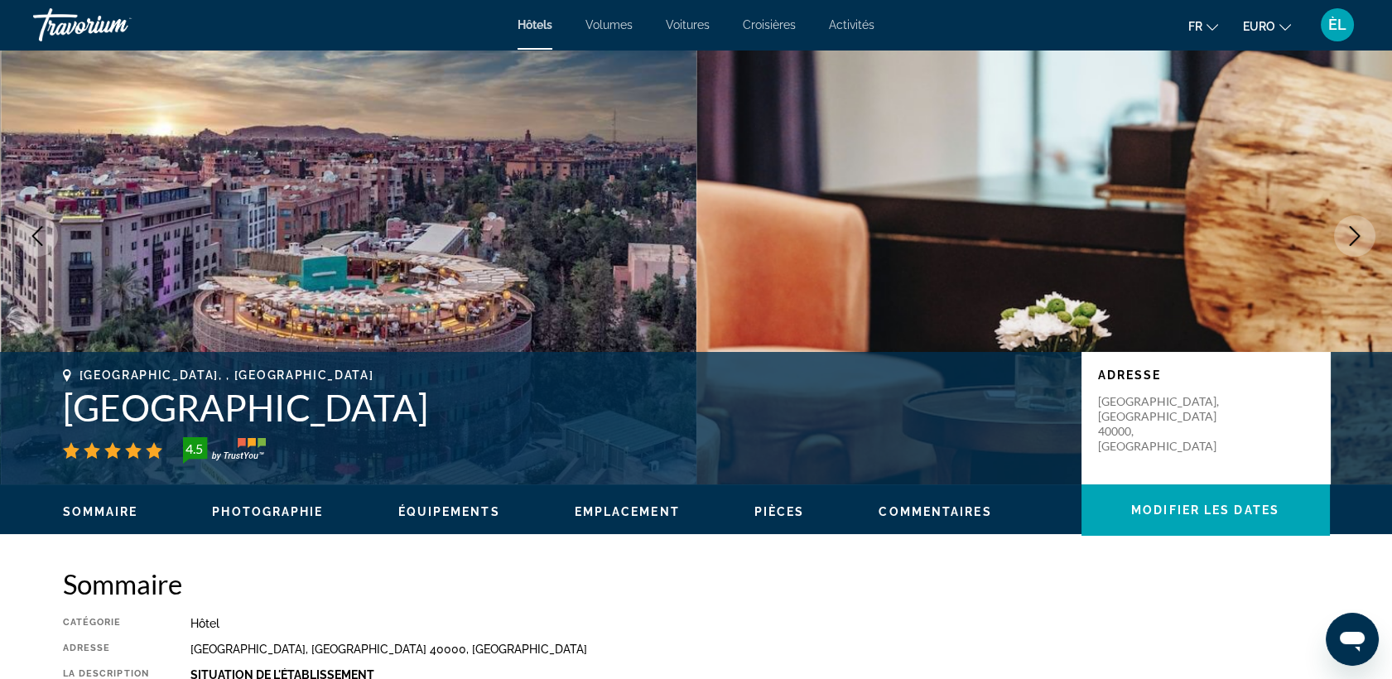
scroll to position [73, 0]
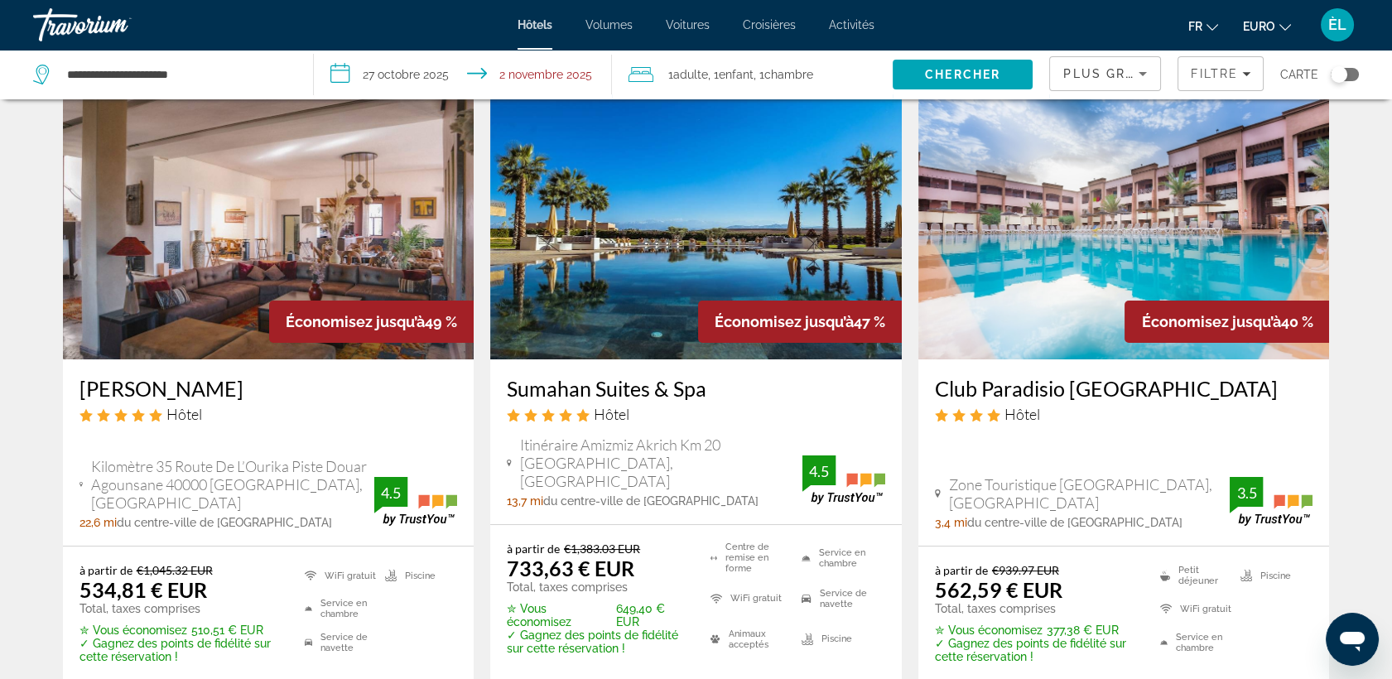
scroll to position [729, 0]
click at [614, 262] on img "Contenu principal" at bounding box center [696, 226] width 412 height 265
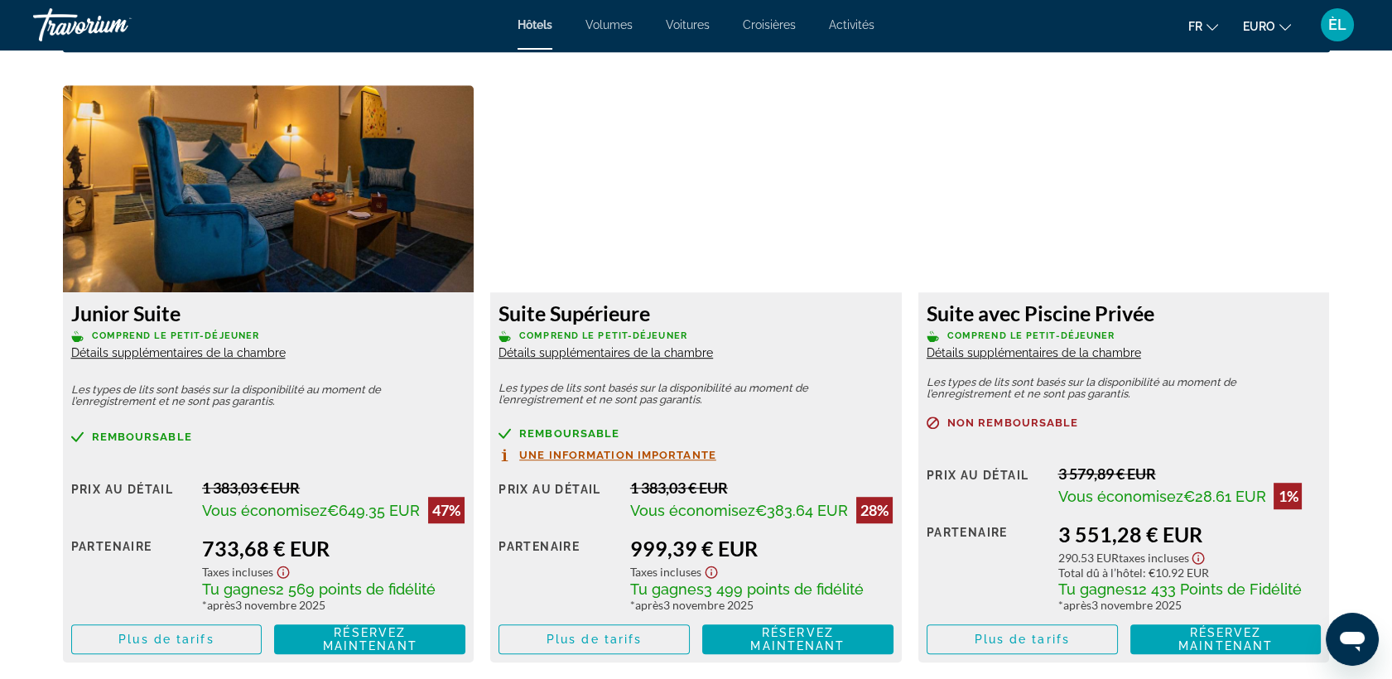
scroll to position [2259, 0]
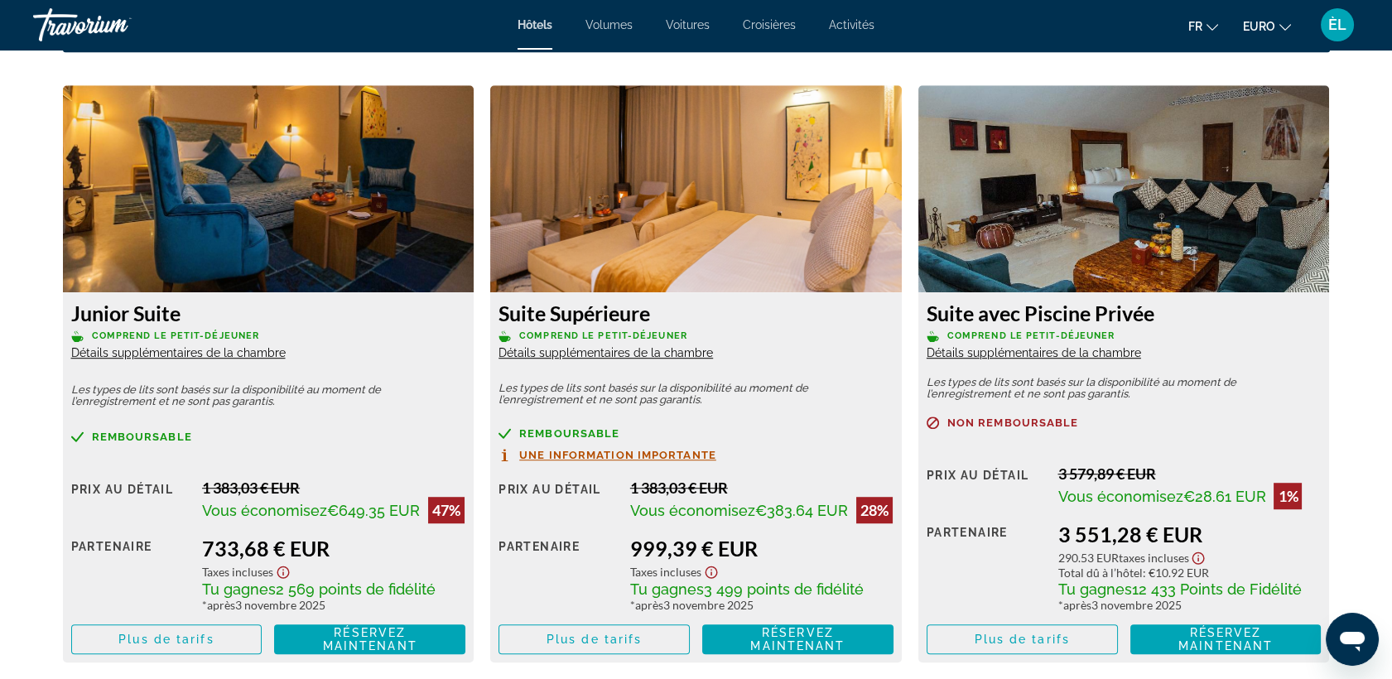
click at [224, 349] on span "Détails supplémentaires de la chambre" at bounding box center [178, 352] width 214 height 13
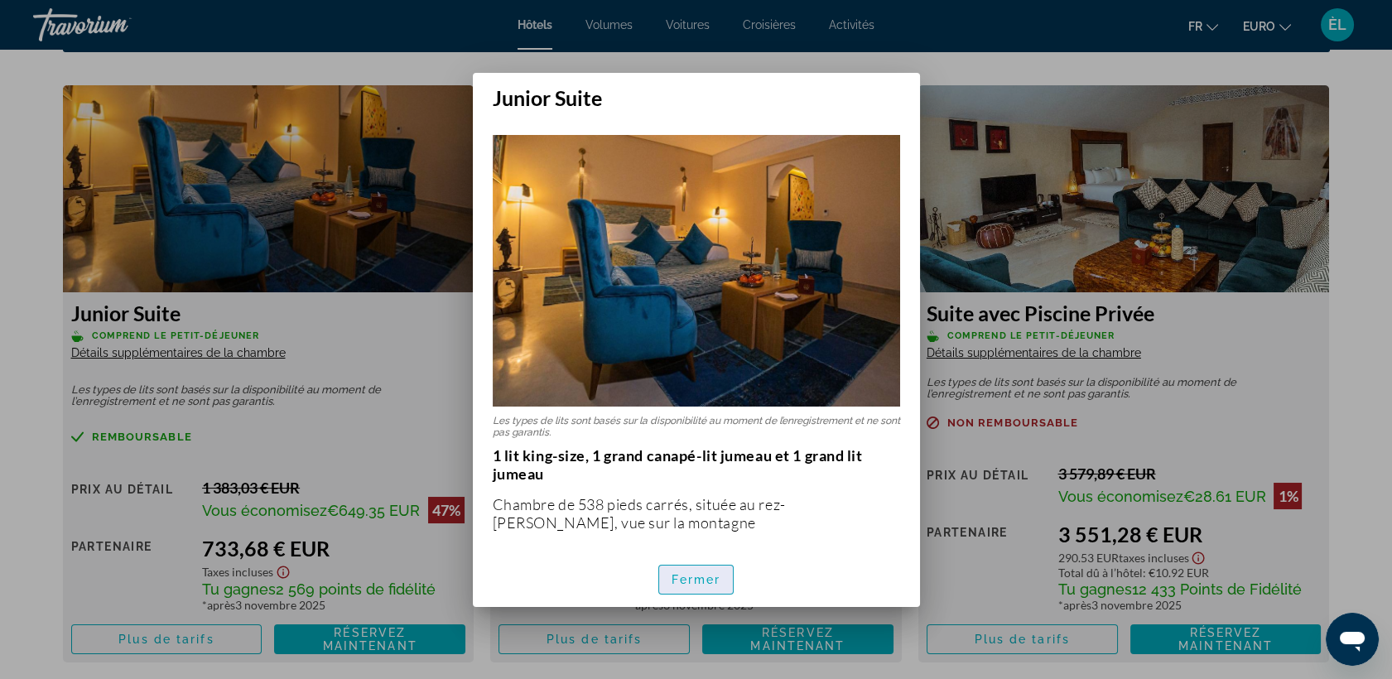
click at [709, 586] on span "button" at bounding box center [696, 580] width 75 height 40
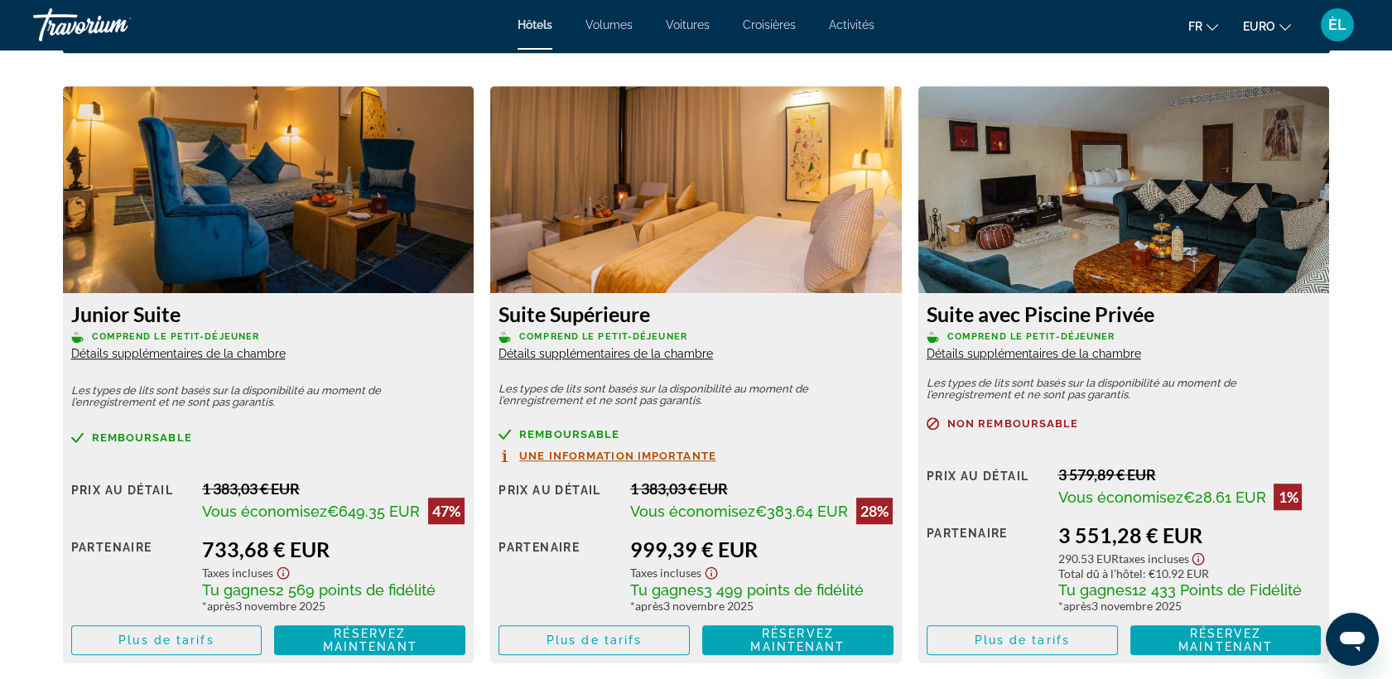
scroll to position [2256, 0]
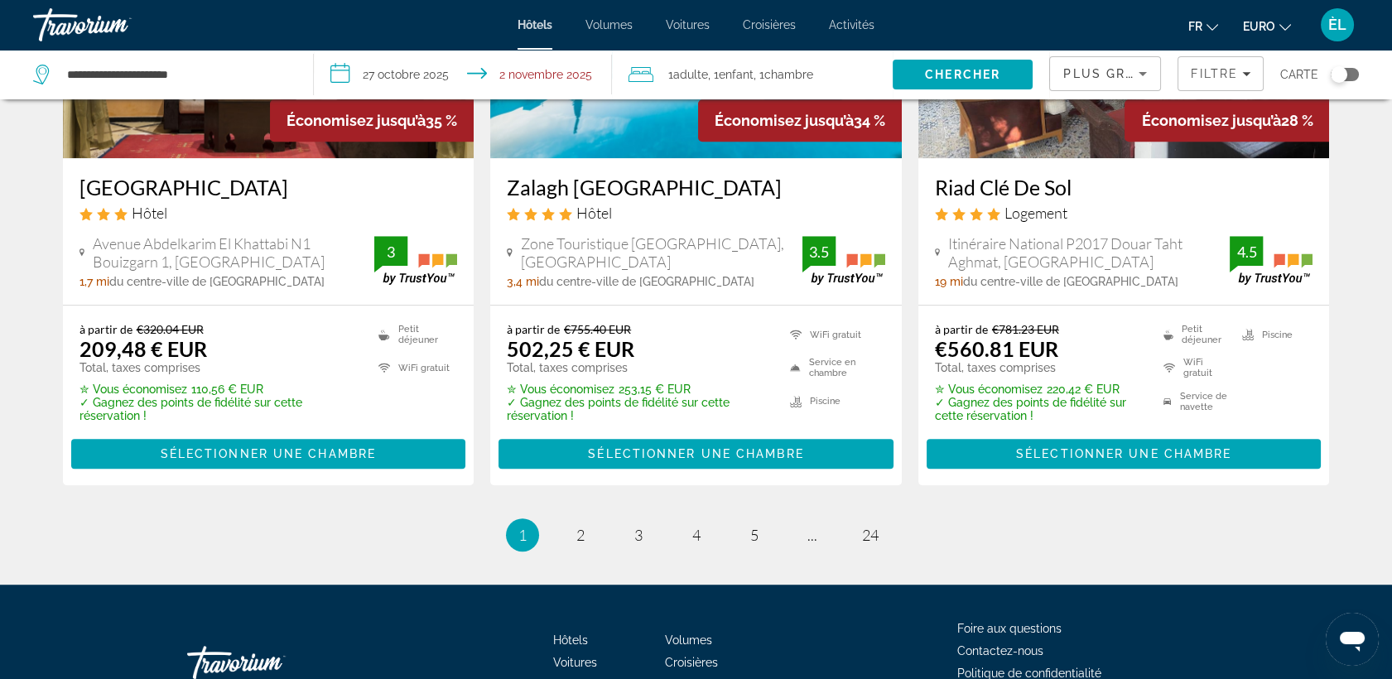
scroll to position [2221, 0]
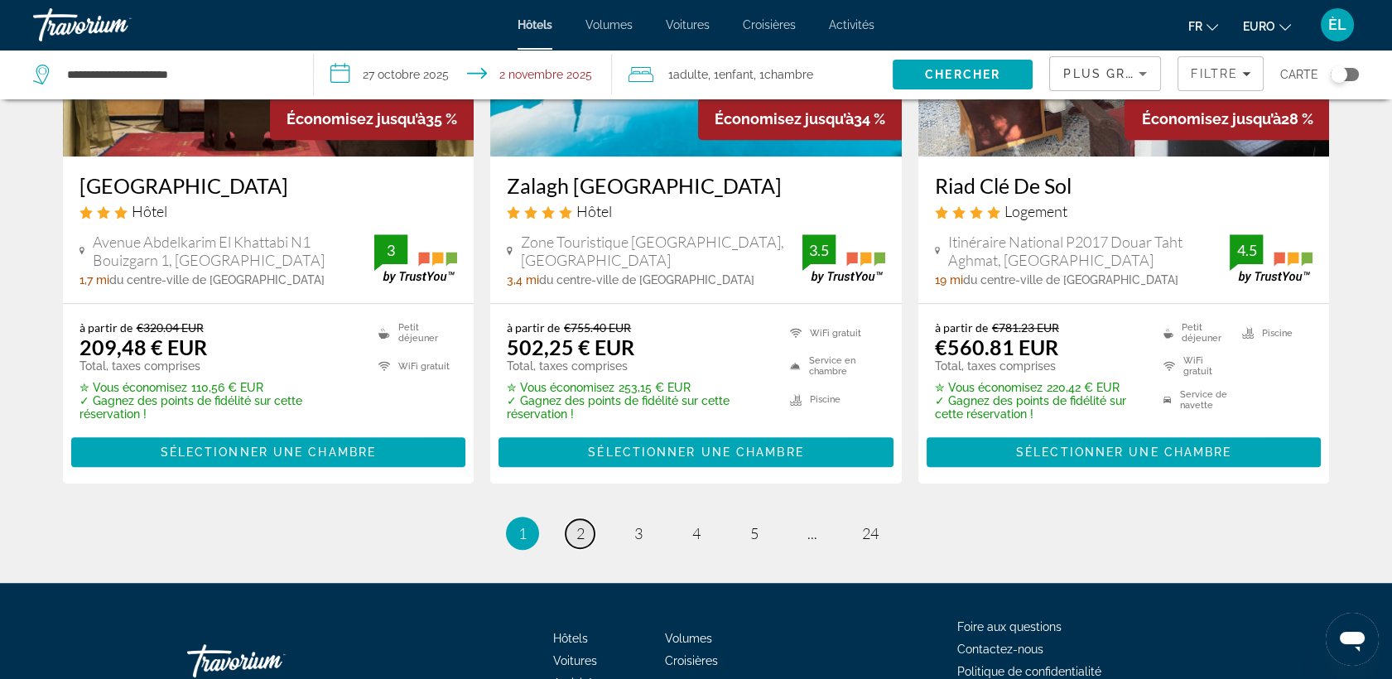
click at [585, 519] on link "page 2" at bounding box center [580, 533] width 29 height 29
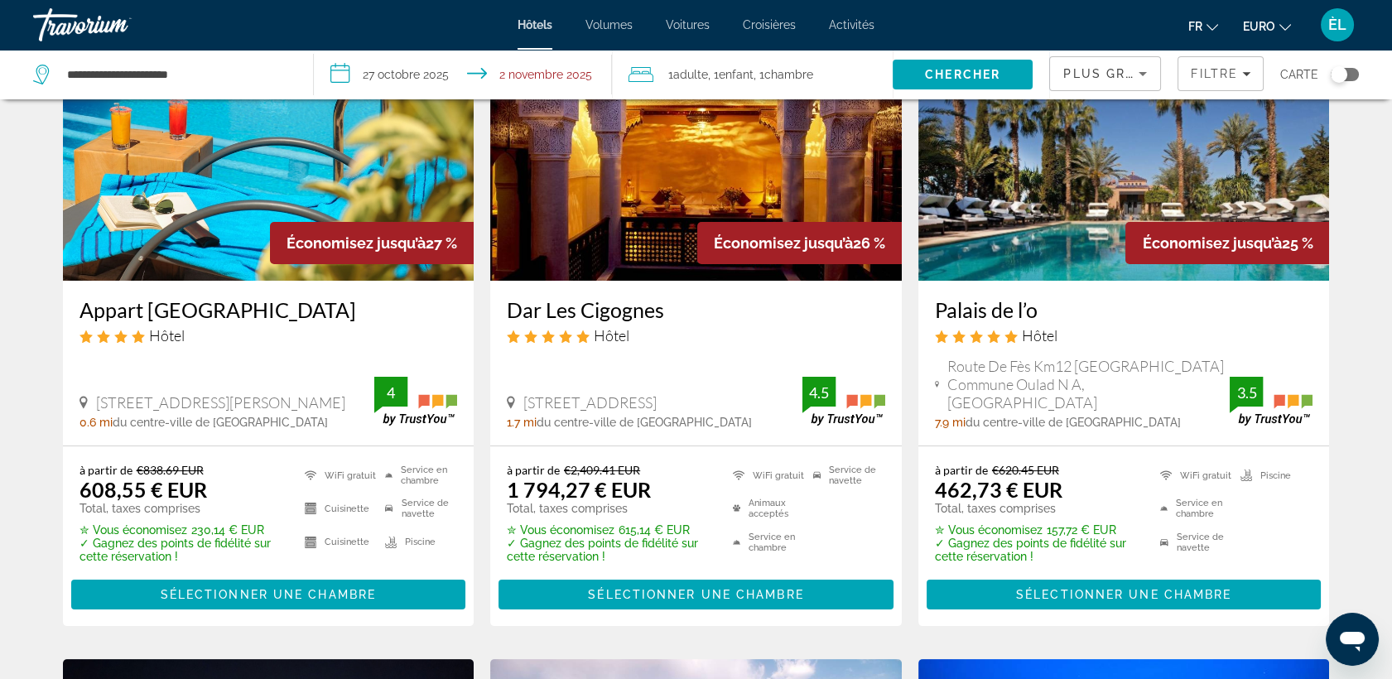
scroll to position [794, 0]
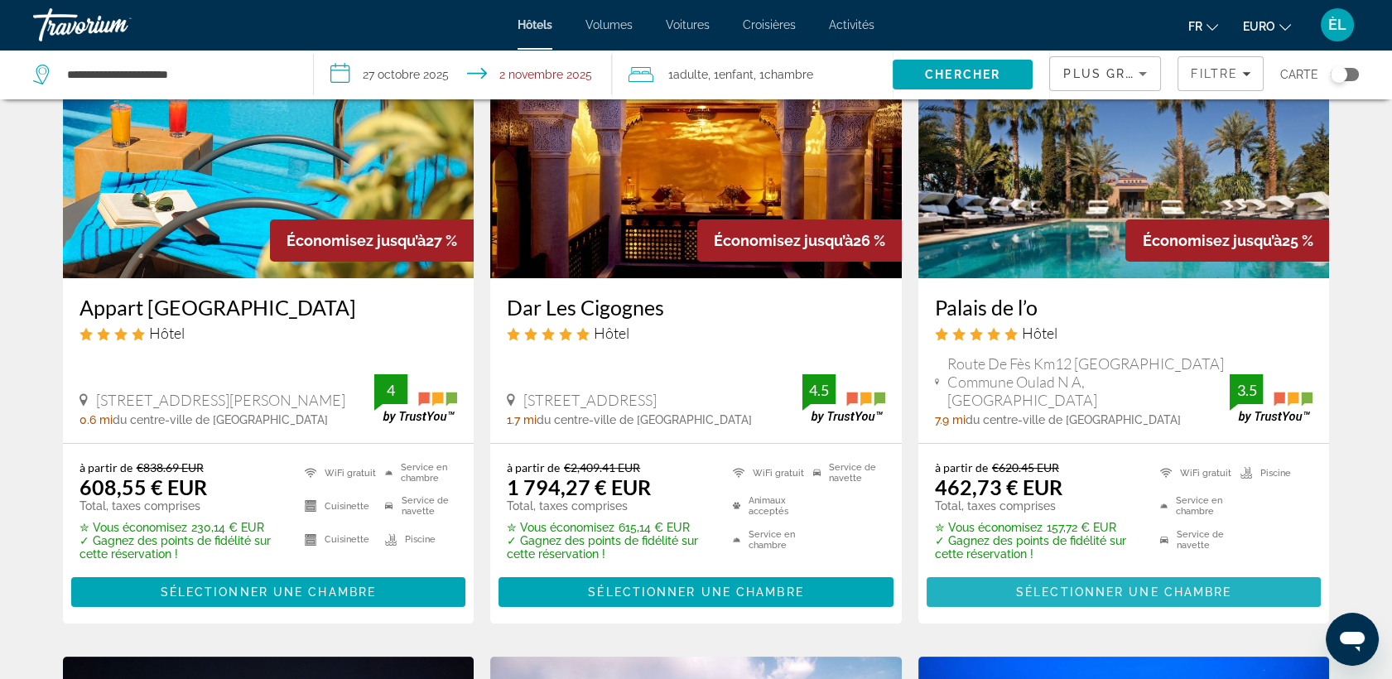
click at [1085, 585] on span "Sélectionner une chambre" at bounding box center [1123, 591] width 215 height 13
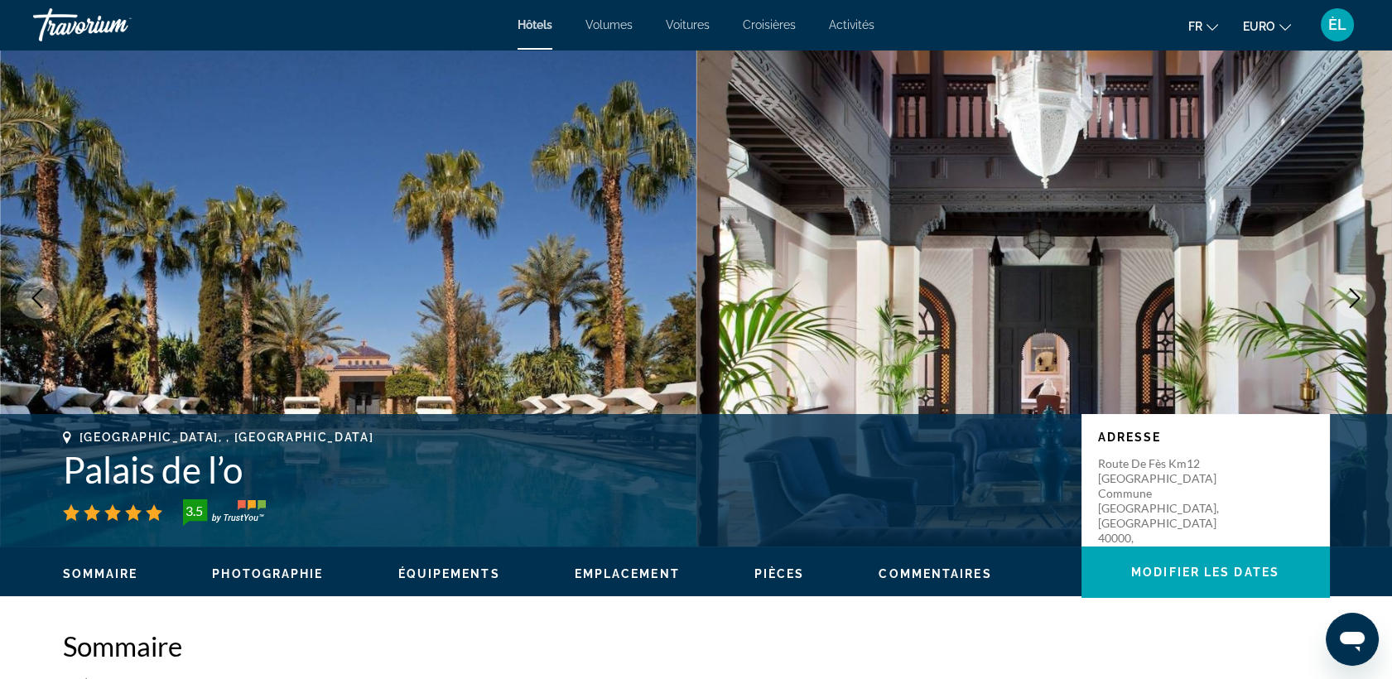
click at [1358, 286] on button "Image suivante" at bounding box center [1354, 297] width 41 height 41
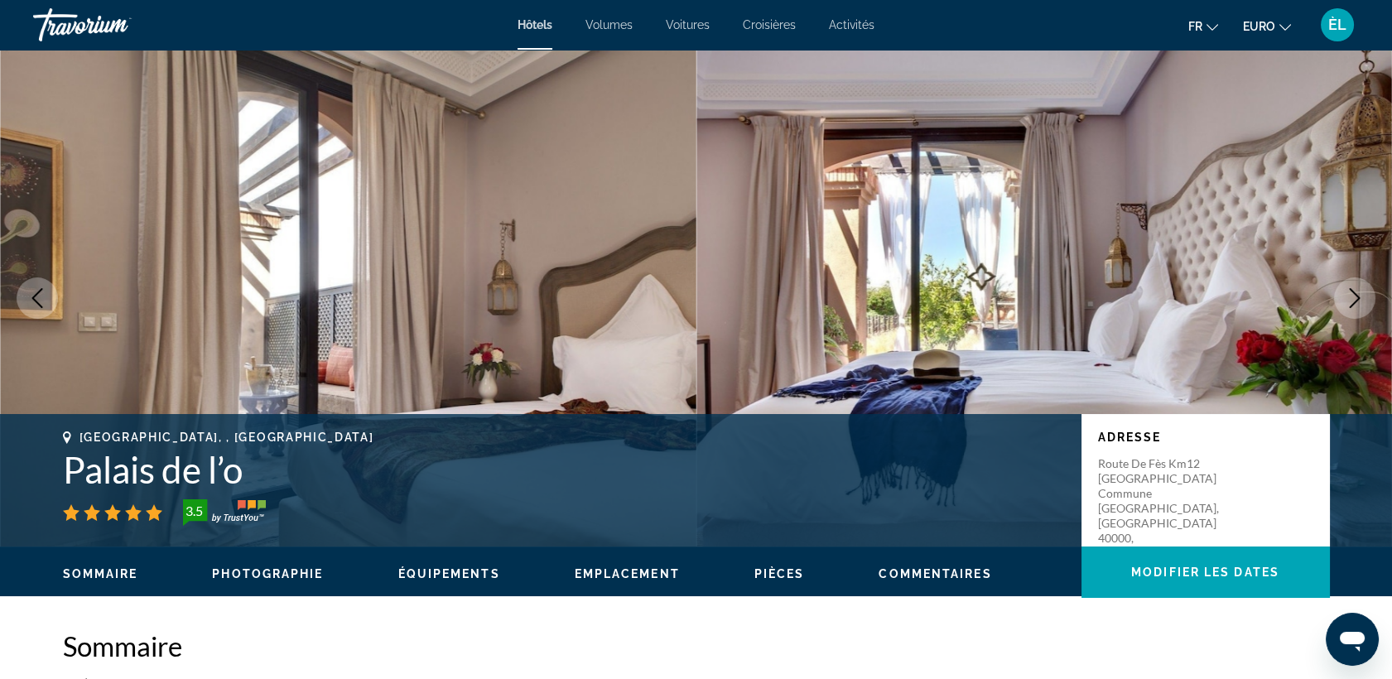
click at [1358, 286] on button "Image suivante" at bounding box center [1354, 297] width 41 height 41
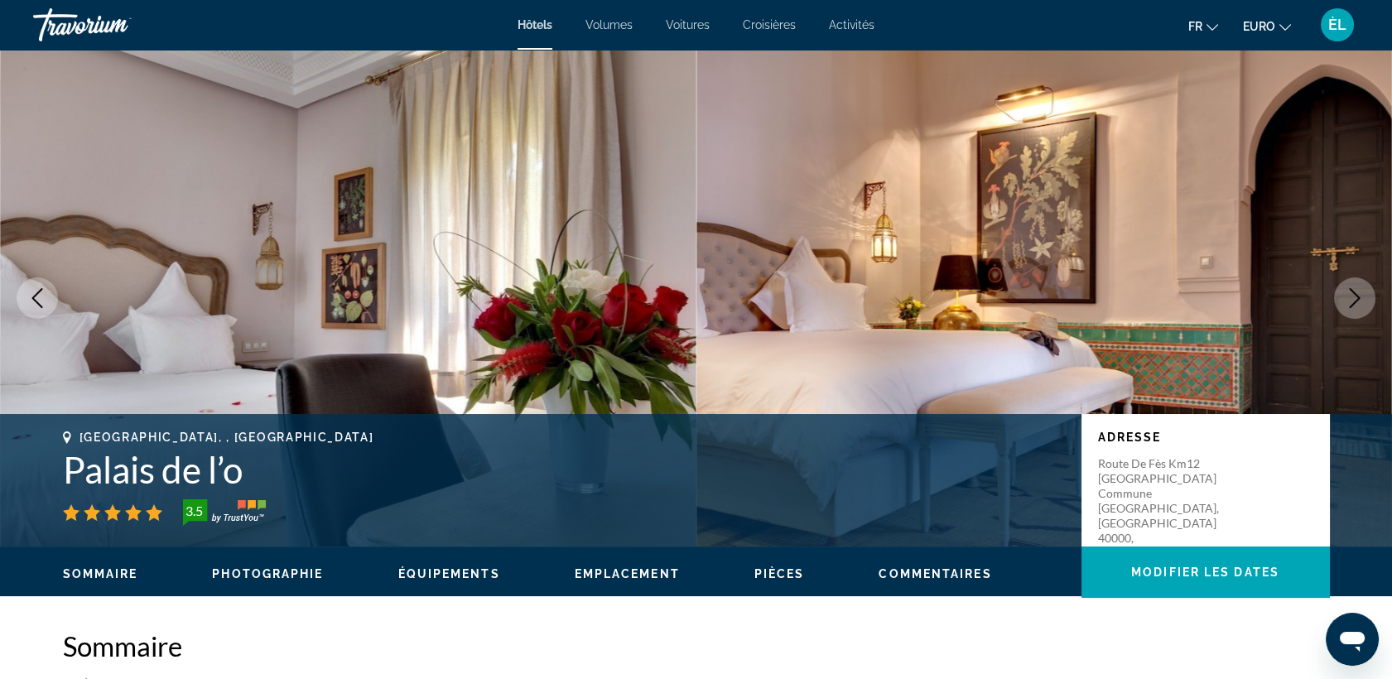
click at [1358, 286] on button "Image suivante" at bounding box center [1354, 297] width 41 height 41
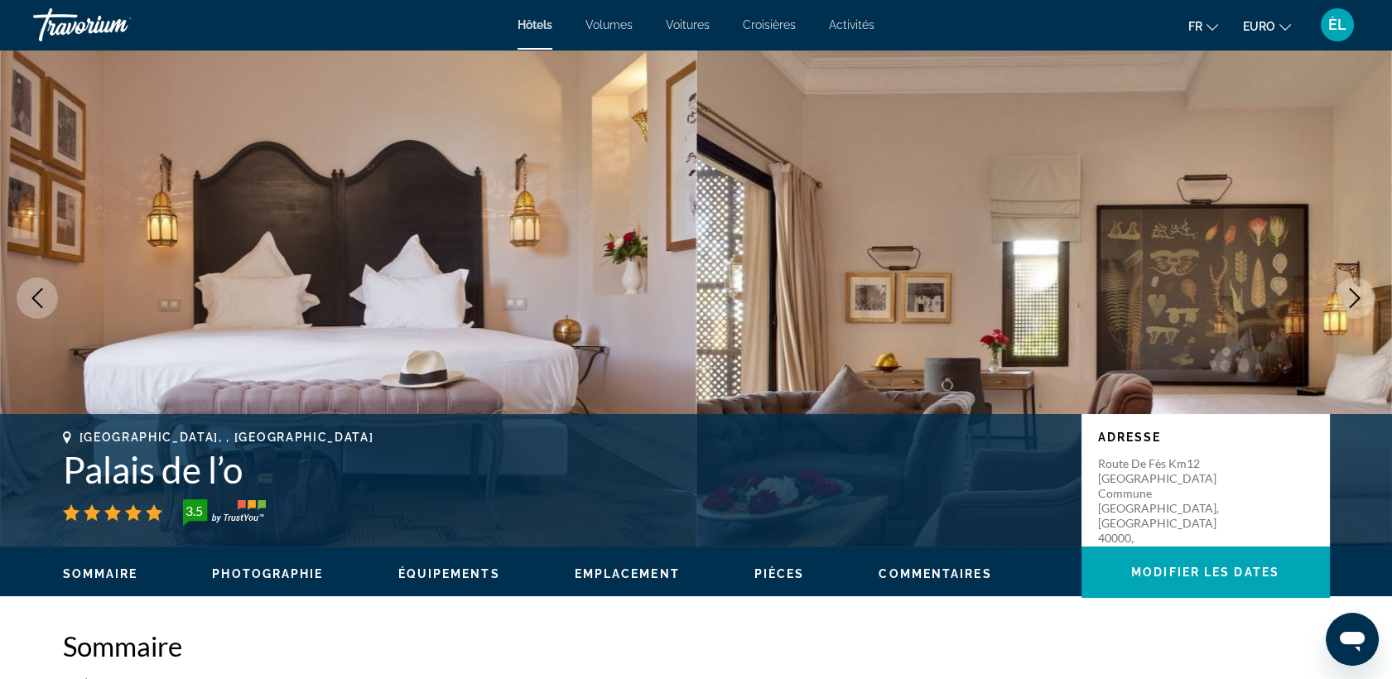
click at [1358, 286] on button "Image suivante" at bounding box center [1354, 297] width 41 height 41
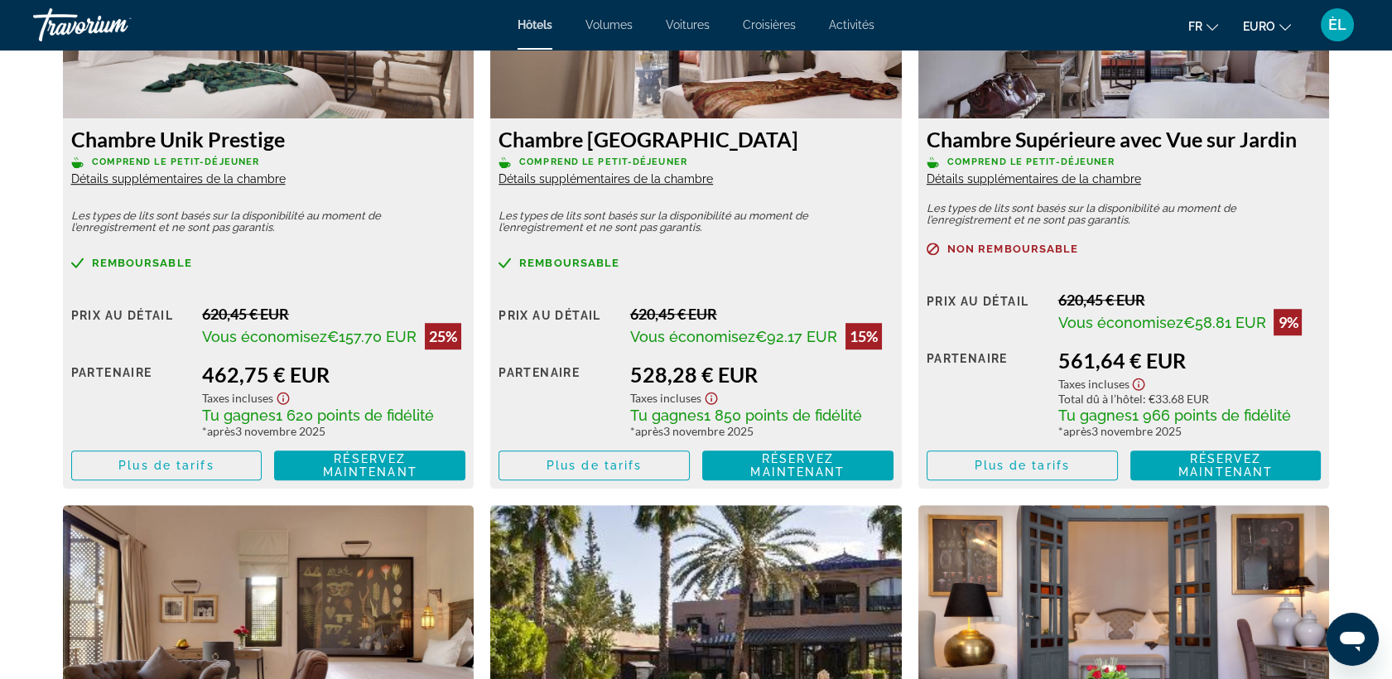
scroll to position [2289, 0]
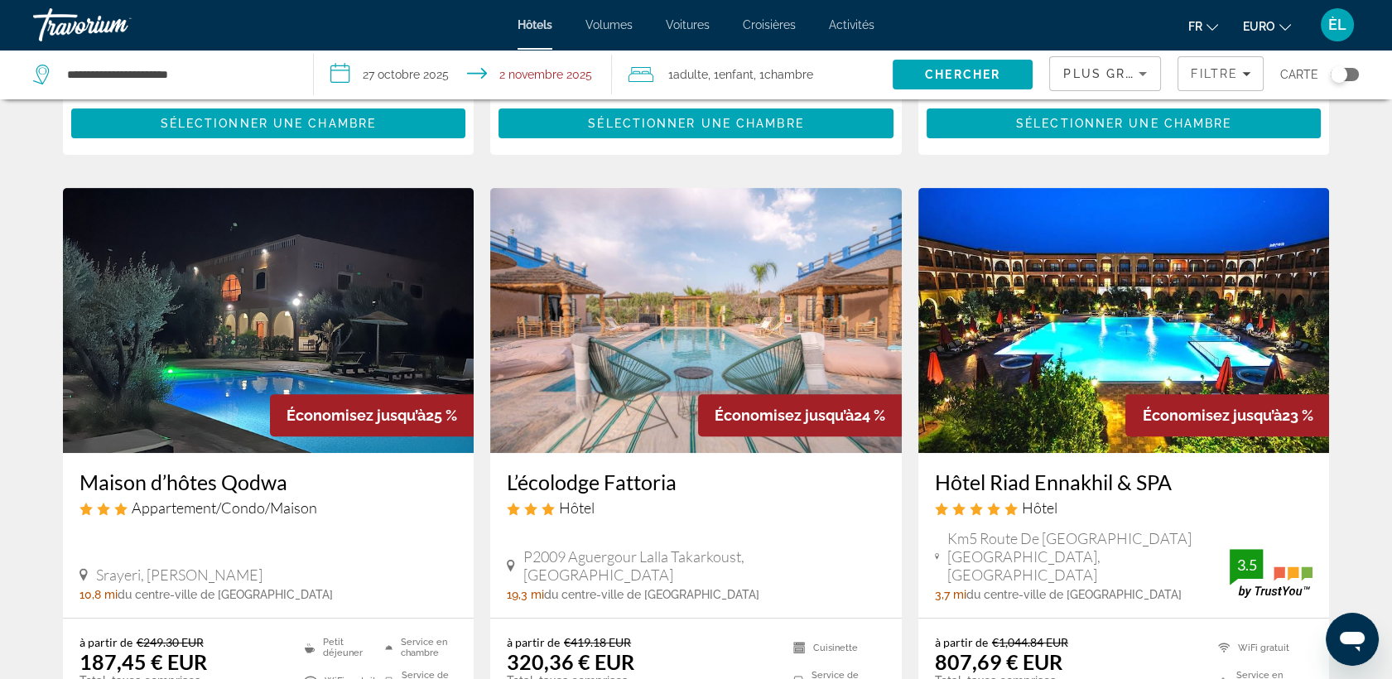
scroll to position [1262, 0]
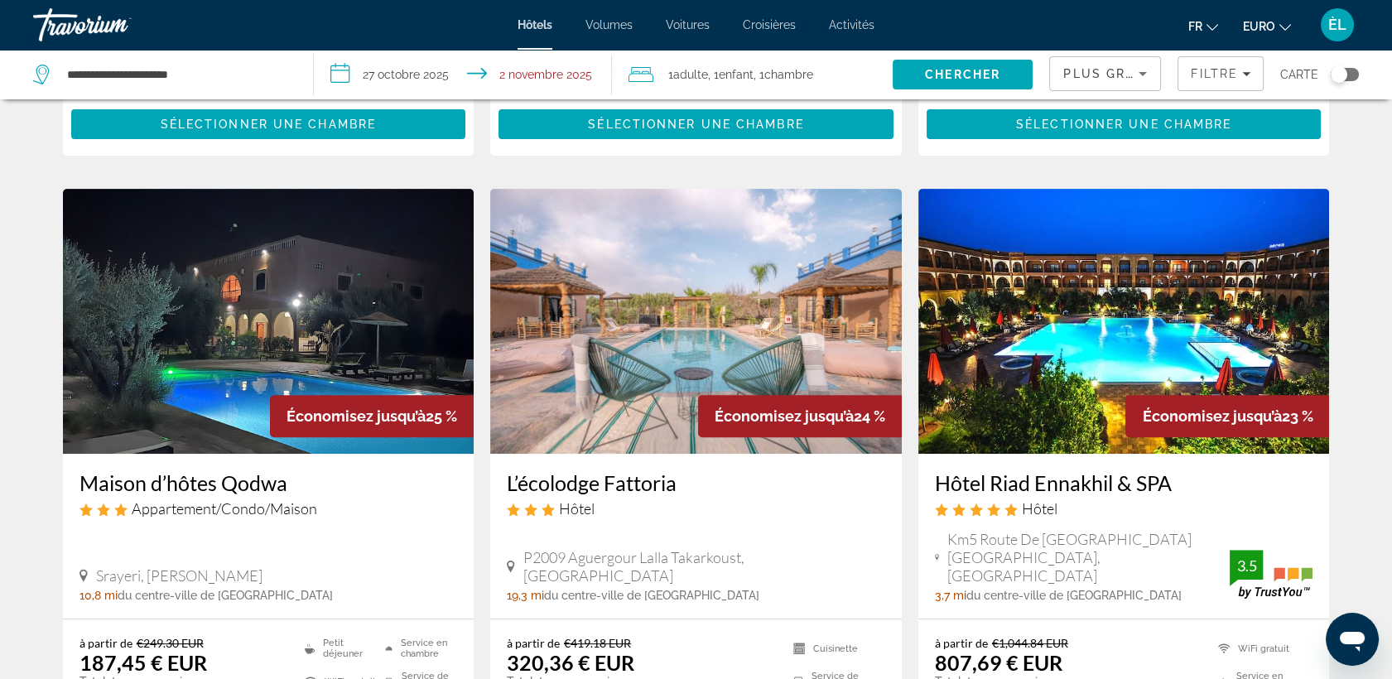
click at [1009, 334] on img "Contenu principal" at bounding box center [1124, 321] width 412 height 265
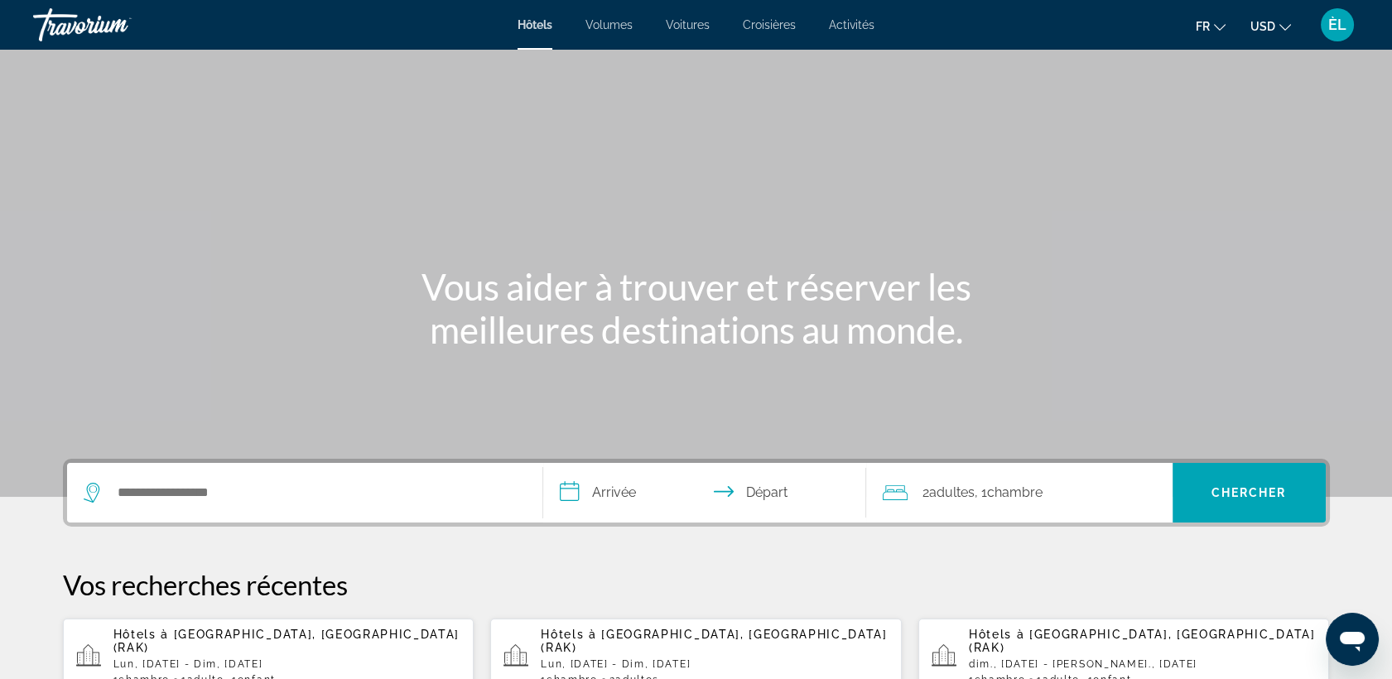
click at [185, 510] on div "Widget de recherche" at bounding box center [305, 493] width 442 height 60
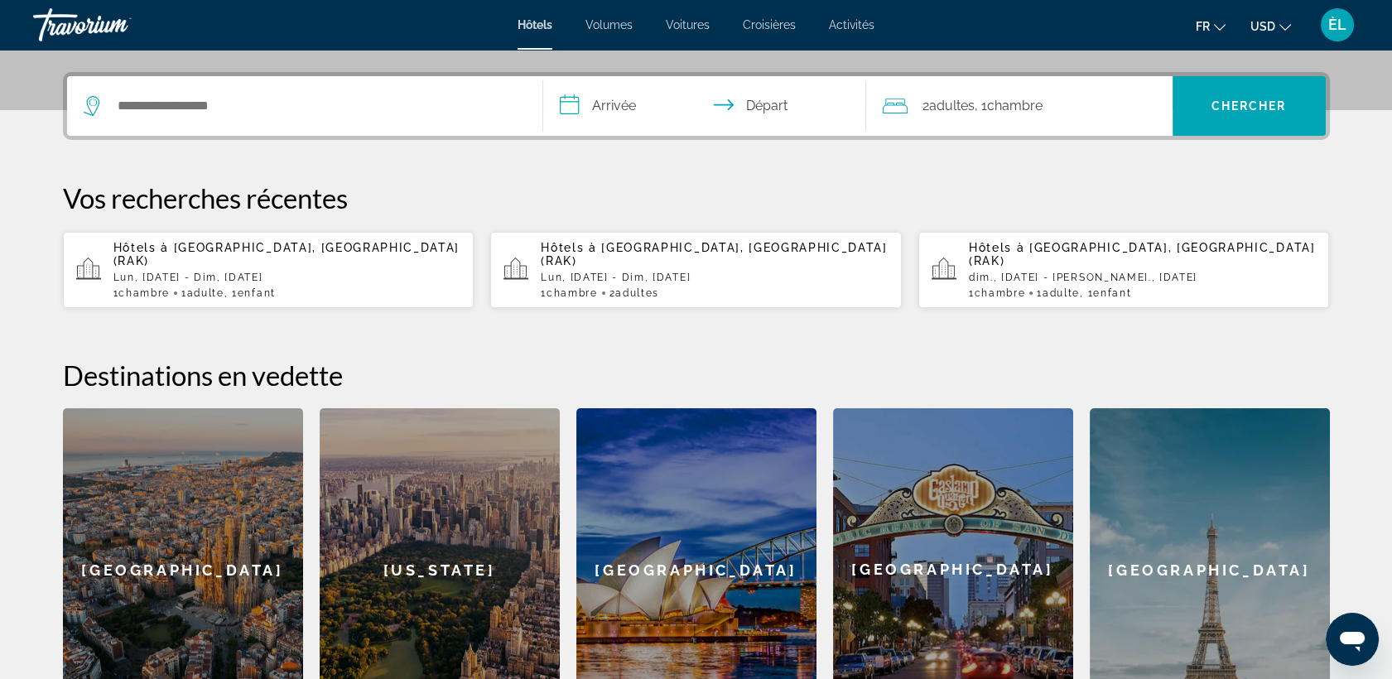
scroll to position [404, 0]
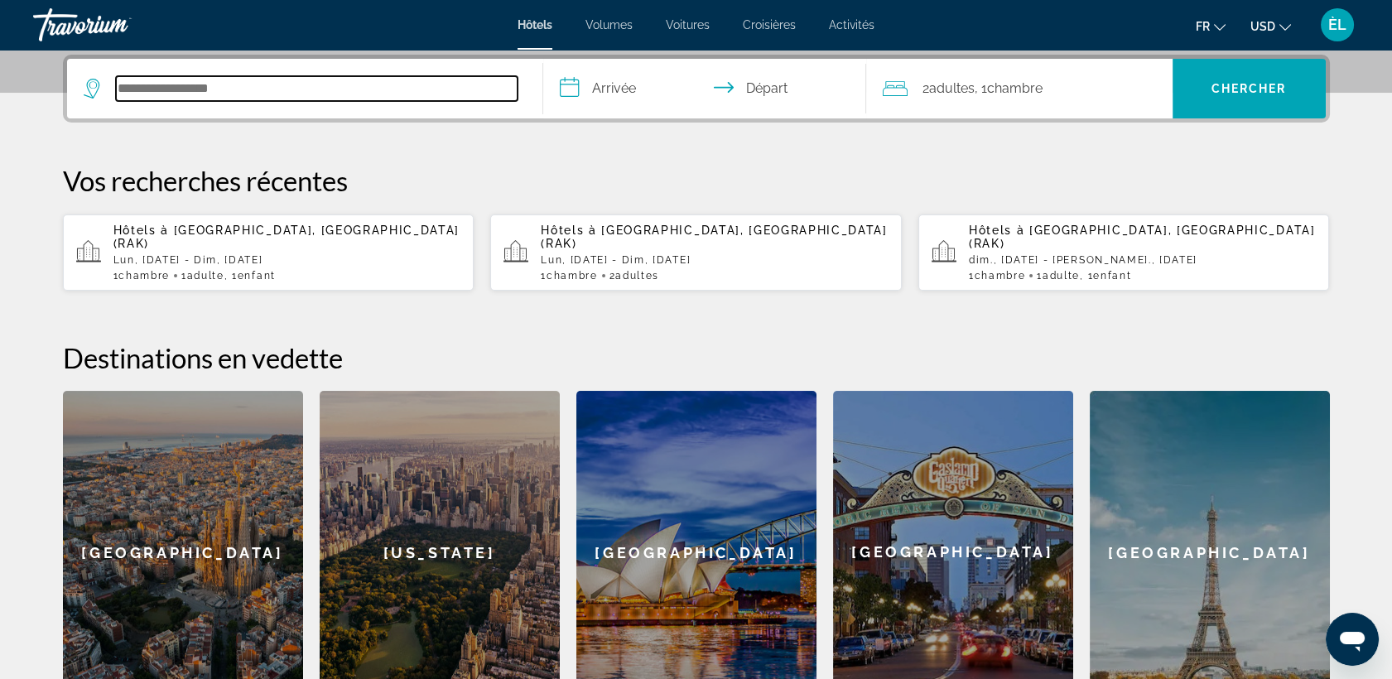
click at [170, 88] on input "Rechercher une destination hôtelière" at bounding box center [317, 88] width 402 height 25
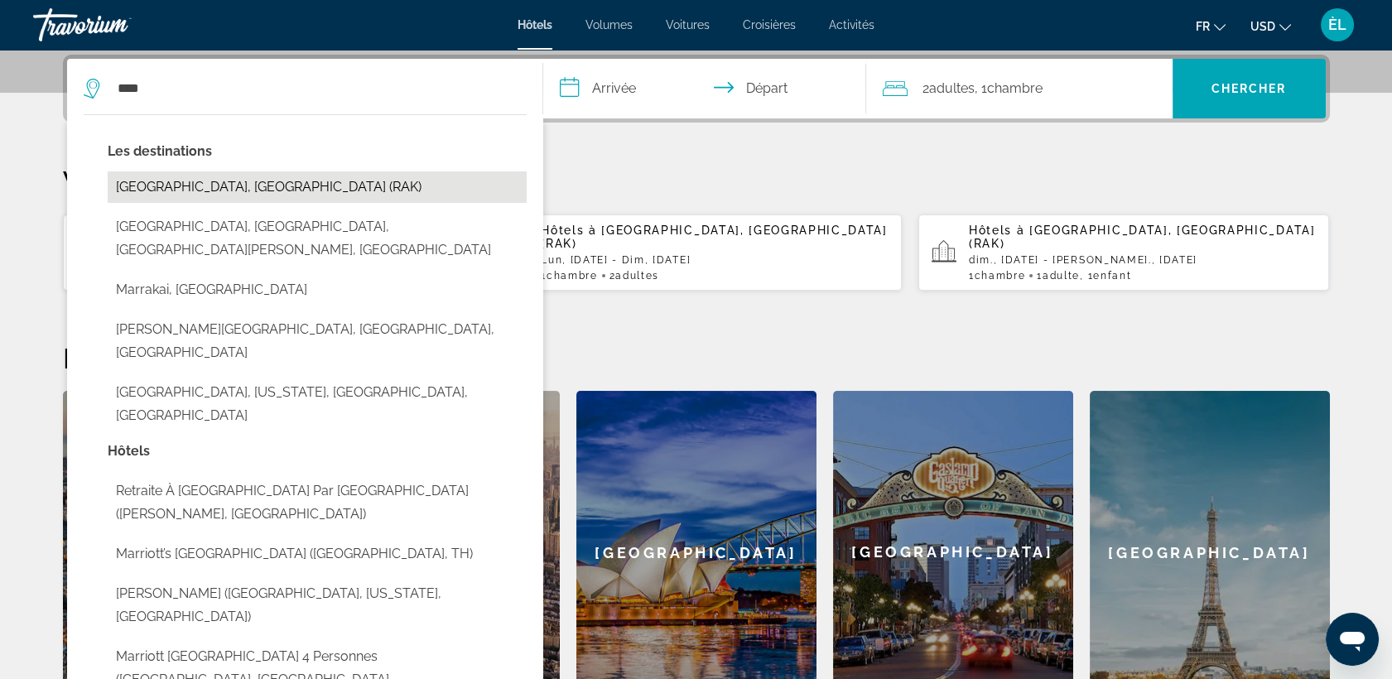
click at [222, 191] on button "[GEOGRAPHIC_DATA], [GEOGRAPHIC_DATA] (RAK)" at bounding box center [317, 186] width 419 height 31
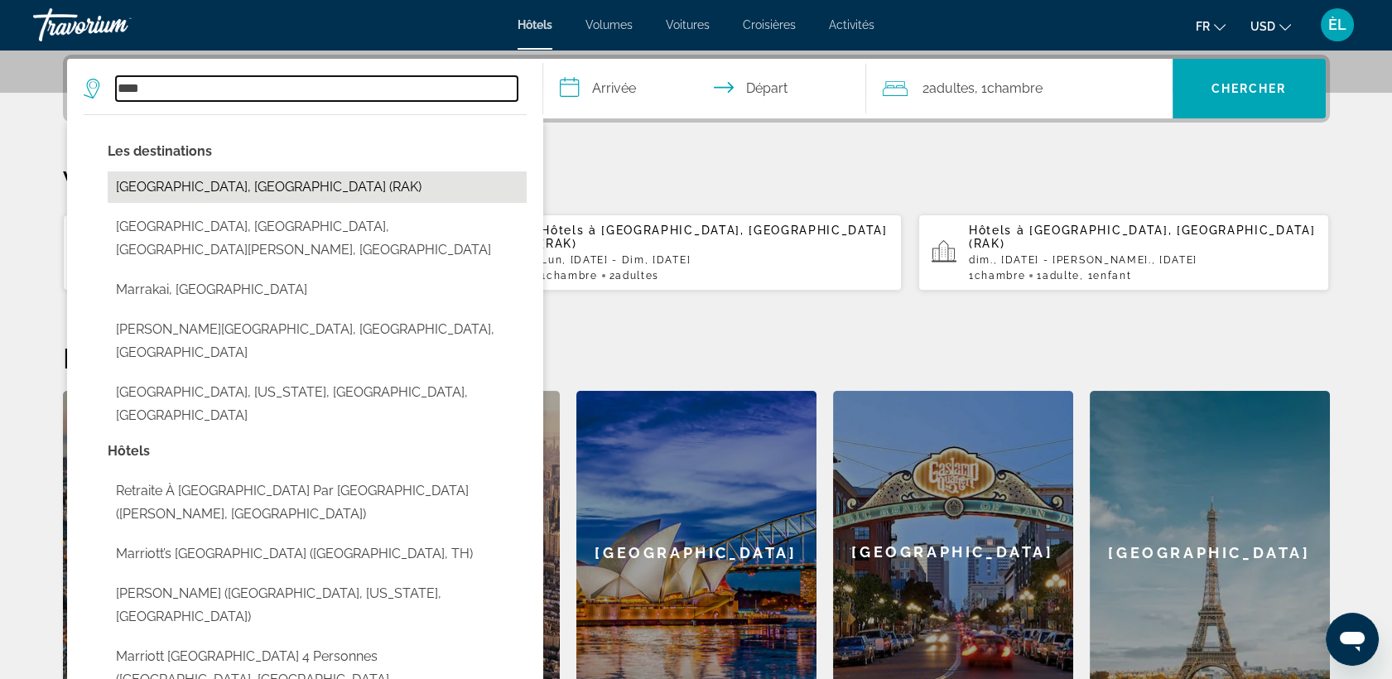
type input "**********"
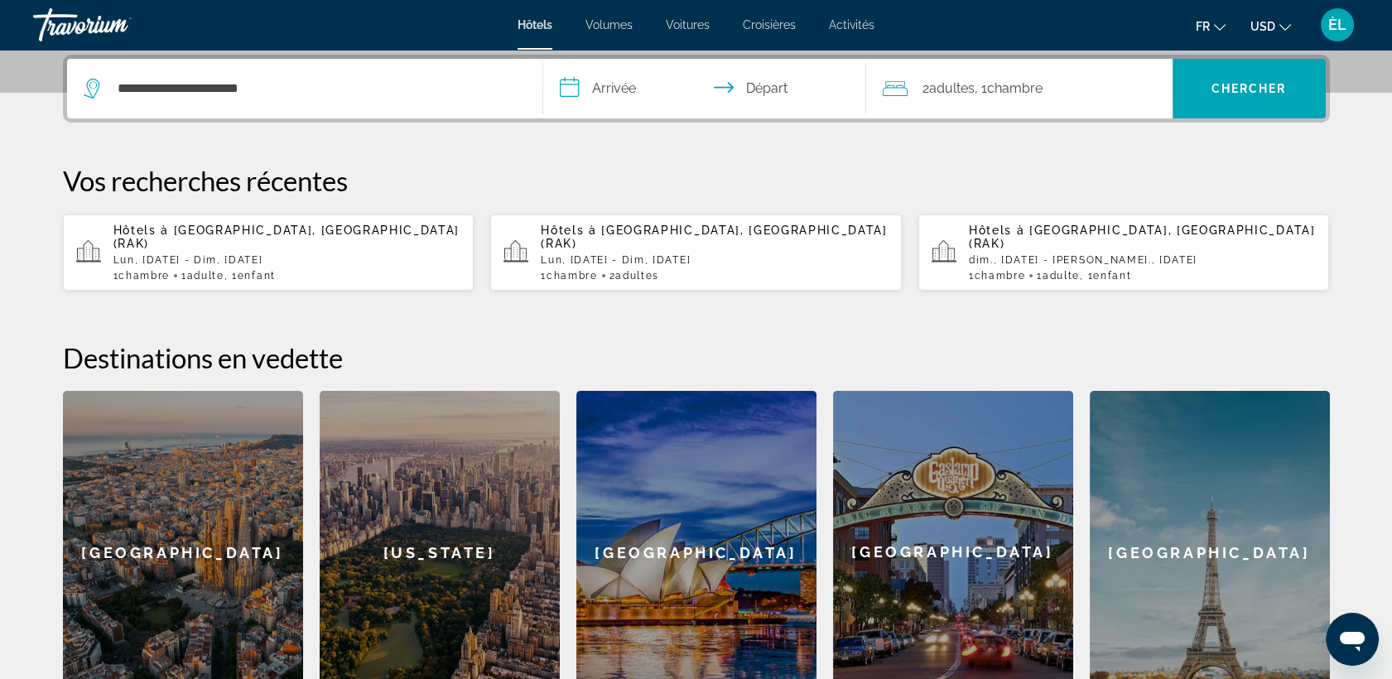
click at [619, 99] on input "**********" at bounding box center [708, 91] width 330 height 65
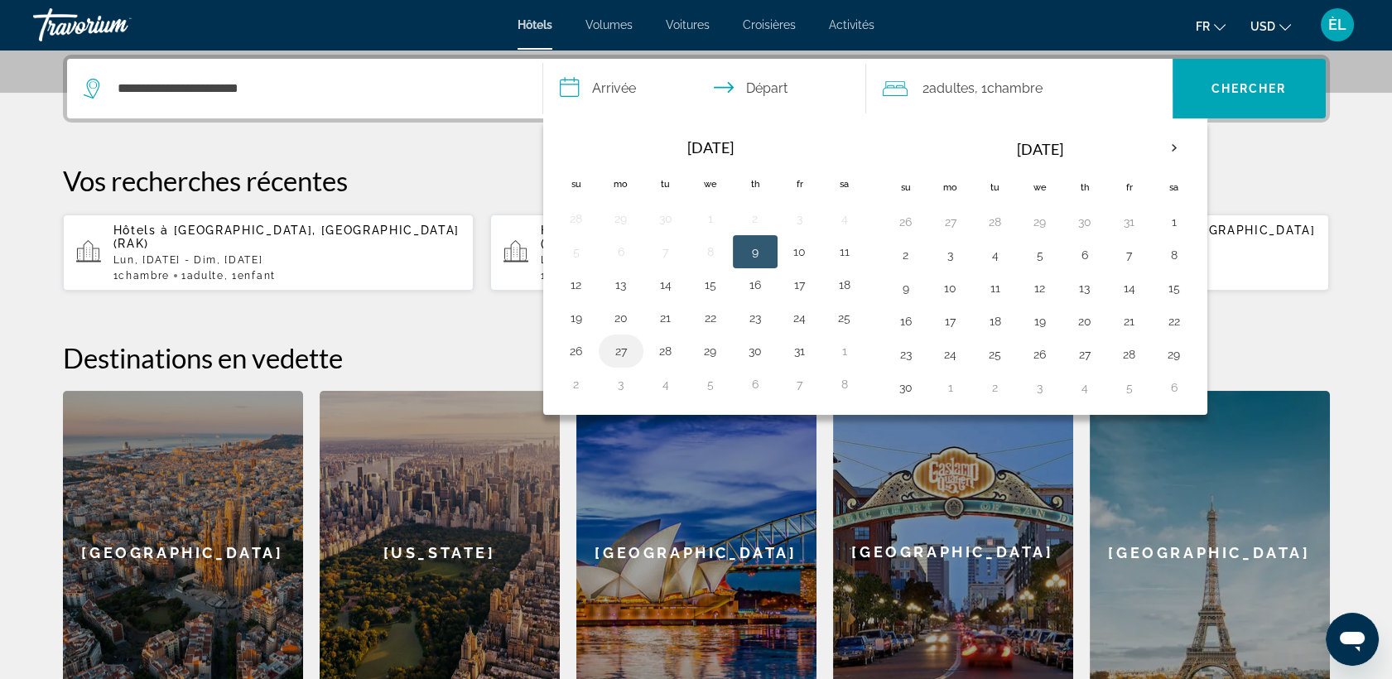
click at [616, 343] on button "27" at bounding box center [621, 350] width 26 height 23
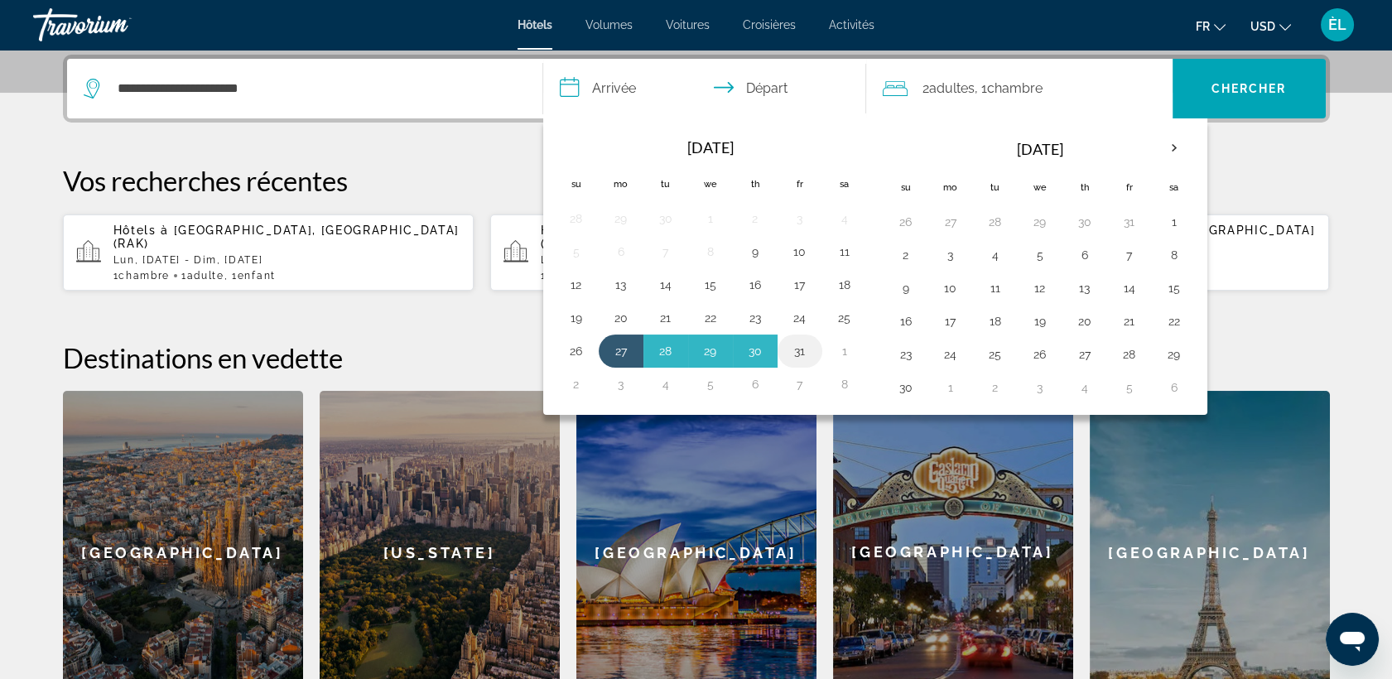
click at [794, 354] on button "31" at bounding box center [800, 350] width 26 height 23
type input "**********"
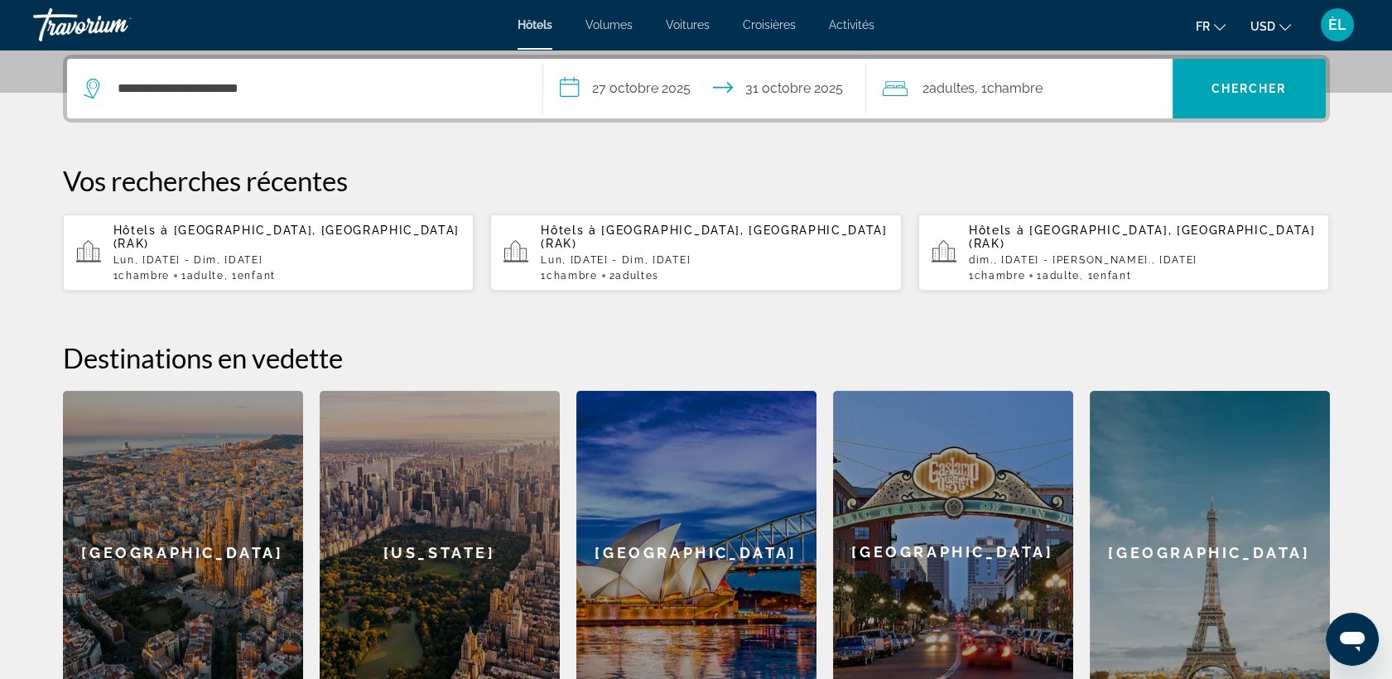
click at [1024, 92] on span "Chambre" at bounding box center [1014, 88] width 55 height 16
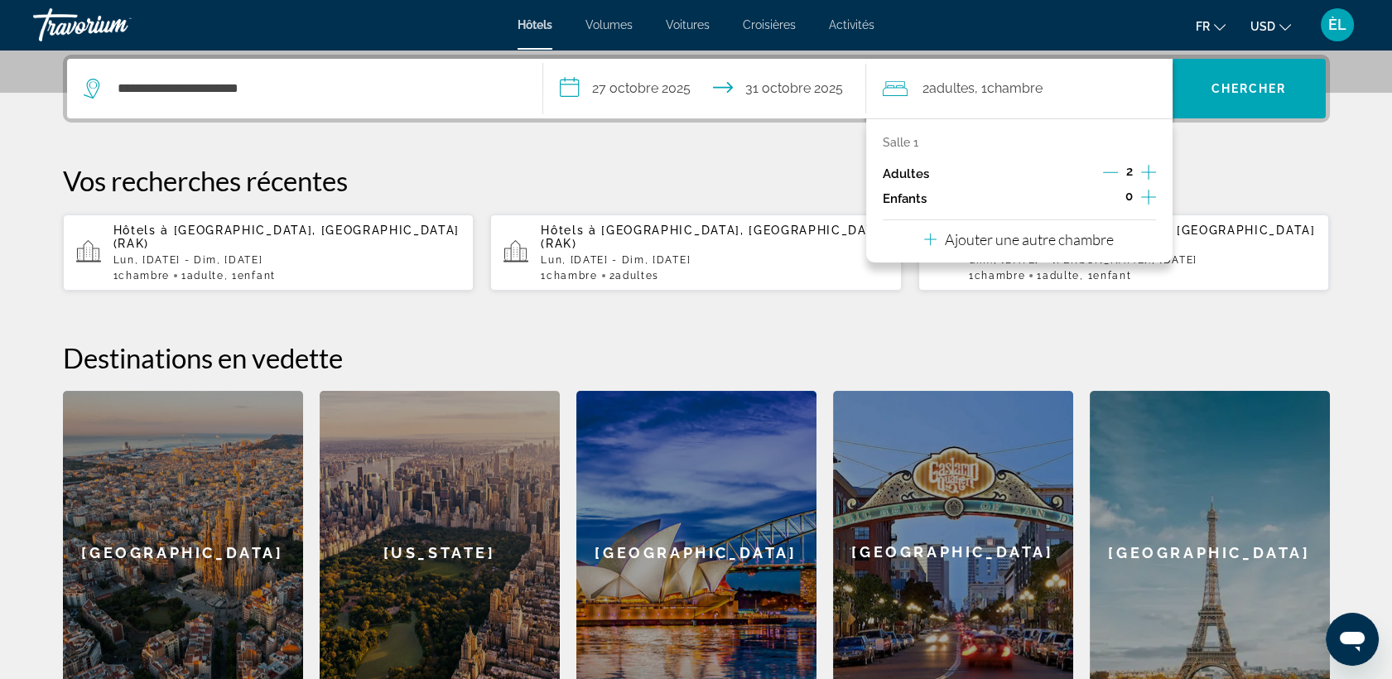
click at [1103, 171] on icon "Décrément des adultes" at bounding box center [1110, 172] width 15 height 15
click at [1144, 190] on icon "Augmenter les enfants" at bounding box center [1148, 197] width 15 height 20
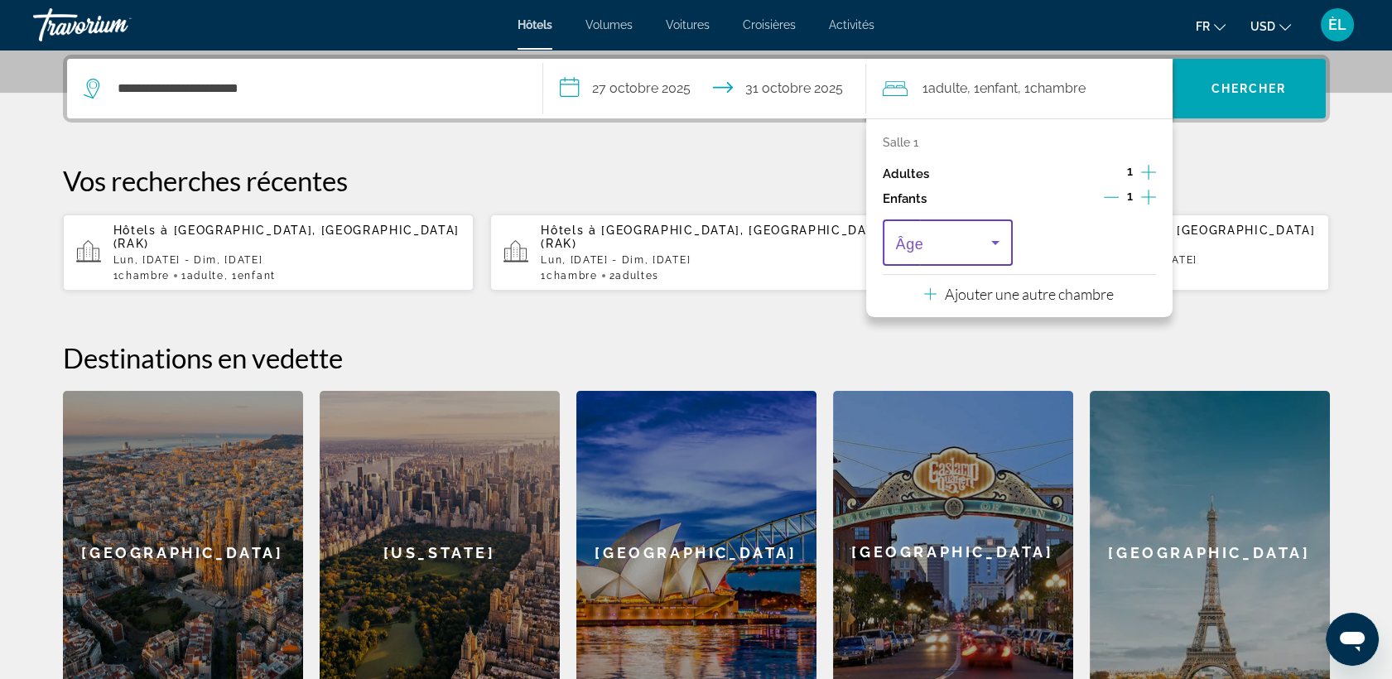
click at [994, 244] on icon "Voyageurs : 1 adulte, 1 enfant" at bounding box center [995, 243] width 20 height 20
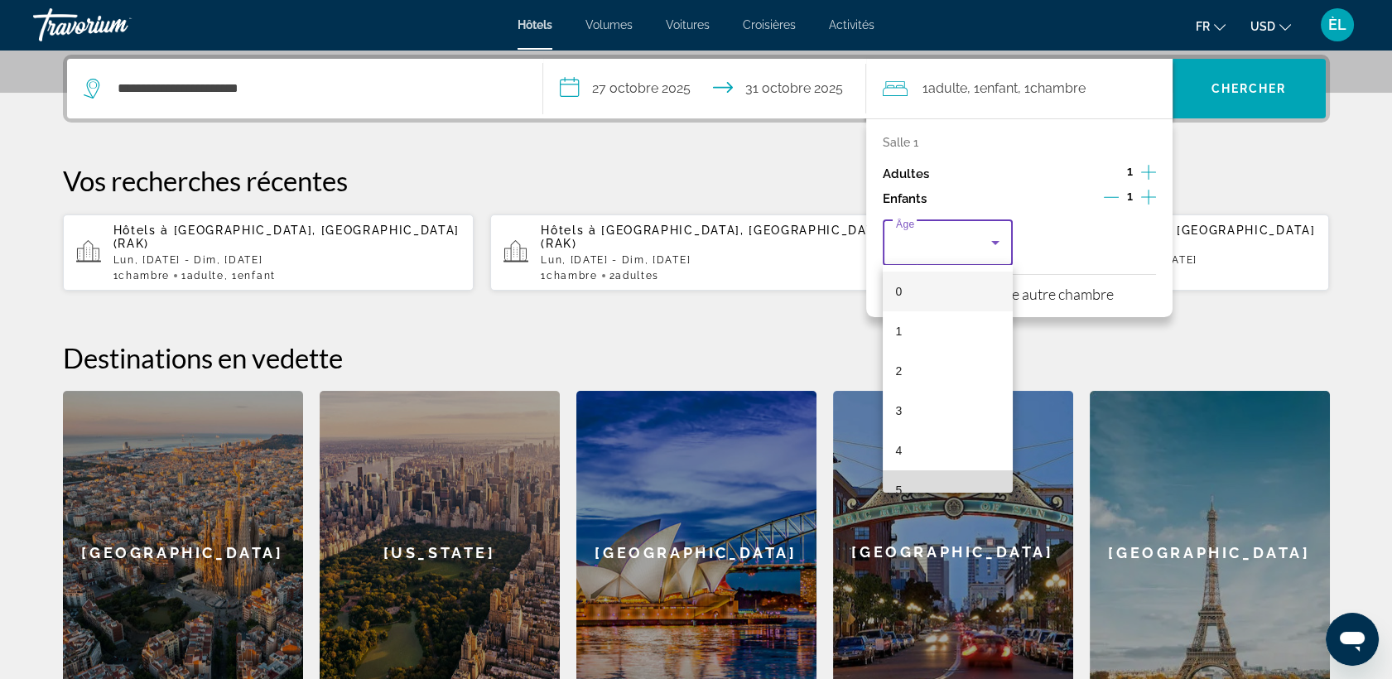
click at [955, 475] on mat-option "5" at bounding box center [948, 490] width 131 height 40
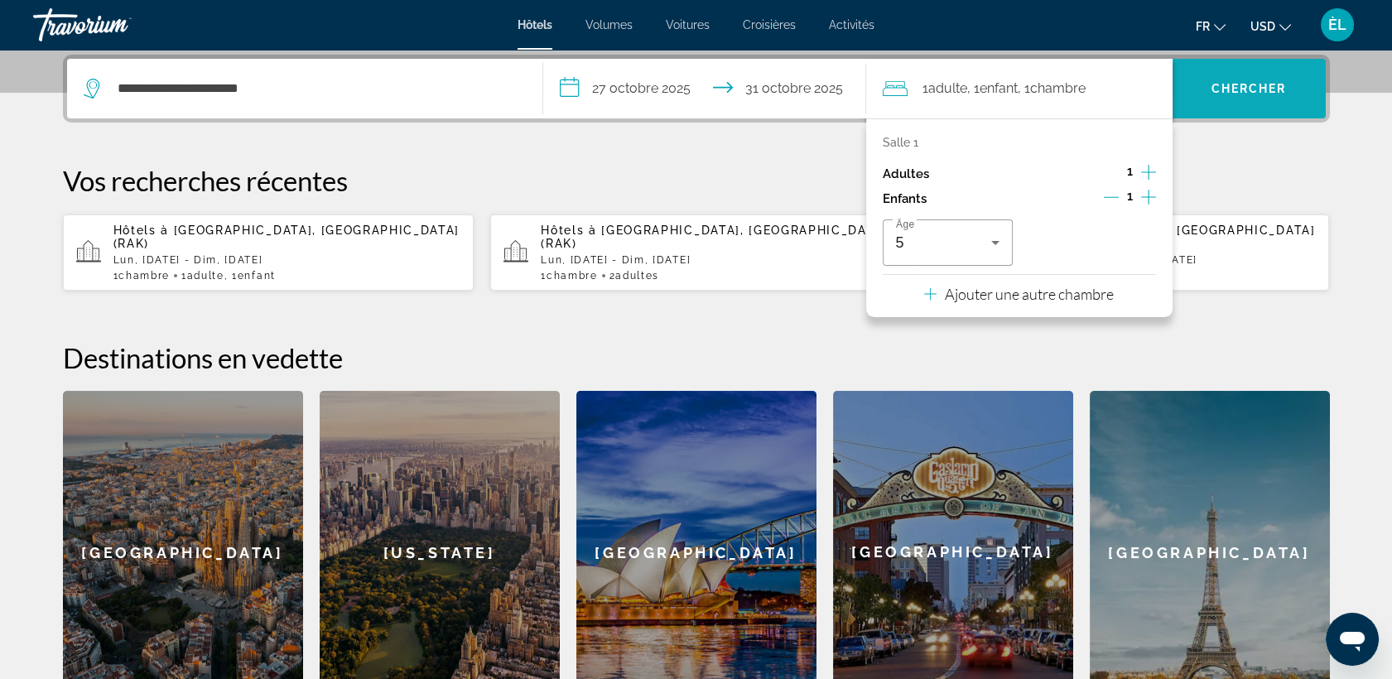
click at [1246, 83] on span "Chercher" at bounding box center [1248, 88] width 75 height 13
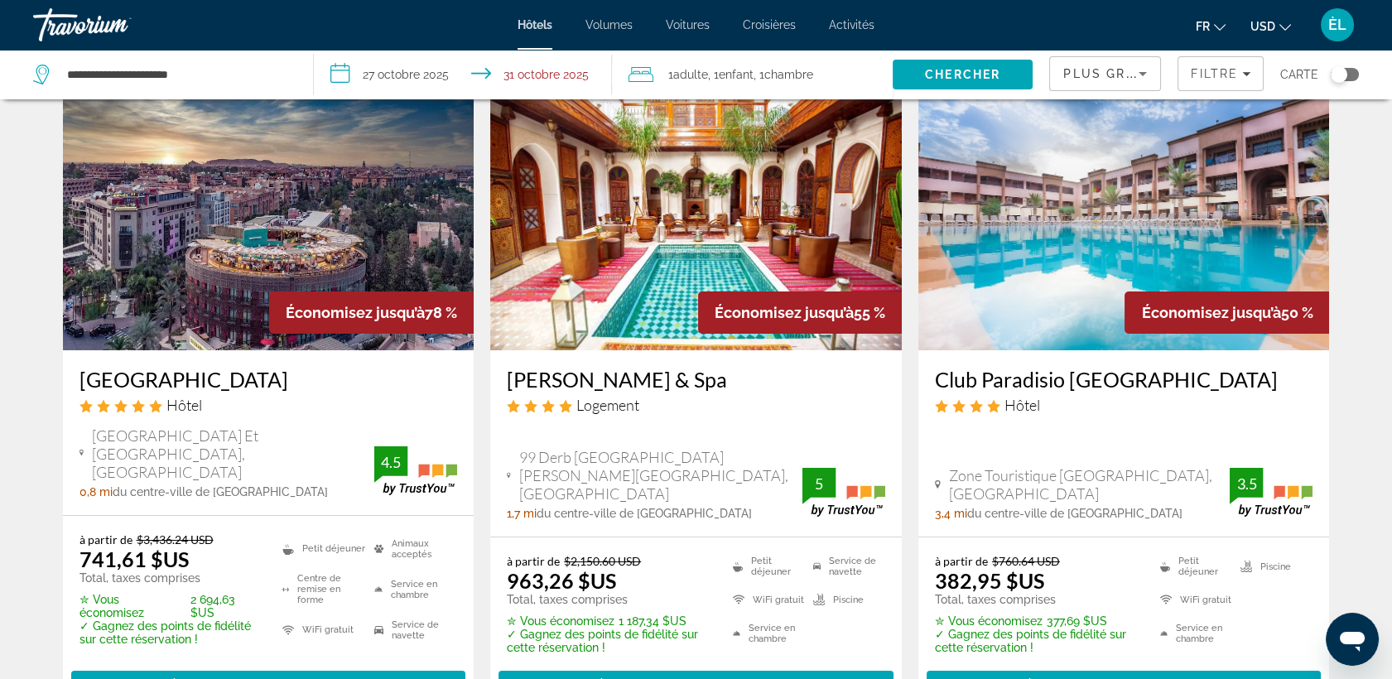
scroll to position [74, 0]
